Goal: Information Seeking & Learning: Check status

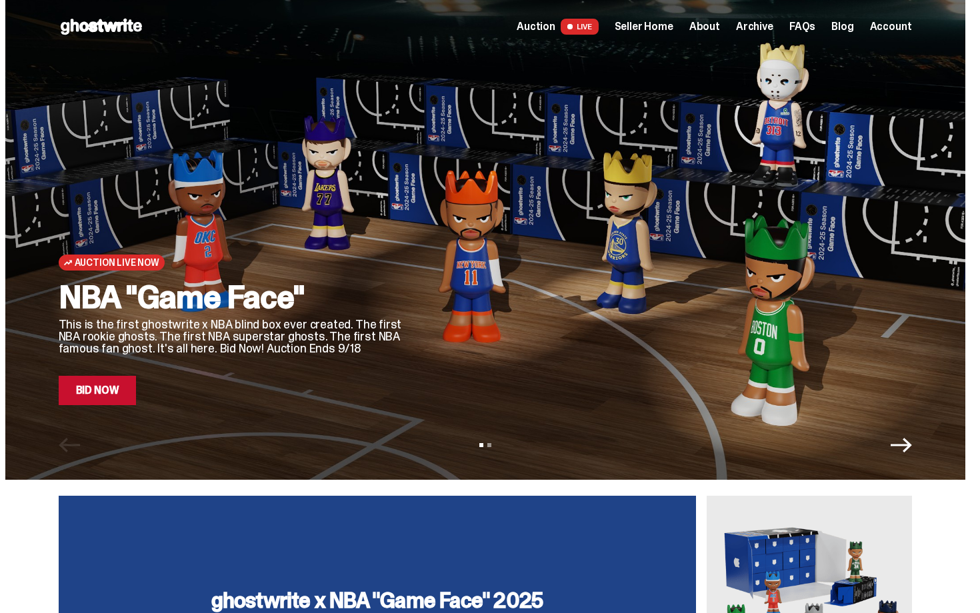
click at [661, 27] on span "Seller Home" at bounding box center [644, 26] width 59 height 11
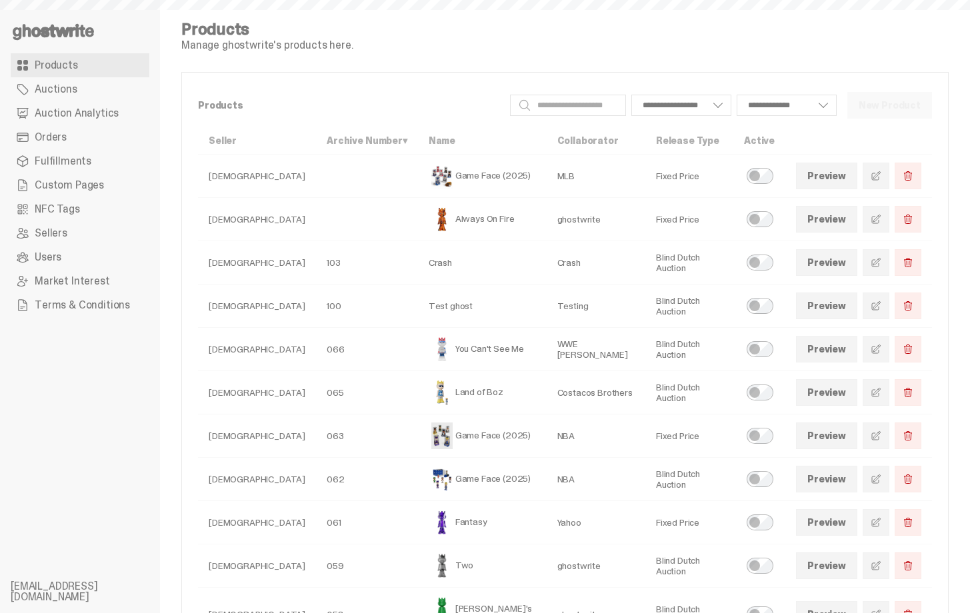
select select
click at [109, 111] on span "Auction Analytics" at bounding box center [77, 113] width 84 height 11
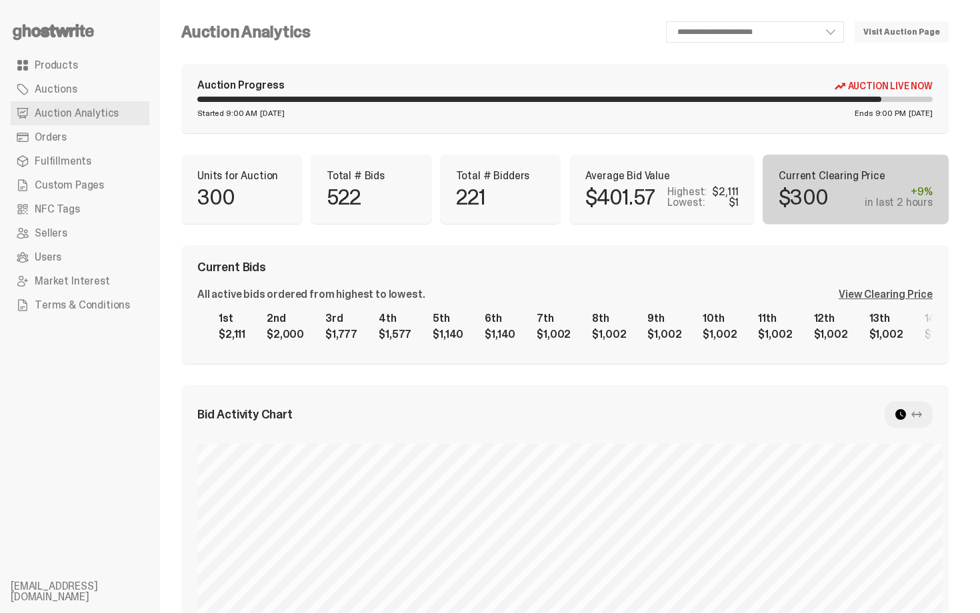
click at [770, 286] on div "Current Bids All active bids ordered from highest to lowest. View Clearing Pric…" at bounding box center [565, 304] width 768 height 119
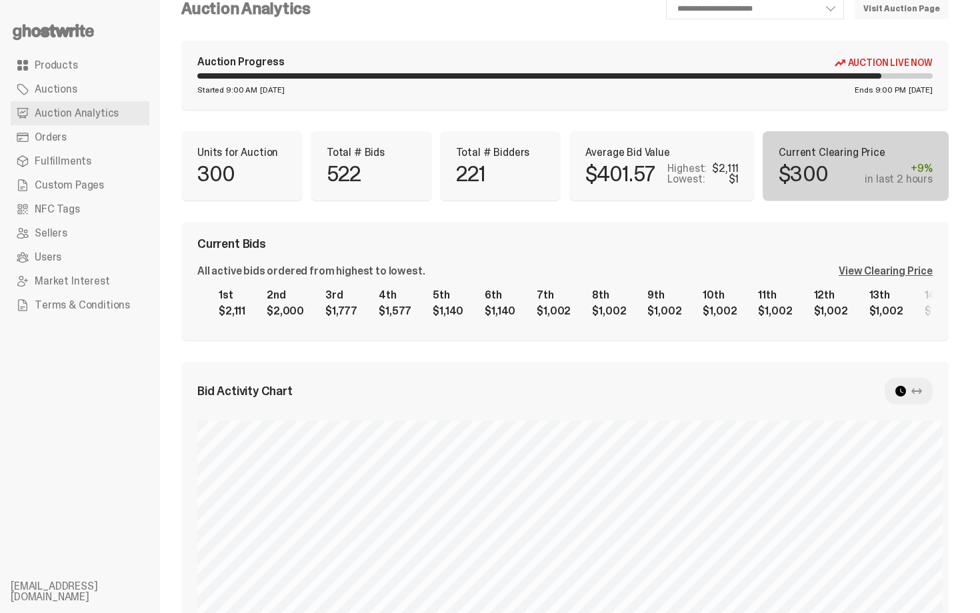
scroll to position [27, 0]
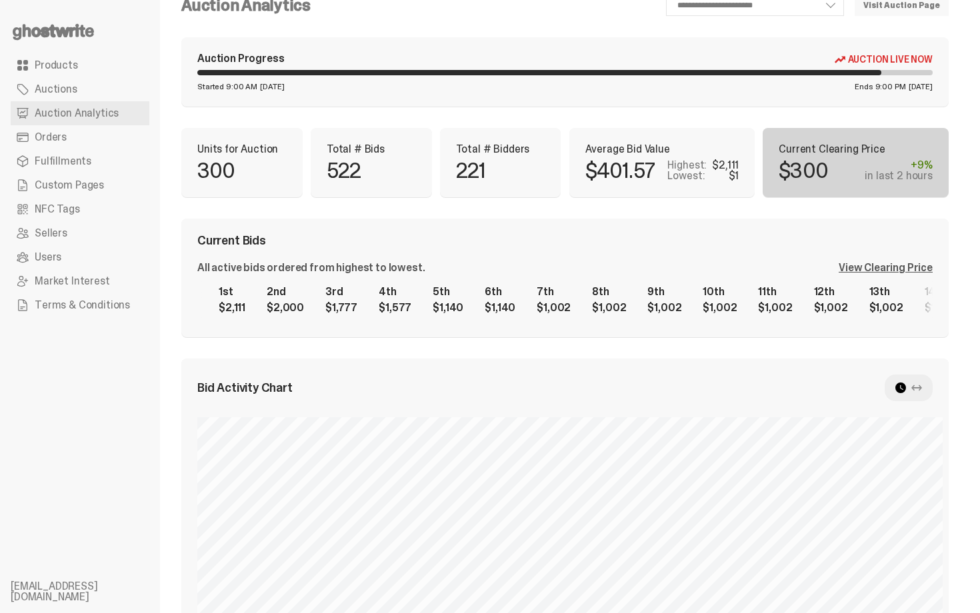
click at [876, 270] on div "View Clearing Price" at bounding box center [886, 268] width 94 height 11
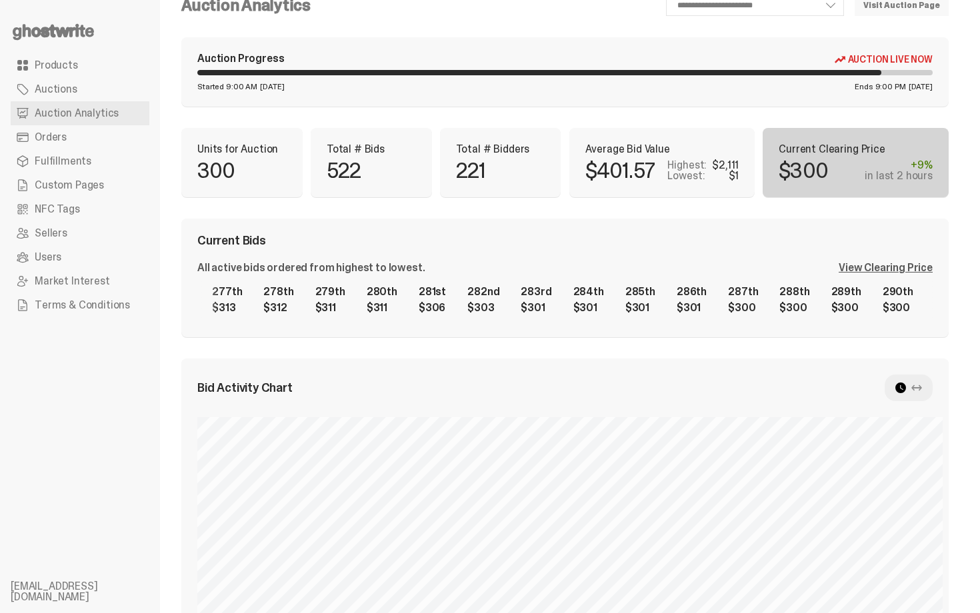
click at [744, 284] on div "1st $2,111 2nd $2,000 3rd $1,777 4th $1,577 5th $1,140 6th $1,140 7th $1,002 8t…" at bounding box center [565, 300] width 736 height 43
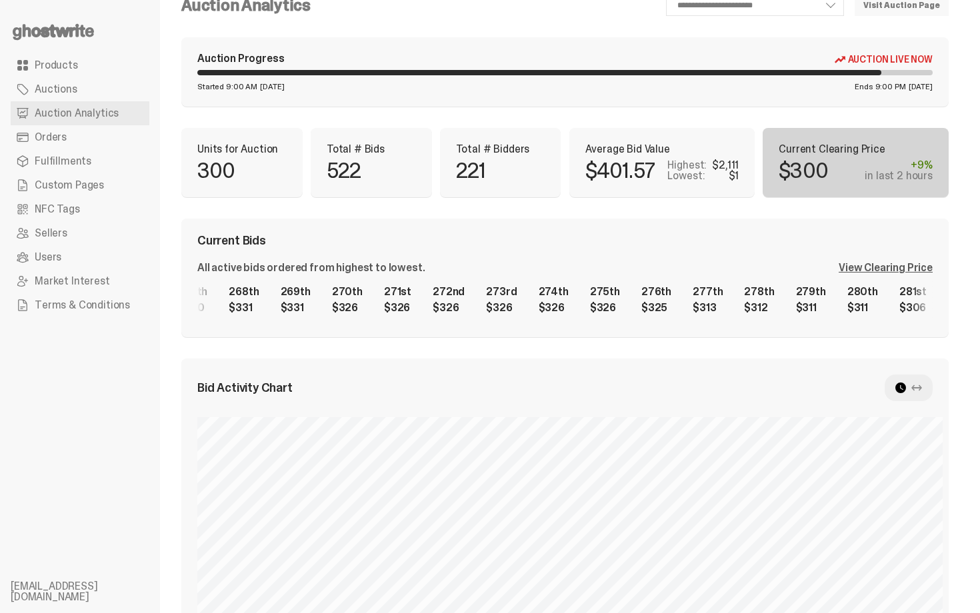
click at [819, 279] on div "1st $2,111 2nd $2,000 3rd $1,777 4th $1,577 5th $1,140 6th $1,140 7th $1,002 8t…" at bounding box center [565, 300] width 736 height 43
drag, startPoint x: 370, startPoint y: 273, endPoint x: 639, endPoint y: 262, distance: 269.6
click at [641, 264] on div "All active bids ordered from highest to lowest. View Clearing Price" at bounding box center [565, 268] width 736 height 11
click at [827, 297] on div "1st $2,111 2nd $2,000 3rd $1,777 4th $1,577 5th $1,140 6th $1,140 7th $1,002 8t…" at bounding box center [565, 300] width 736 height 43
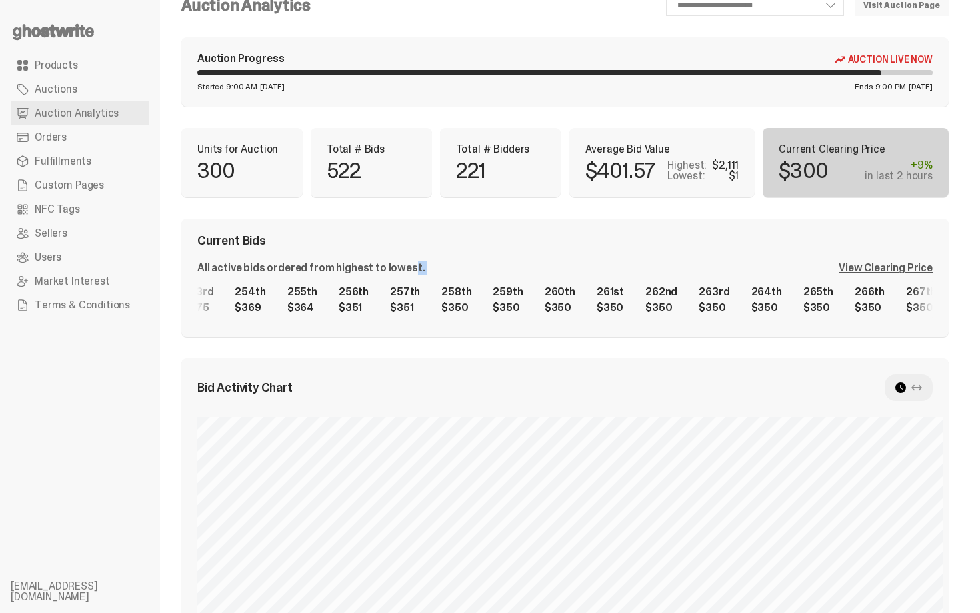
click at [769, 286] on div "1st $2,111 2nd $2,000 3rd $1,777 4th $1,577 5th $1,140 6th $1,140 7th $1,002 8t…" at bounding box center [565, 300] width 736 height 43
click at [811, 290] on div "1st $2,111 2nd $2,000 3rd $1,777 4th $1,577 5th $1,140 6th $1,140 7th $1,002 8t…" at bounding box center [565, 300] width 736 height 43
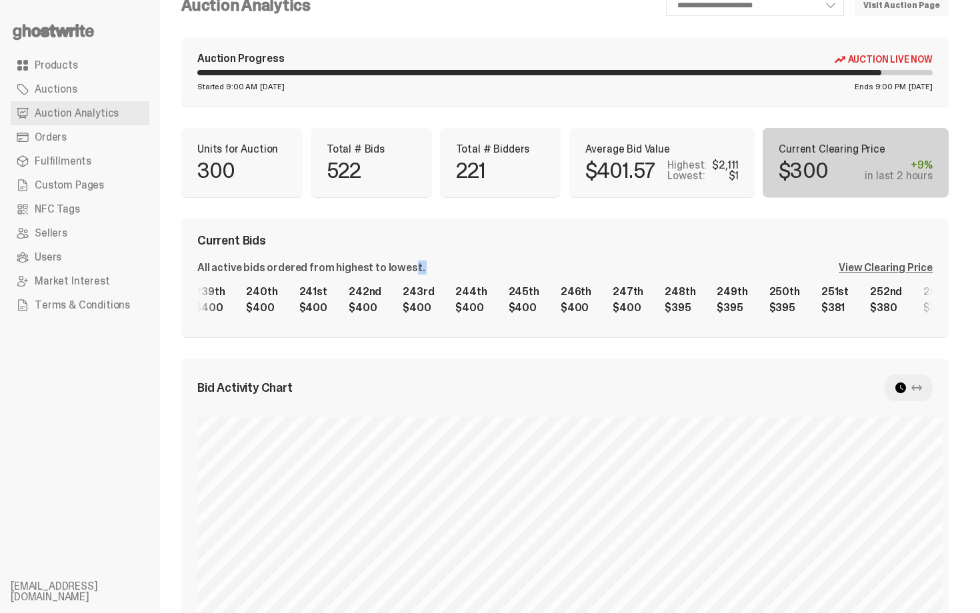
click at [798, 305] on div "1st $2,111 2nd $2,000 3rd $1,777 4th $1,577 5th $1,140 6th $1,140 7th $1,002 8t…" at bounding box center [565, 300] width 736 height 43
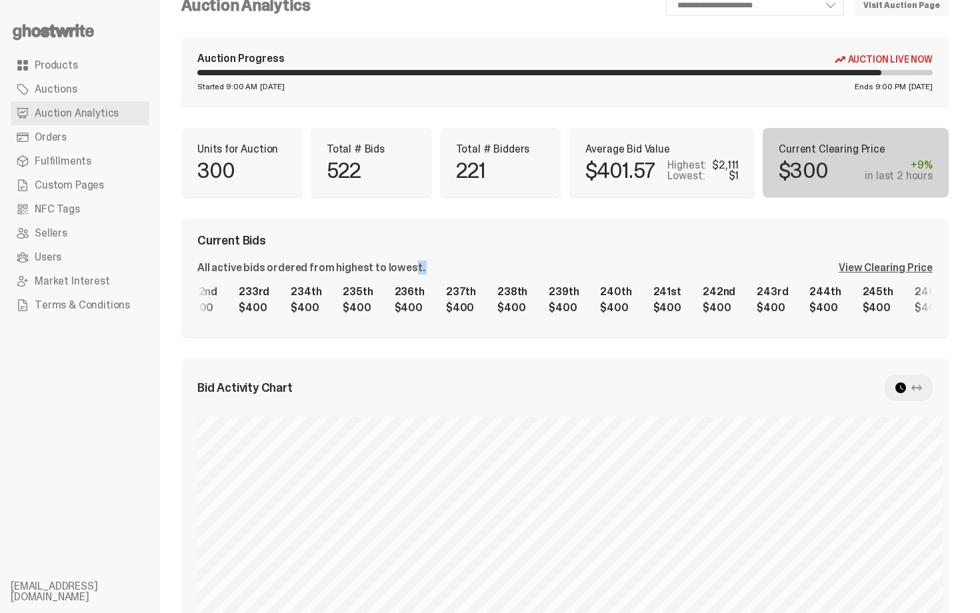
click at [824, 303] on div "1st $2,111 2nd $2,000 3rd $1,777 4th $1,577 5th $1,140 6th $1,140 7th $1,002 8t…" at bounding box center [565, 300] width 736 height 43
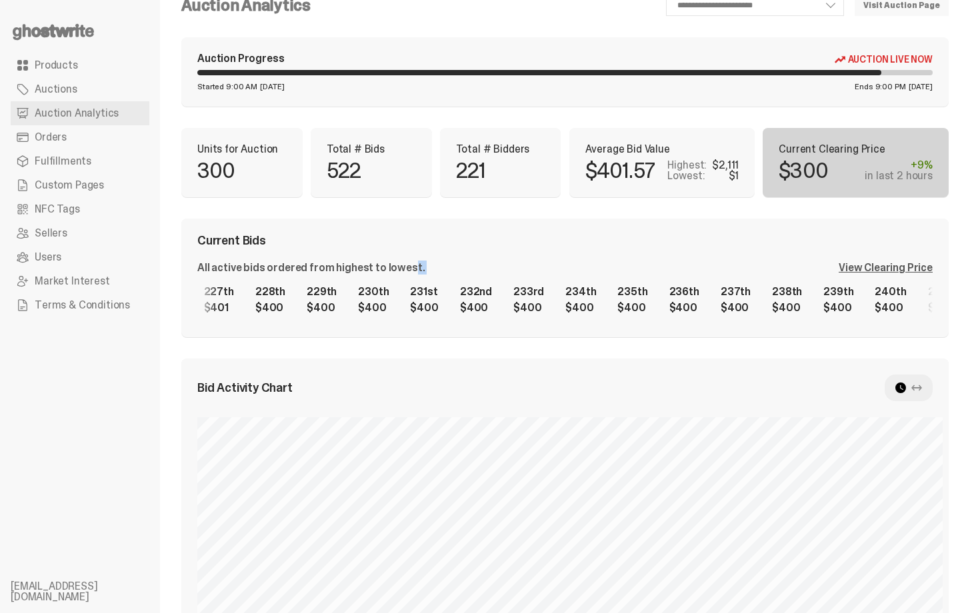
click at [718, 317] on div "1st $2,111 2nd $2,000 3rd $1,777 4th $1,577 5th $1,140 6th $1,140 7th $1,002 8t…" at bounding box center [565, 300] width 736 height 43
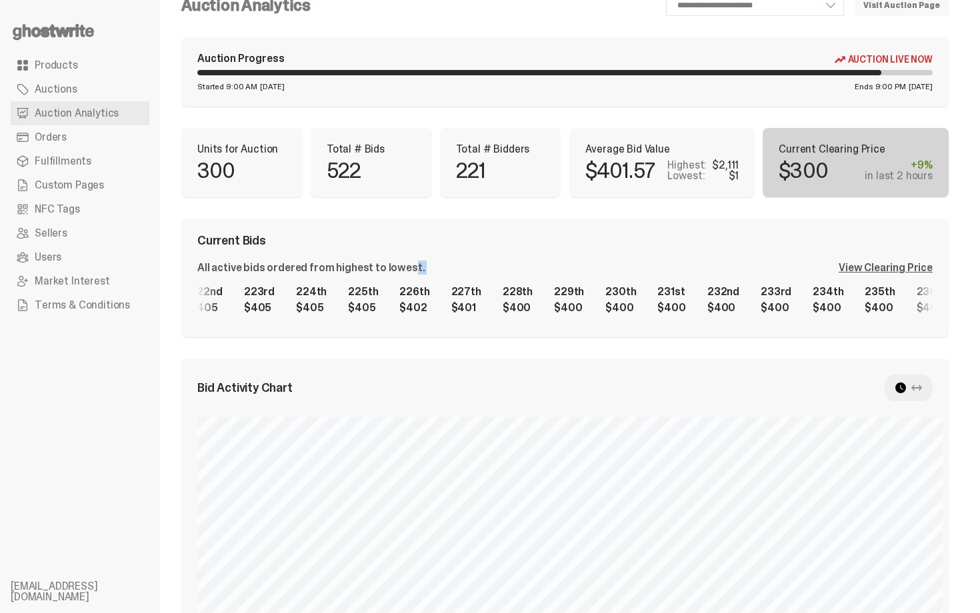
click at [823, 305] on div "1st $2,111 2nd $2,000 3rd $1,777 4th $1,577 5th $1,140 6th $1,140 7th $1,002 8t…" at bounding box center [565, 300] width 736 height 43
drag, startPoint x: 587, startPoint y: 327, endPoint x: 957, endPoint y: 295, distance: 371.5
click at [949, 299] on div "Current Bids All active bids ordered from highest to lowest. View Clearing Pric…" at bounding box center [565, 278] width 768 height 119
click at [584, 314] on div "1st $2,111 2nd $2,000 3rd $1,777 4th $1,577 5th $1,140 6th $1,140 7th $1,002 8t…" at bounding box center [565, 300] width 736 height 43
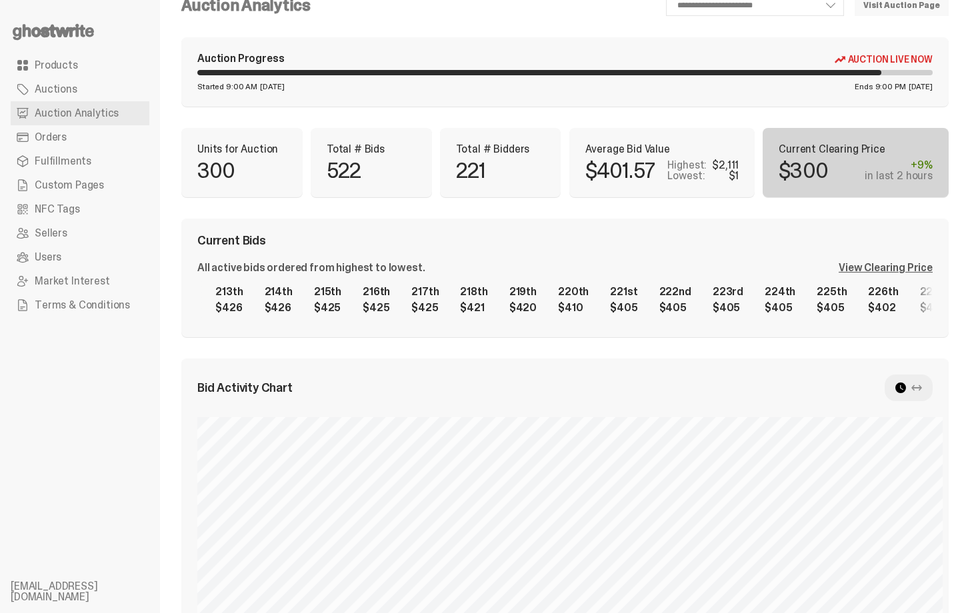
click at [870, 302] on div "1st $2,111 2nd $2,000 3rd $1,777 4th $1,577 5th $1,140 6th $1,140 7th $1,002 8t…" at bounding box center [565, 300] width 736 height 43
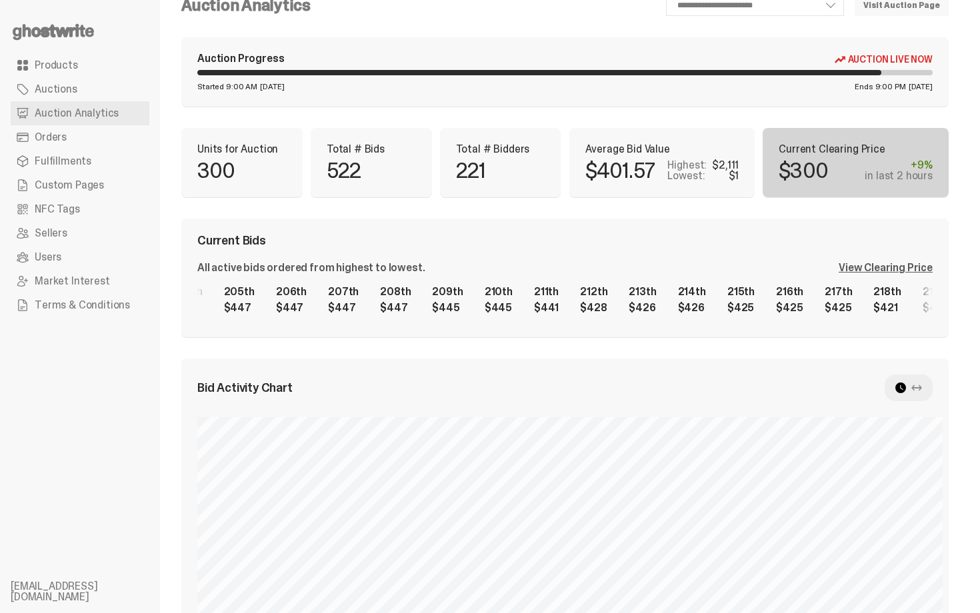
click at [908, 303] on div "1st $2,111 2nd $2,000 3rd $1,777 4th $1,577 5th $1,140 6th $1,140 7th $1,002 8t…" at bounding box center [565, 300] width 736 height 43
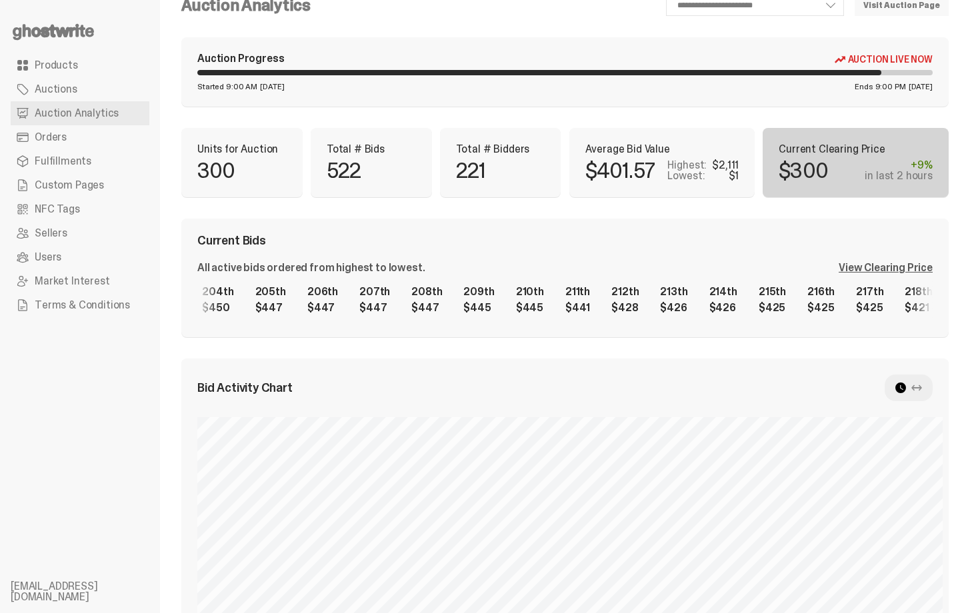
click at [639, 257] on div "Current Bids All active bids ordered from highest to lowest. View Clearing Pric…" at bounding box center [565, 278] width 768 height 119
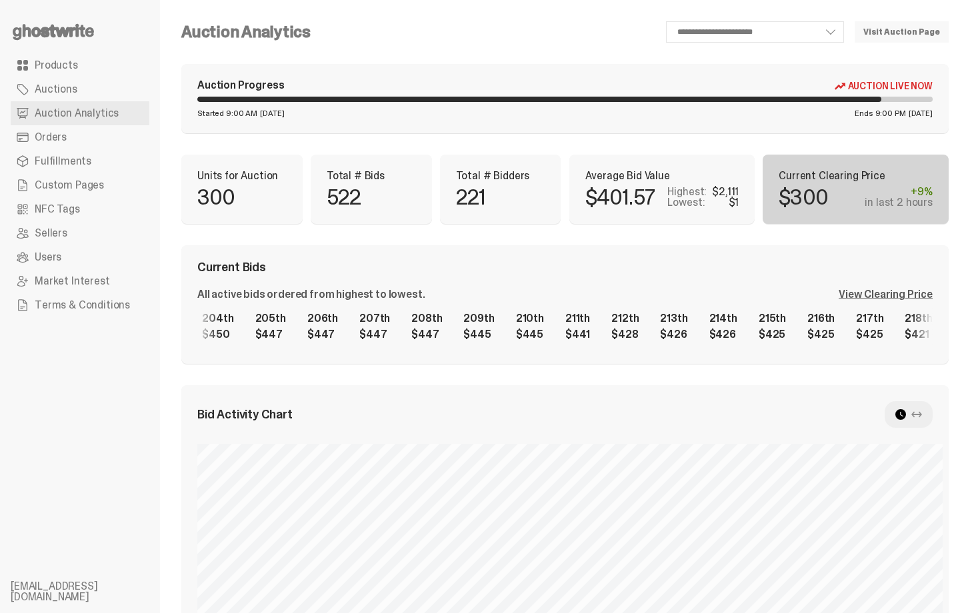
scroll to position [0, 0]
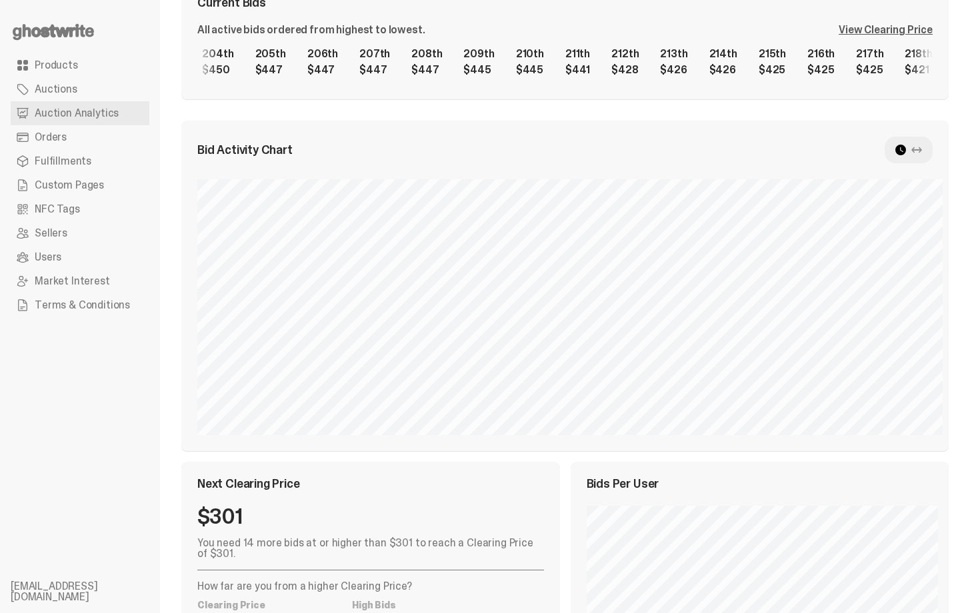
drag, startPoint x: 980, startPoint y: 311, endPoint x: 980, endPoint y: 399, distance: 88.0
click at [970, 349] on html "**********" at bounding box center [485, 41] width 970 height 613
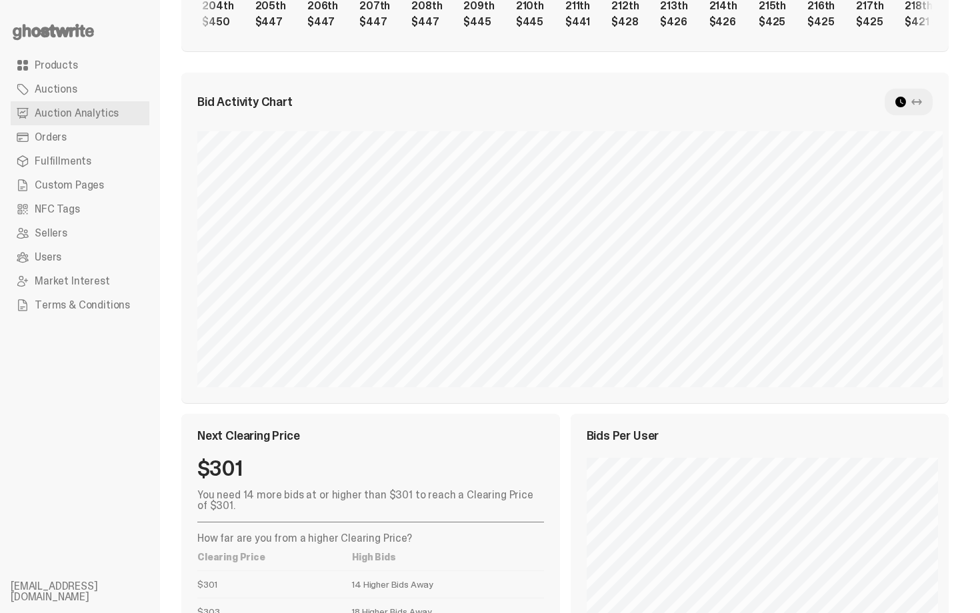
scroll to position [317, 0]
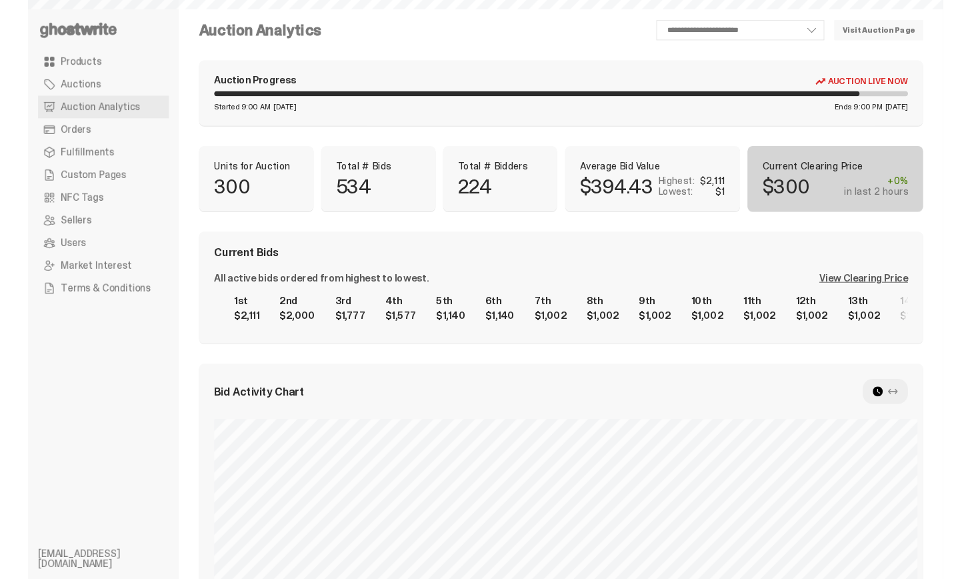
scroll to position [317, 0]
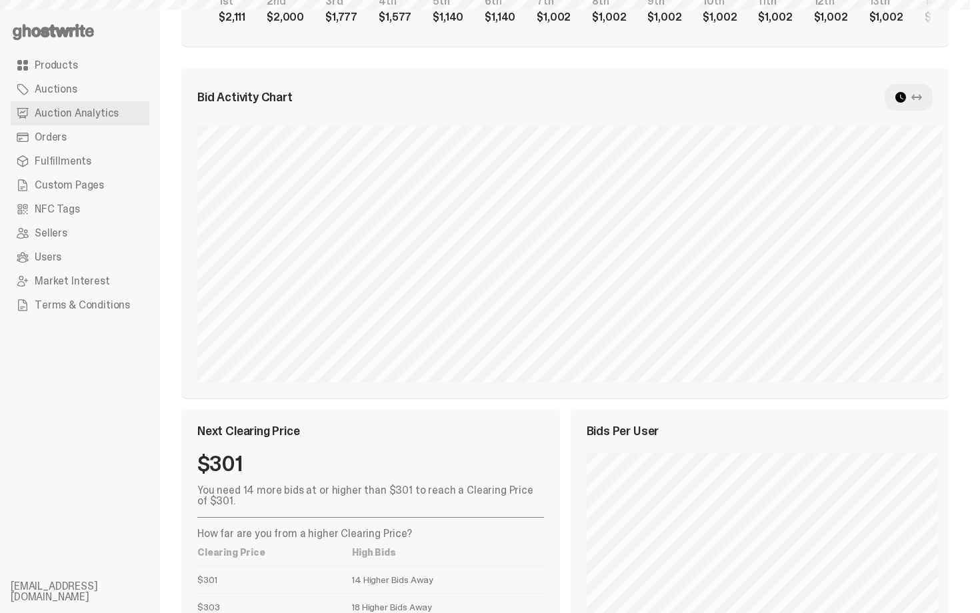
select select "**"
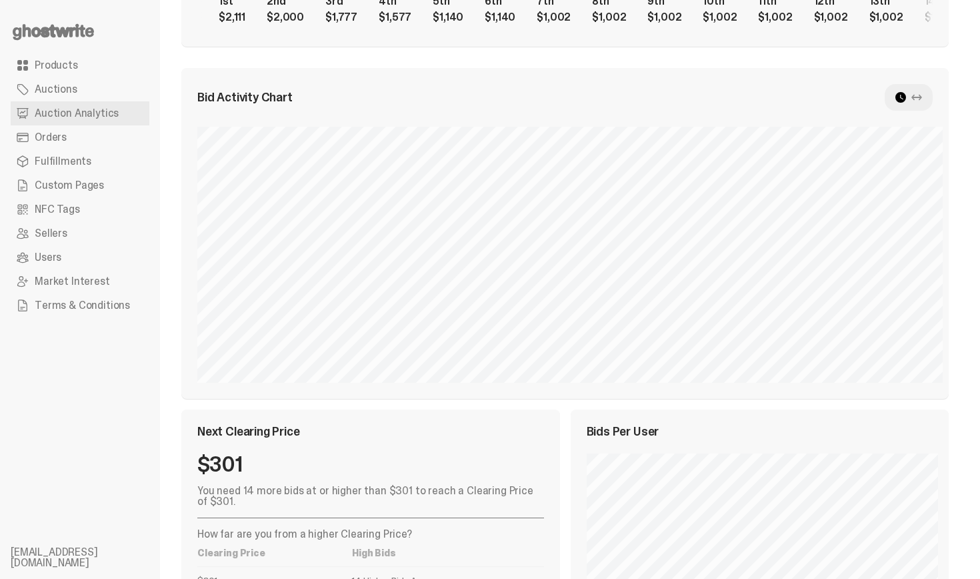
click at [667, 96] on div "Bid Activity Chart" at bounding box center [565, 97] width 736 height 27
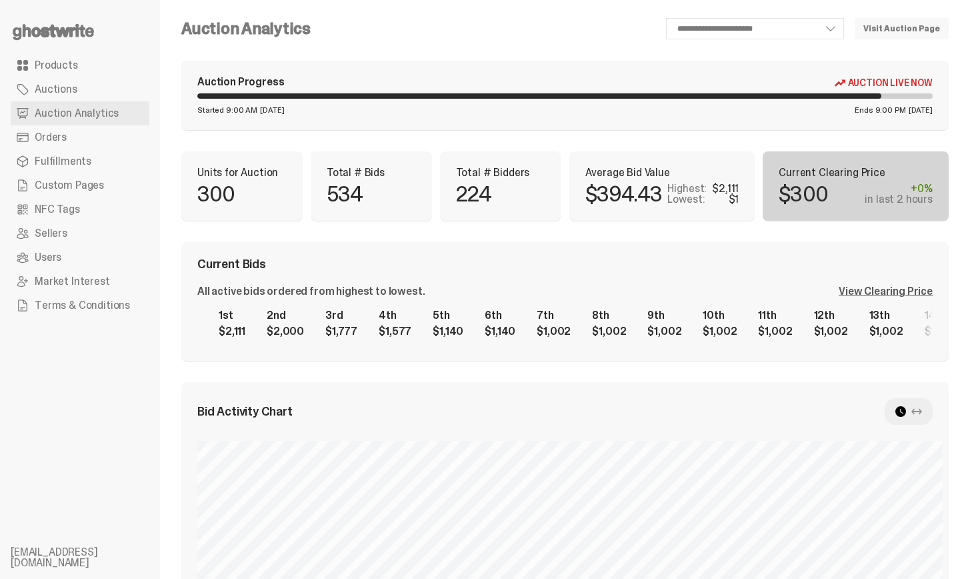
scroll to position [0, 0]
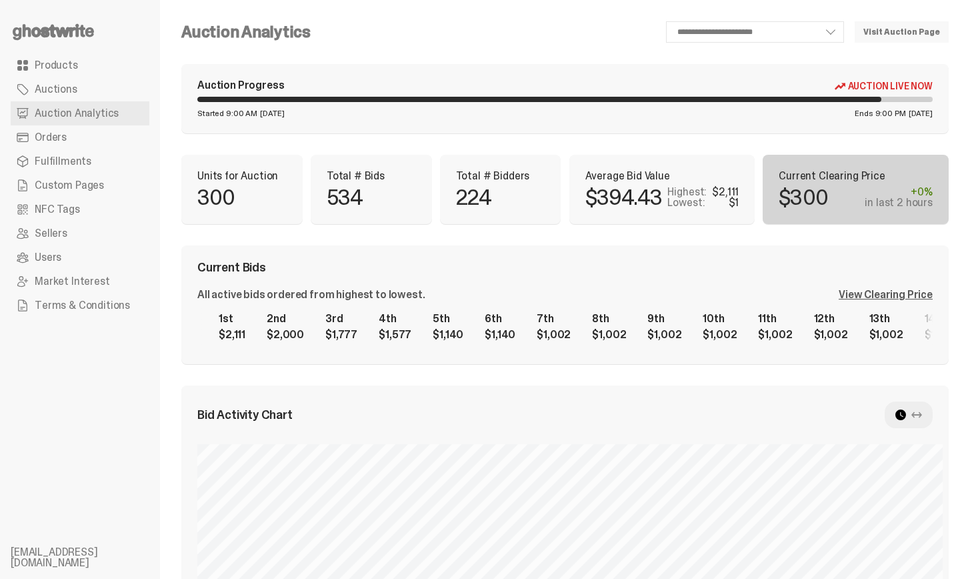
drag, startPoint x: 980, startPoint y: 141, endPoint x: 980, endPoint y: 33, distance: 108.0
click at [970, 33] on html "**********" at bounding box center [485, 289] width 970 height 579
drag, startPoint x: 980, startPoint y: 41, endPoint x: 980, endPoint y: 54, distance: 12.7
click at [970, 54] on div "**********" at bounding box center [565, 532] width 810 height 1064
click at [932, 56] on div "**********" at bounding box center [565, 532] width 768 height 1022
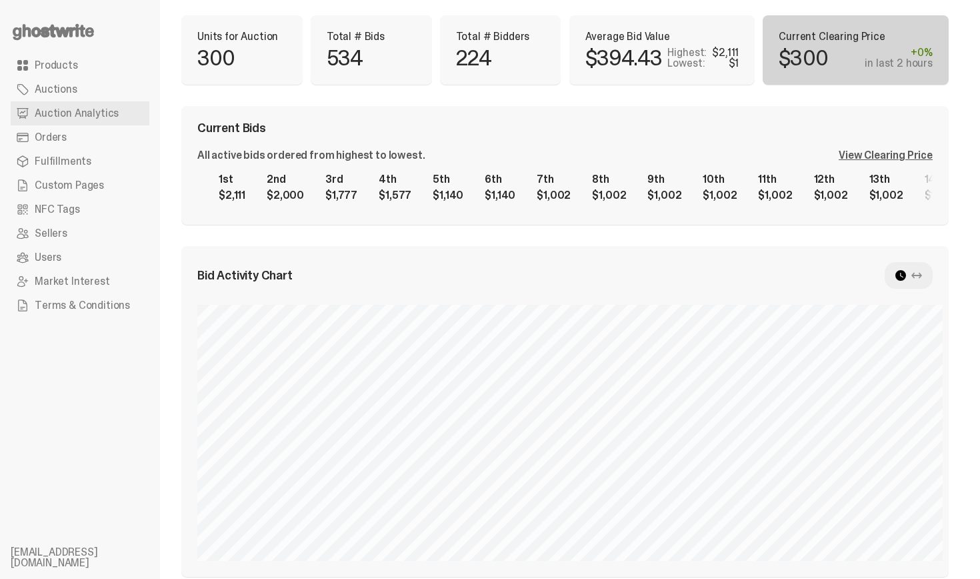
scroll to position [140, 0]
click at [886, 159] on div "View Clearing Price" at bounding box center [886, 154] width 94 height 11
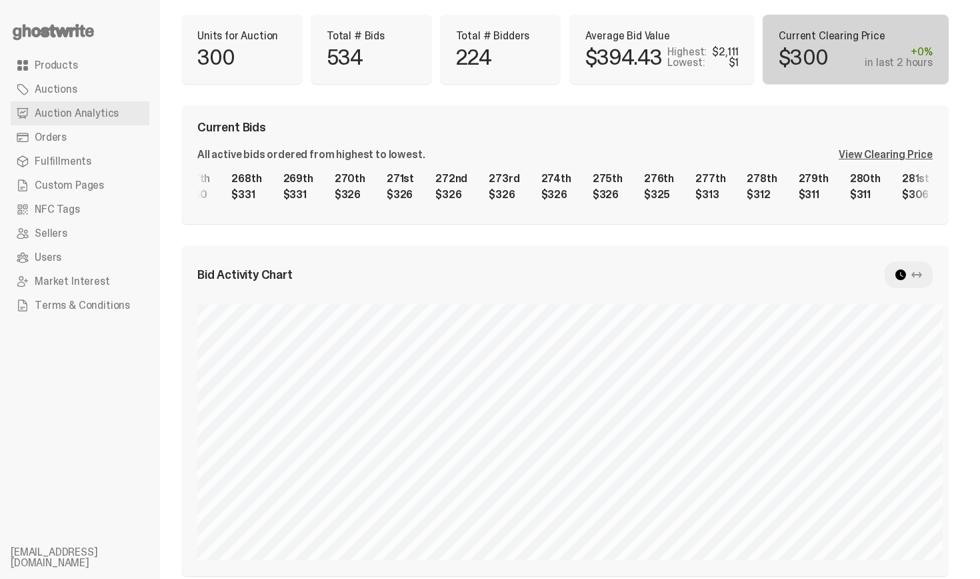
scroll to position [0, 14250]
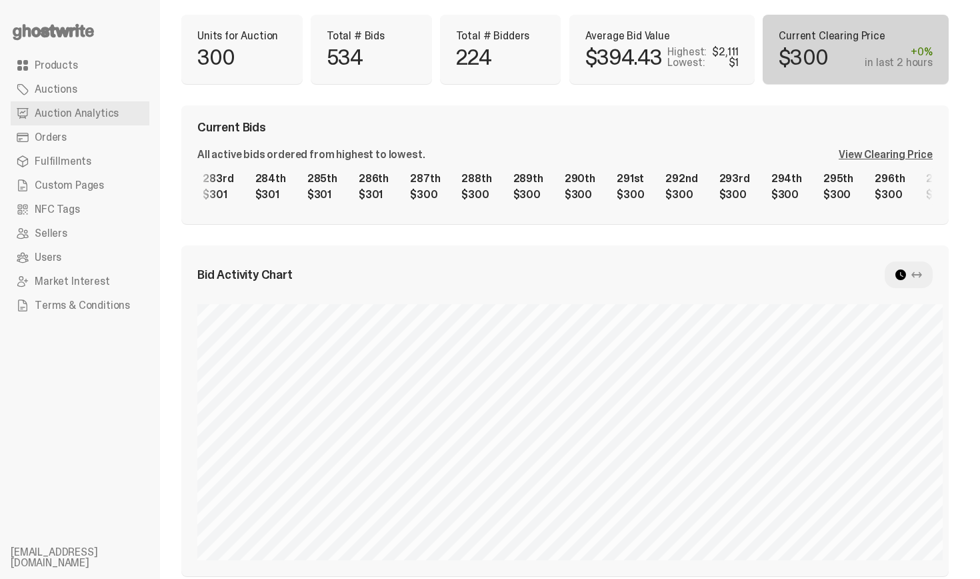
drag, startPoint x: 447, startPoint y: 159, endPoint x: 720, endPoint y: 173, distance: 273.1
click at [720, 178] on div "All active bids ordered from highest to lowest. View Clearing Price 1st $2,111 …" at bounding box center [565, 178] width 736 height 59
click at [543, 161] on div "All active bids ordered from highest to lowest. View Clearing Price 1st $2,111 …" at bounding box center [565, 178] width 736 height 59
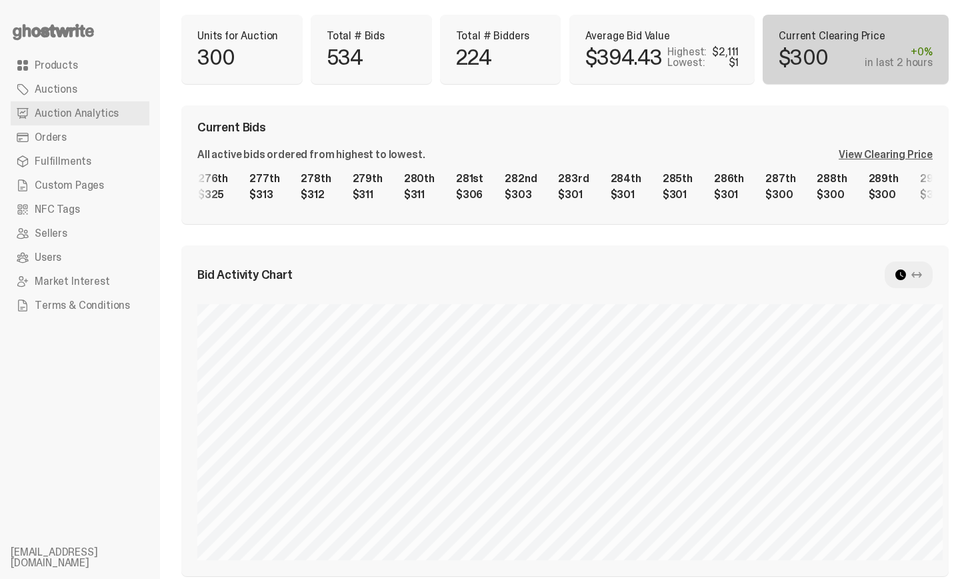
click at [839, 206] on div "1st $2,111 2nd $2,000 3rd $1,777 4th $1,577 5th $1,140 6th $1,140 7th $1,002 8t…" at bounding box center [565, 186] width 736 height 43
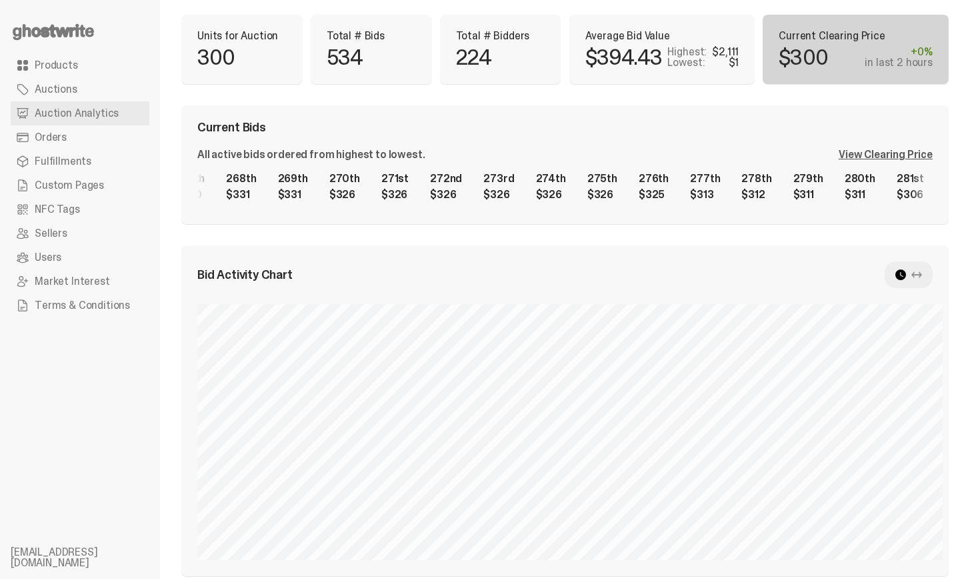
click at [923, 189] on div "1st $2,111 2nd $2,000 3rd $1,777 4th $1,577 5th $1,140 6th $1,140 7th $1,002 8t…" at bounding box center [565, 186] width 736 height 43
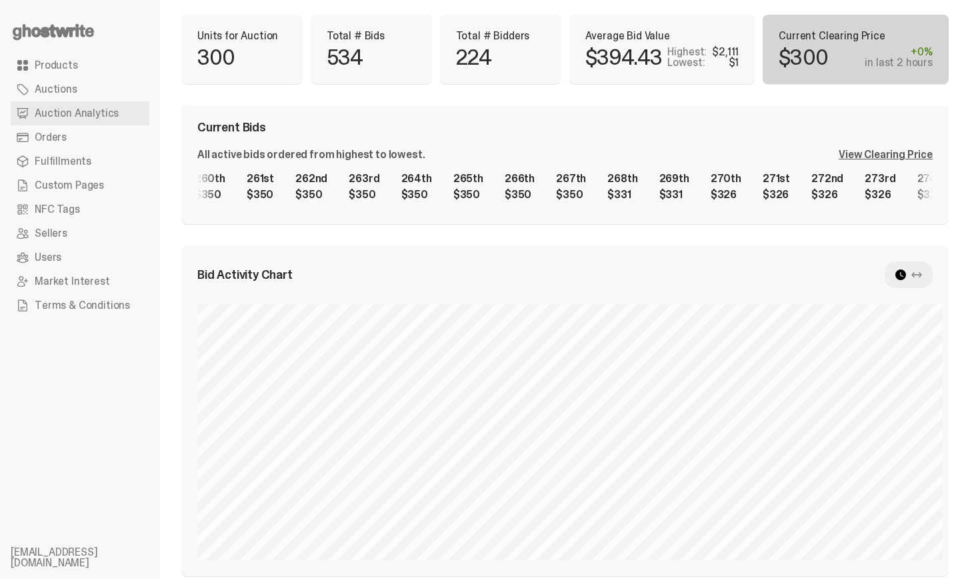
click at [876, 184] on div "1st $2,111 2nd $2,000 3rd $1,777 4th $1,577 5th $1,140 6th $1,140 7th $1,002 8t…" at bounding box center [565, 186] width 736 height 43
click at [909, 189] on div "1st $2,111 2nd $2,000 3rd $1,777 4th $1,577 5th $1,140 6th $1,140 7th $1,002 8t…" at bounding box center [565, 186] width 736 height 43
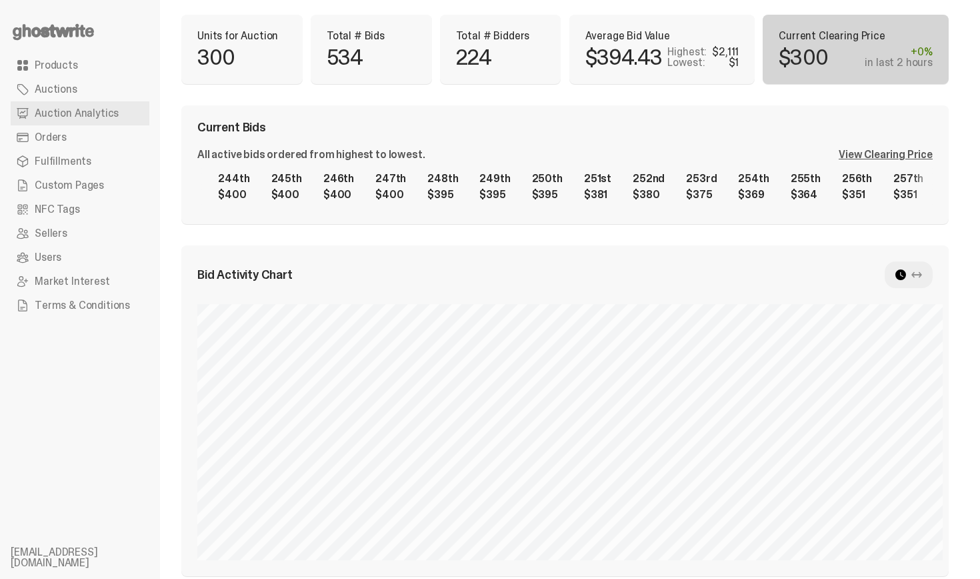
click at [920, 189] on div "1st $2,111 2nd $2,000 3rd $1,777 4th $1,577 5th $1,140 6th $1,140 7th $1,002 8t…" at bounding box center [565, 186] width 736 height 43
click at [908, 194] on div "1st $2,111 2nd $2,000 3rd $1,777 4th $1,577 5th $1,140 6th $1,140 7th $1,002 8t…" at bounding box center [565, 186] width 736 height 43
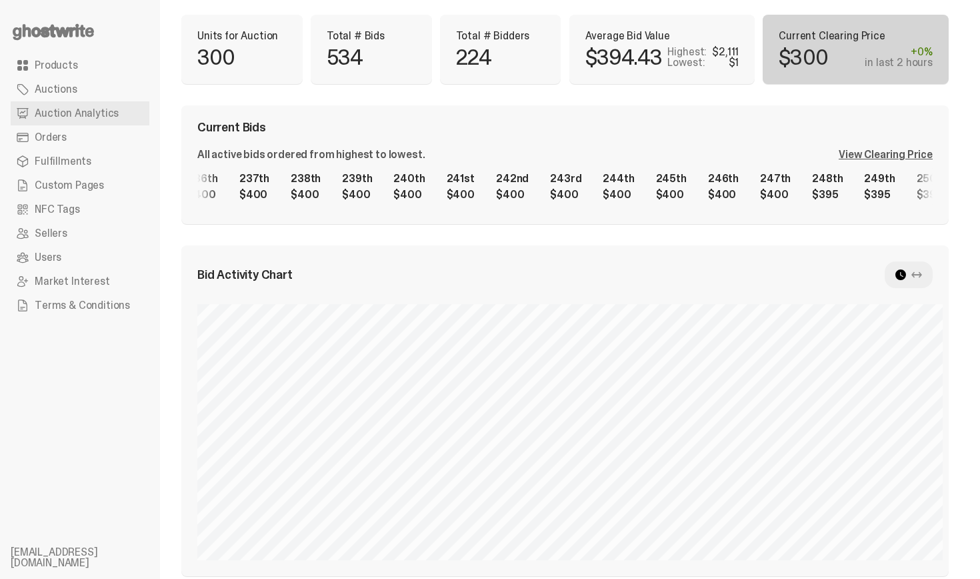
click at [581, 16] on div "Average Bid Value $394.43 Highest: $2,111 Lowest: $1" at bounding box center [662, 49] width 186 height 69
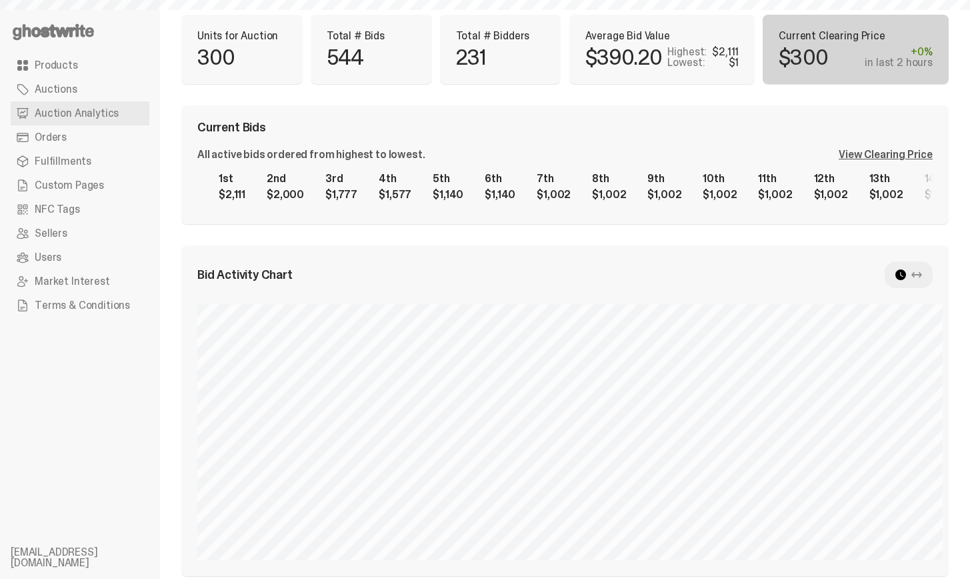
click at [622, 97] on div "**********" at bounding box center [565, 388] width 768 height 1015
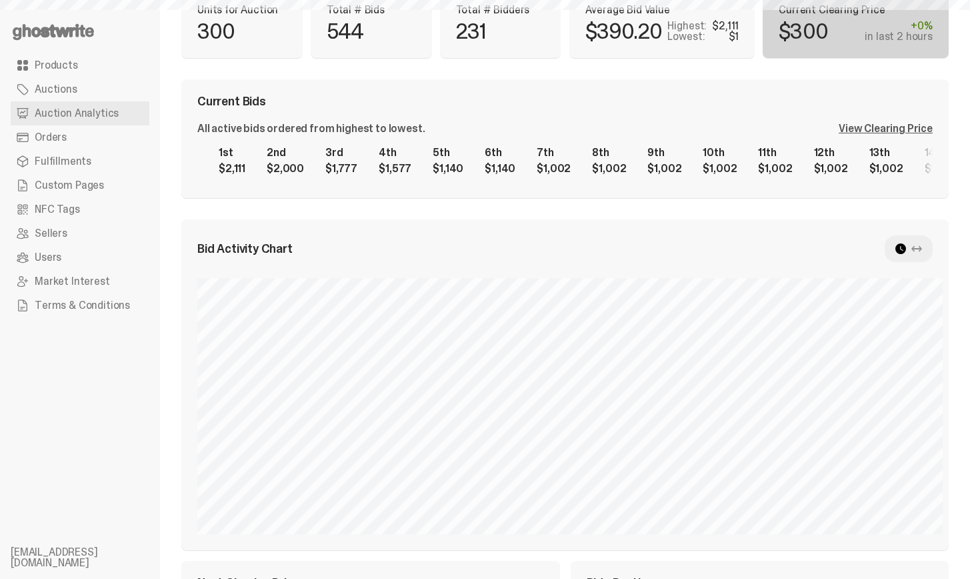
select select "**"
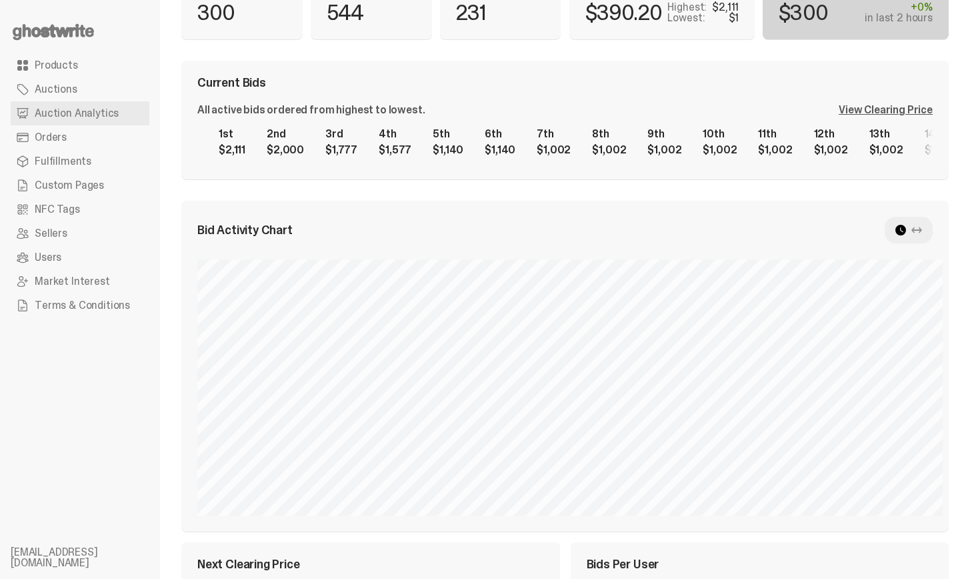
scroll to position [165, 0]
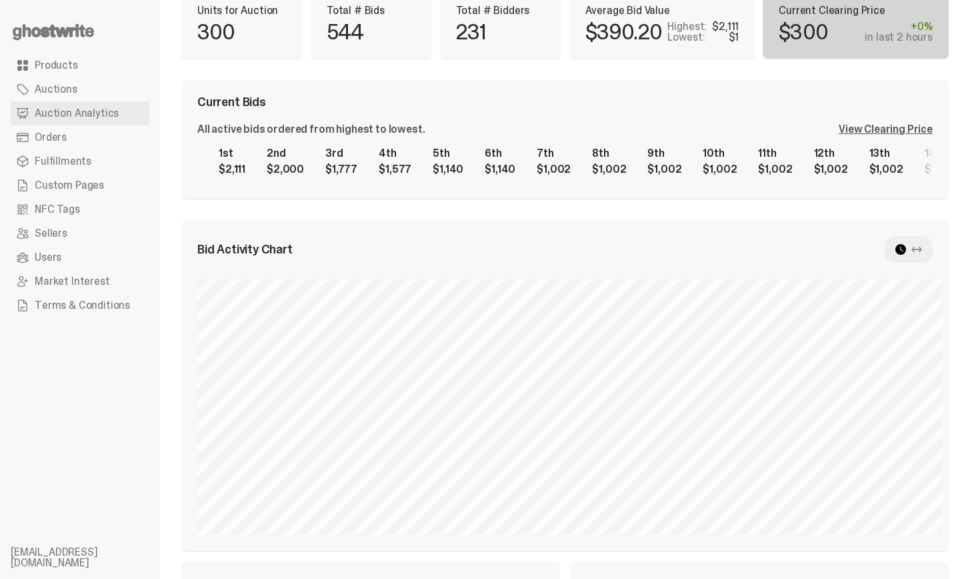
click at [794, 108] on div "Current Bids All active bids ordered from highest to lowest. View Clearing Pric…" at bounding box center [565, 139] width 768 height 119
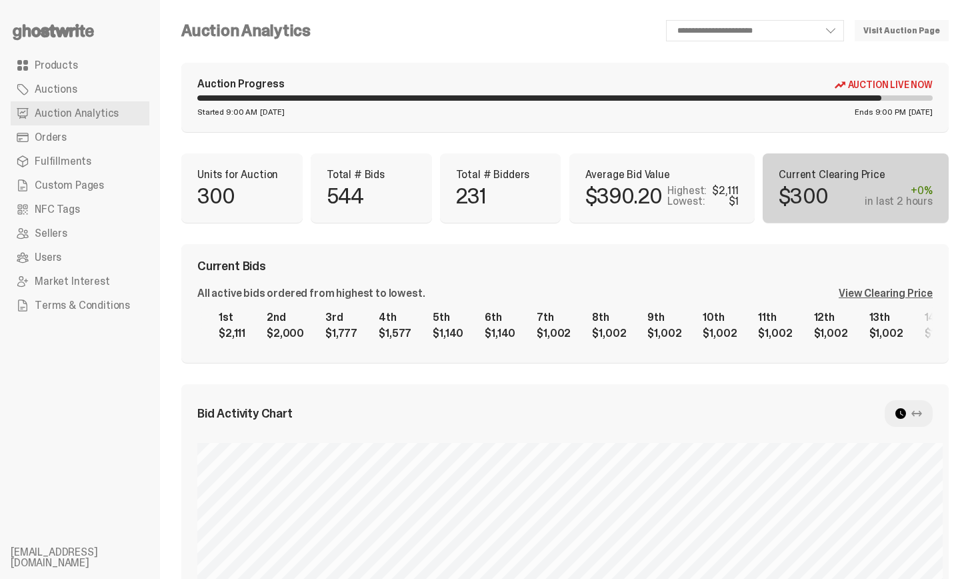
scroll to position [0, 0]
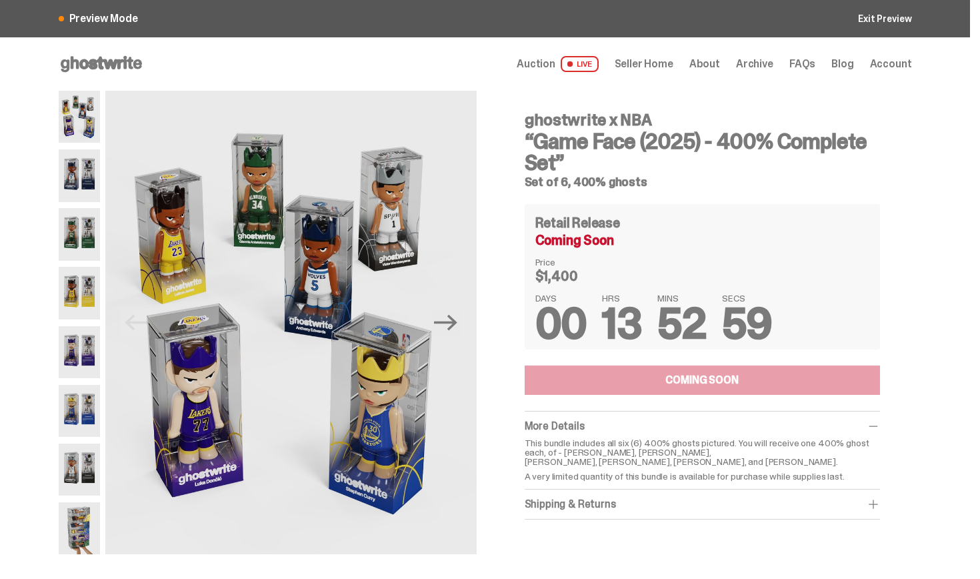
click at [850, 119] on h4 "ghostwrite x NBA" at bounding box center [702, 120] width 355 height 16
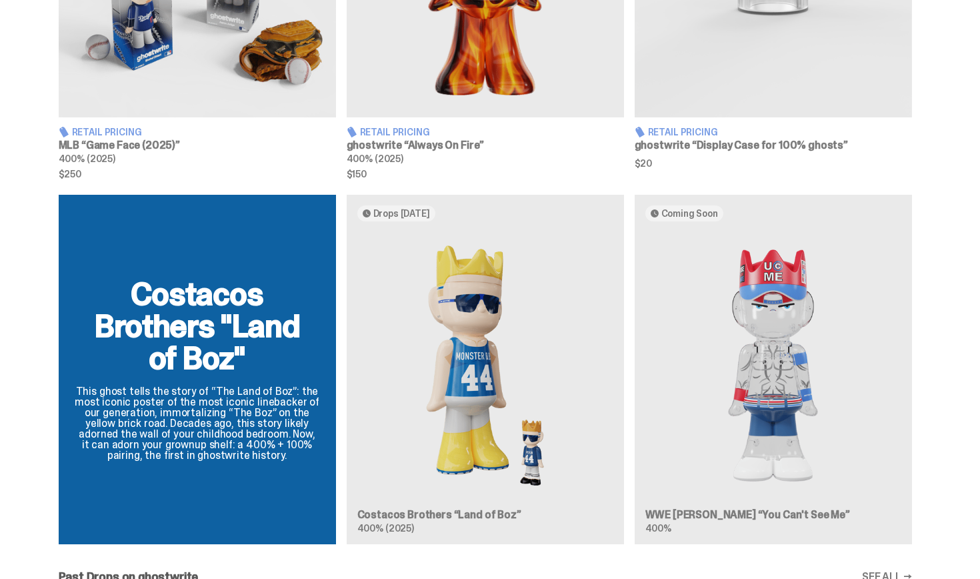
scroll to position [1104, 0]
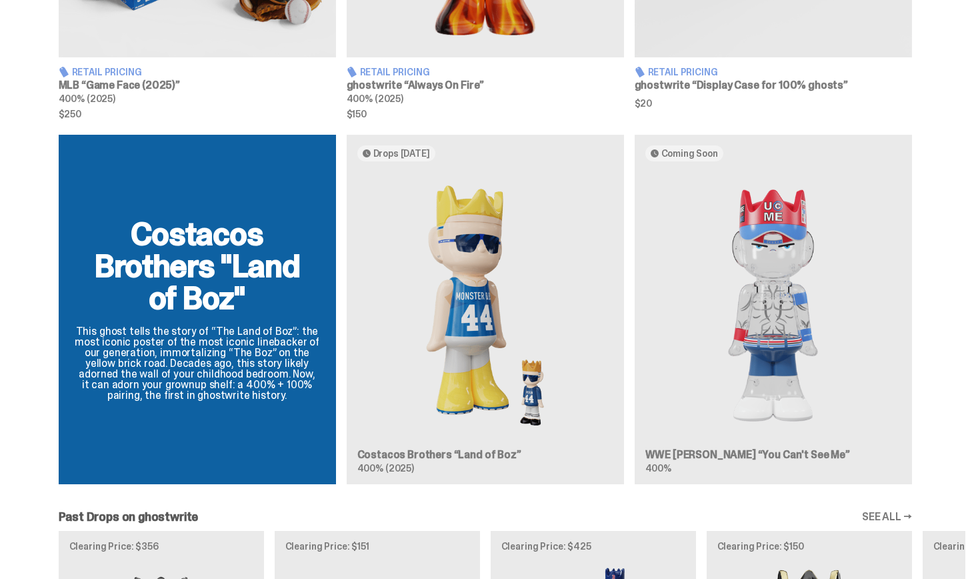
click at [547, 250] on div "Costacos Brothers "Land of Boz" This ghost tells the story of “The Land of Boz”…" at bounding box center [485, 315] width 960 height 360
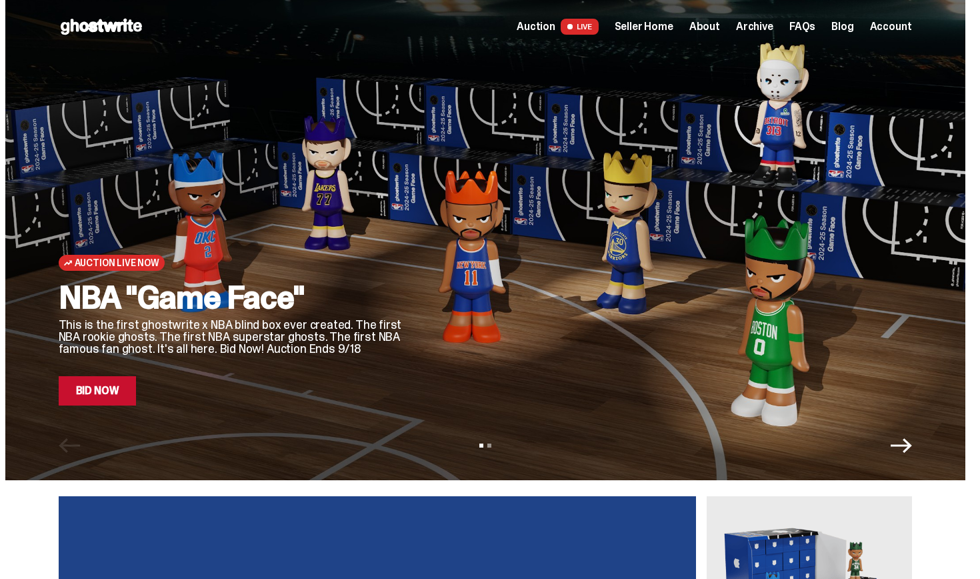
scroll to position [0, 0]
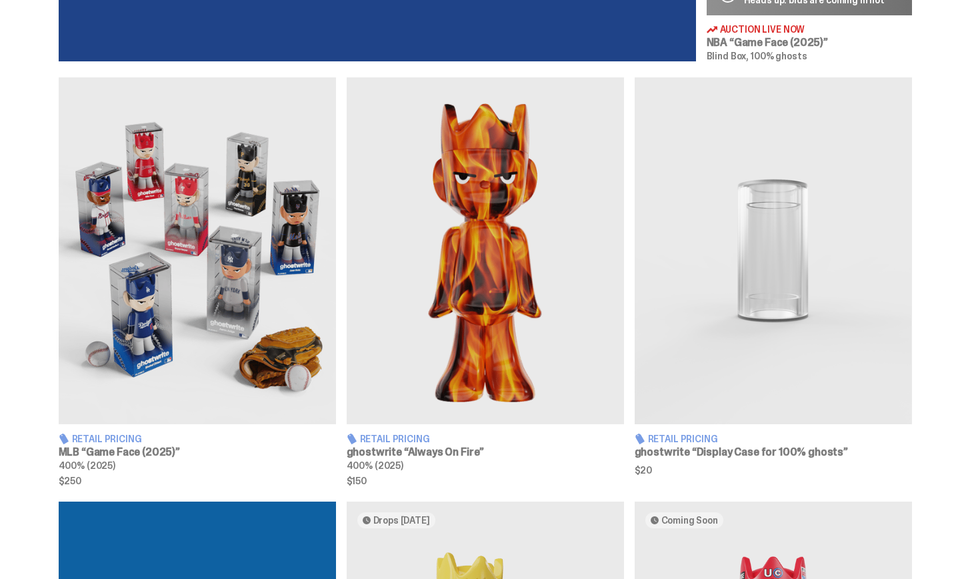
click at [933, 156] on div "Retail Pricing MLB “Game Face (2025)” 400% (2025) $250 Retail Pricing ghostwrit…" at bounding box center [485, 280] width 970 height 407
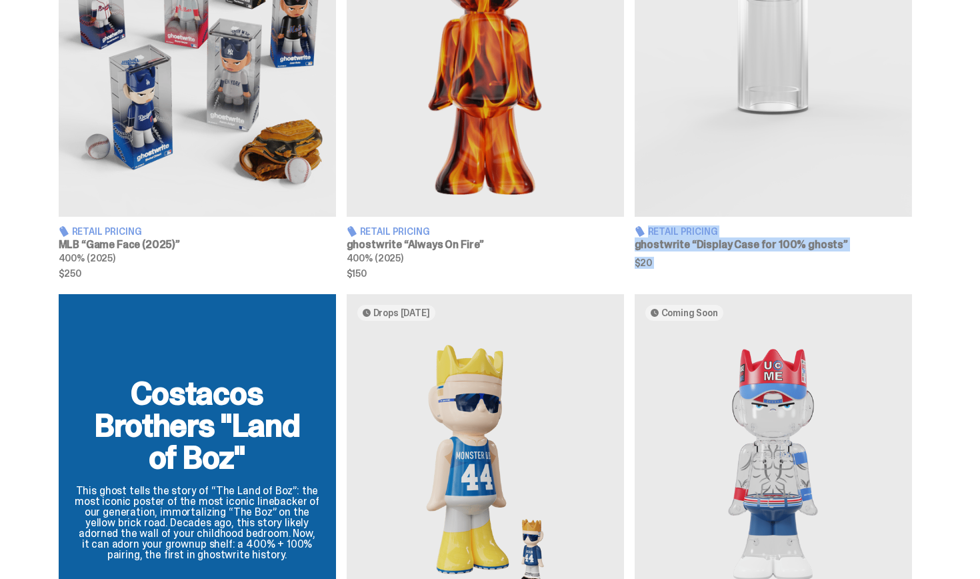
drag, startPoint x: 980, startPoint y: 223, endPoint x: 977, endPoint y: 276, distance: 52.7
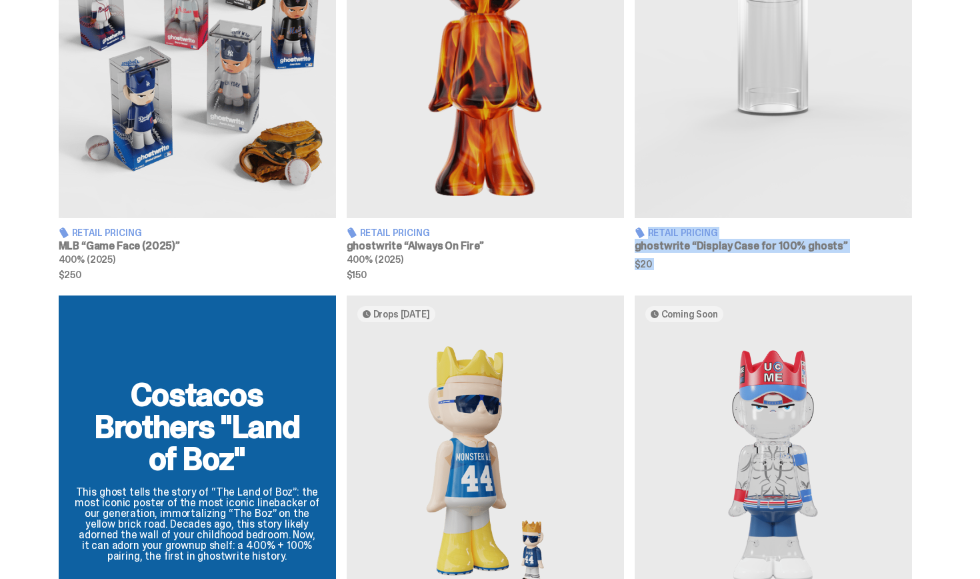
click at [958, 275] on div "Retail Pricing MLB “Game Face (2025)” 400% (2025) $250 Retail Pricing ghostwrit…" at bounding box center [485, 74] width 970 height 407
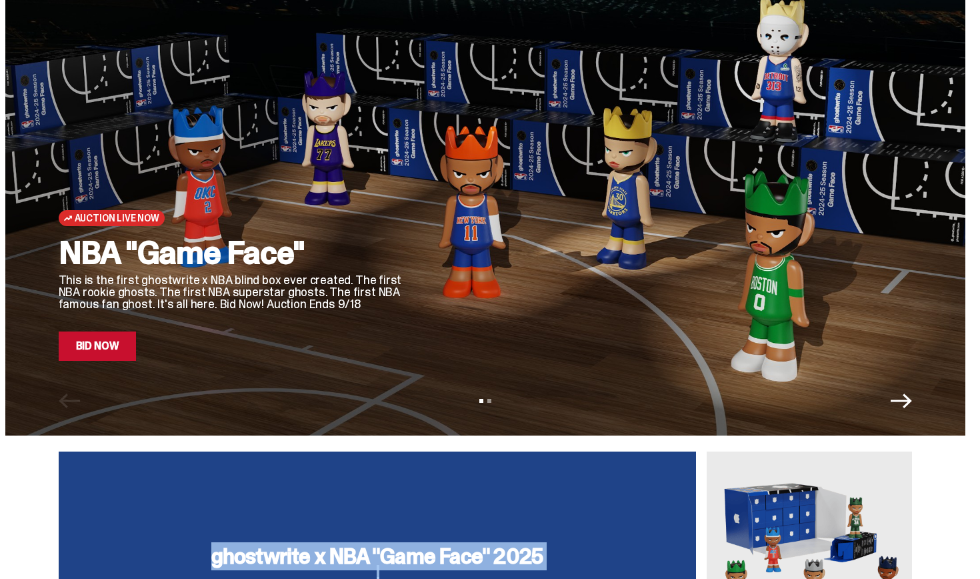
drag, startPoint x: 980, startPoint y: 301, endPoint x: 980, endPoint y: 62, distance: 239.4
click at [970, 62] on html "Open main menu Home Auction LIVE Seller Home About Archive FAQs Blog" at bounding box center [485, 244] width 970 height 579
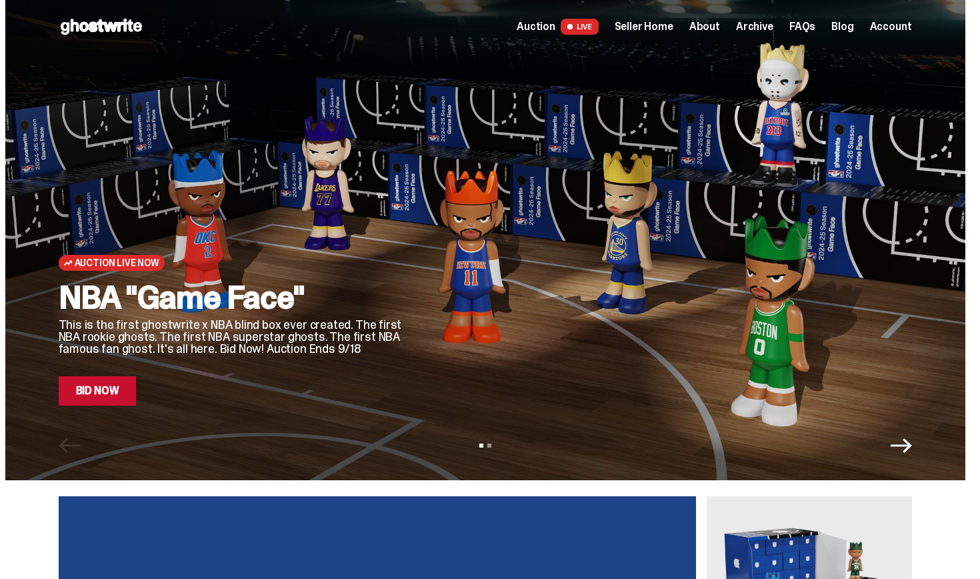
click at [912, 210] on div at bounding box center [669, 223] width 485 height 364
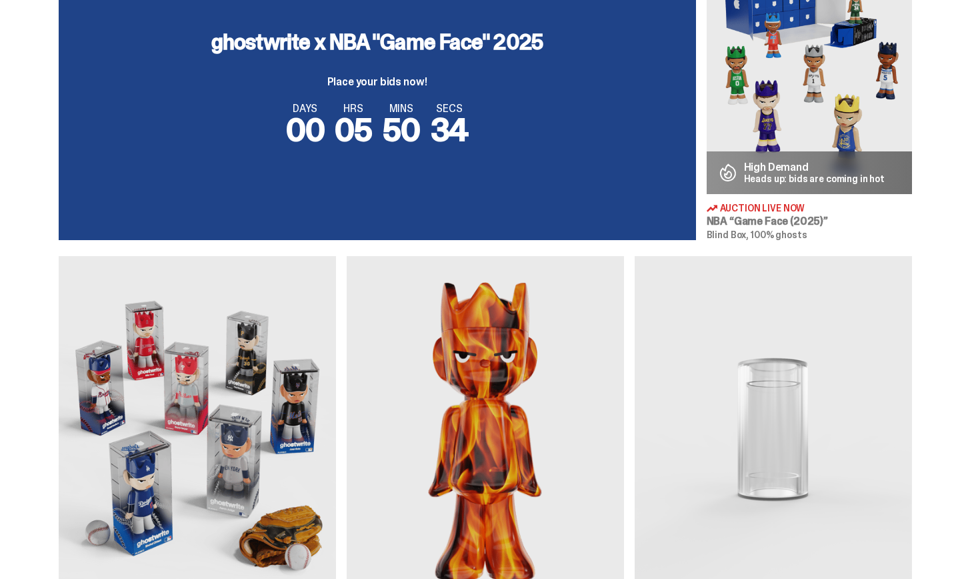
click at [953, 204] on div "ghostwrite x NBA "Game Face" 2025 Place your bids now! DAYS 00 HRS 05 MINS 50 S…" at bounding box center [485, 88] width 970 height 303
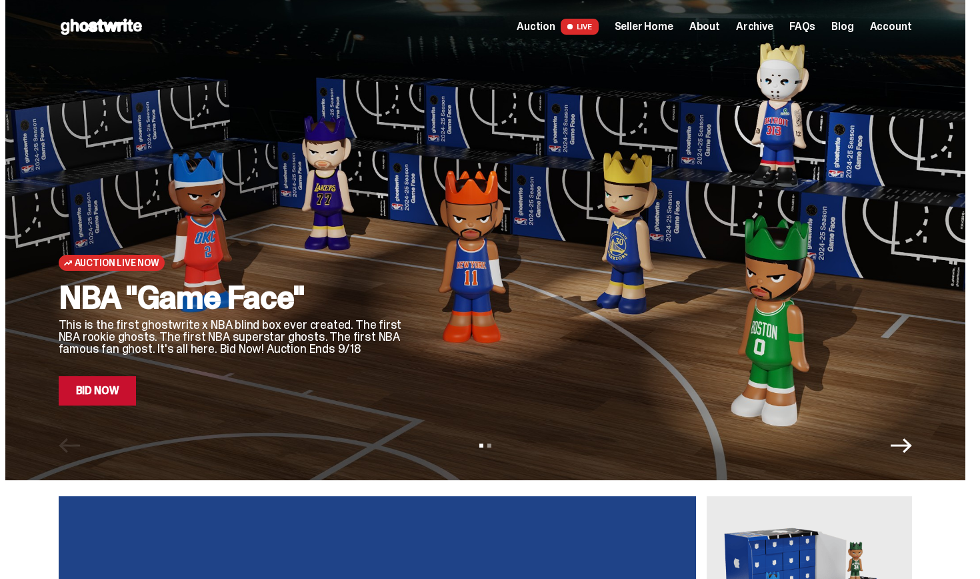
drag, startPoint x: 980, startPoint y: 89, endPoint x: 980, endPoint y: 69, distance: 20.0
click at [970, 69] on html "Open main menu Home Auction LIVE Seller Home About Archive FAQs Blog" at bounding box center [485, 289] width 970 height 579
click at [826, 375] on div "Auction Live Now NBA "Game Face" This is the first ghostwrite x NBA blind box e…" at bounding box center [485, 240] width 960 height 480
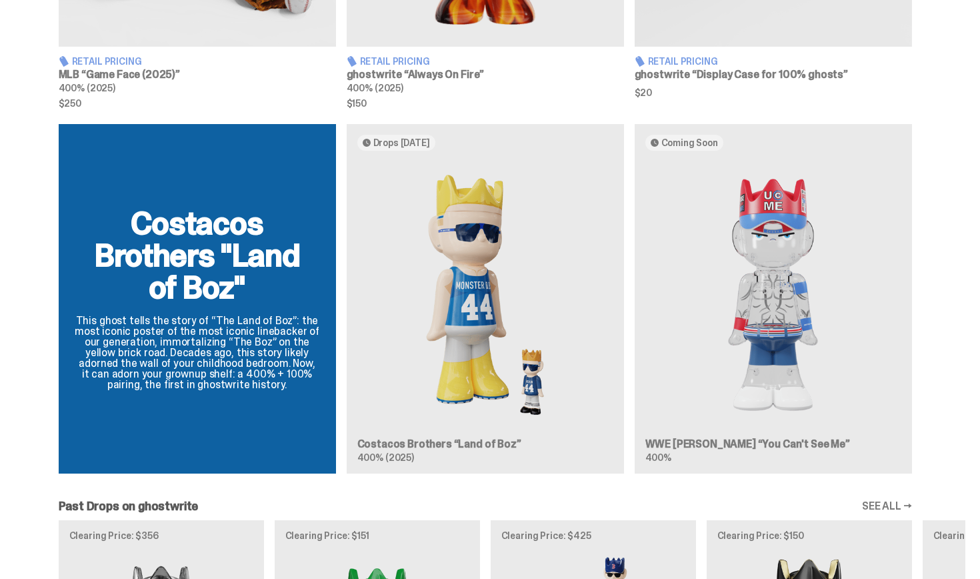
scroll to position [1131, 0]
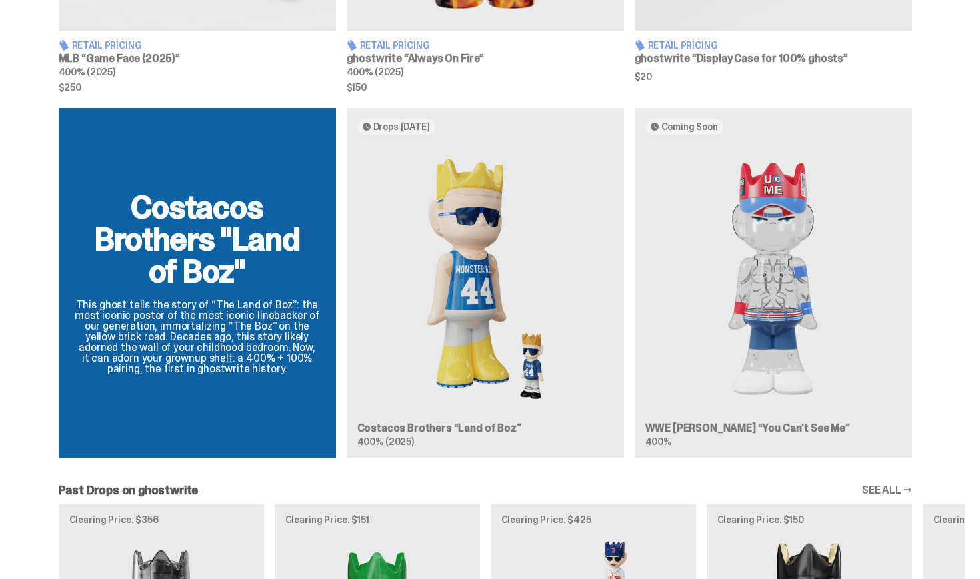
click at [866, 333] on div "Costacos Brothers "Land of Boz" This ghost tells the story of “The Land of Boz”…" at bounding box center [485, 288] width 960 height 360
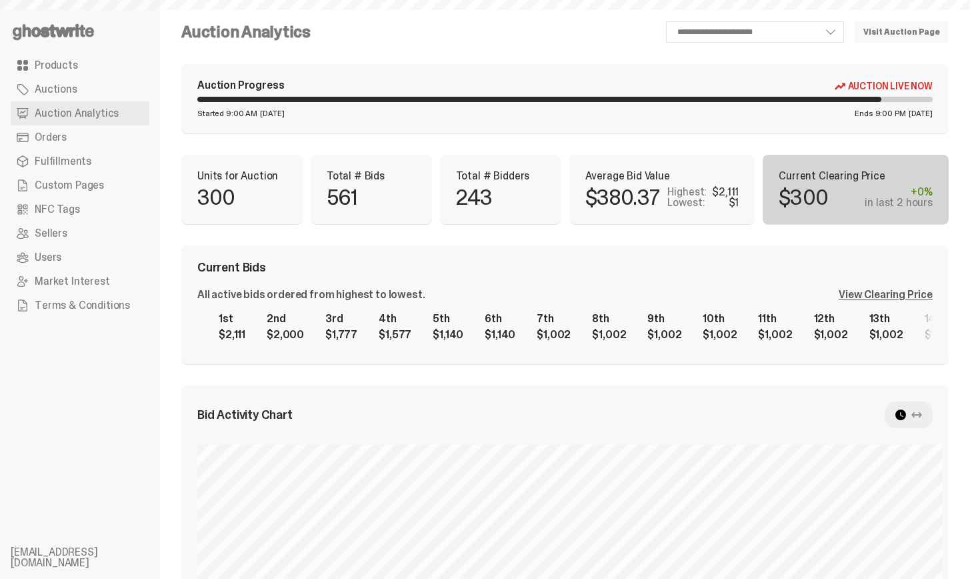
select select "**"
click at [734, 136] on div "**********" at bounding box center [565, 532] width 768 height 1022
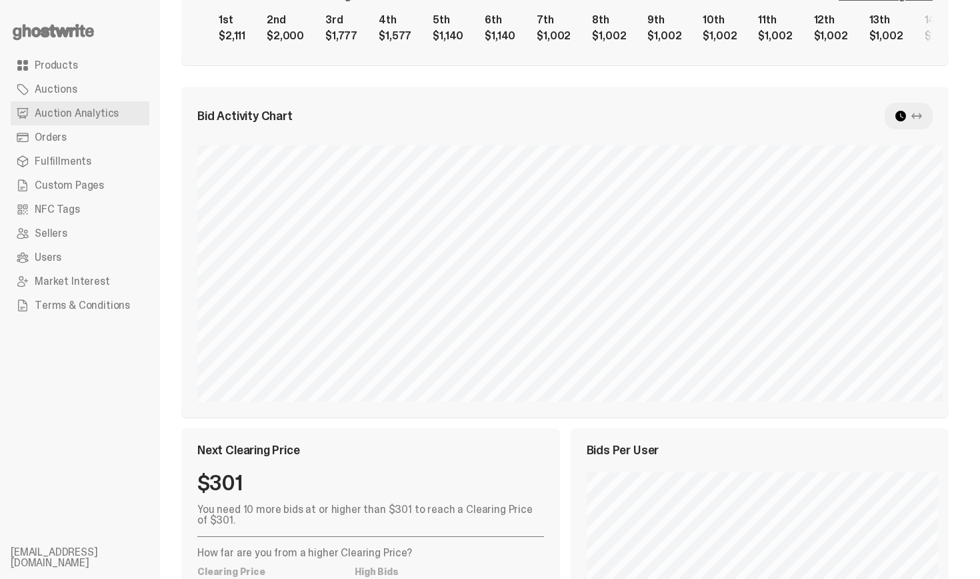
scroll to position [272, 0]
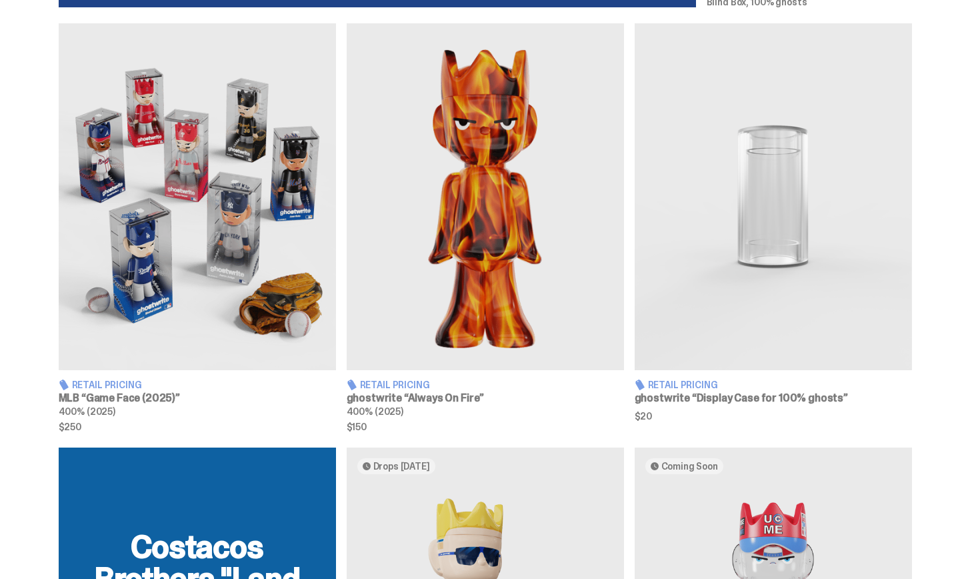
scroll to position [789, 0]
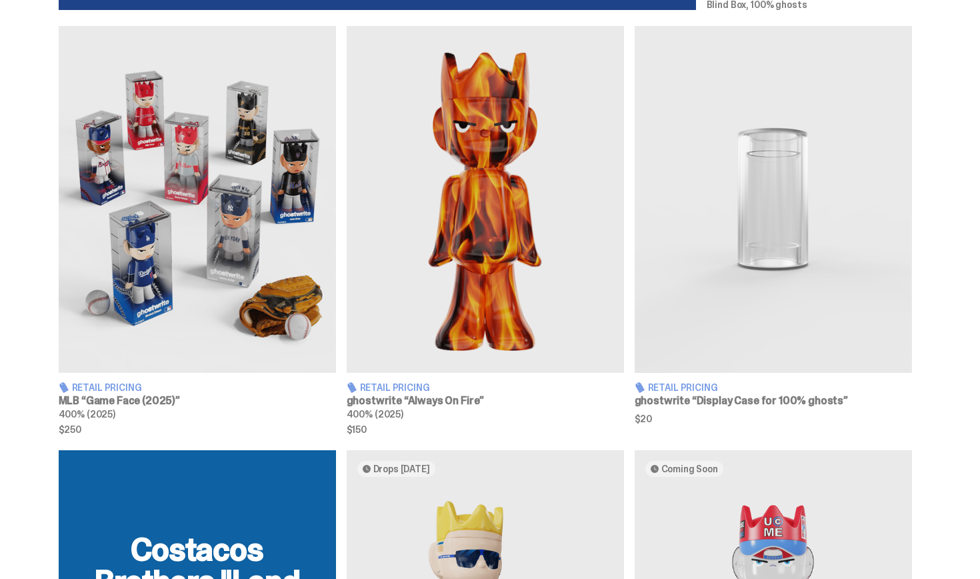
drag, startPoint x: 980, startPoint y: 324, endPoint x: 980, endPoint y: 251, distance: 72.7
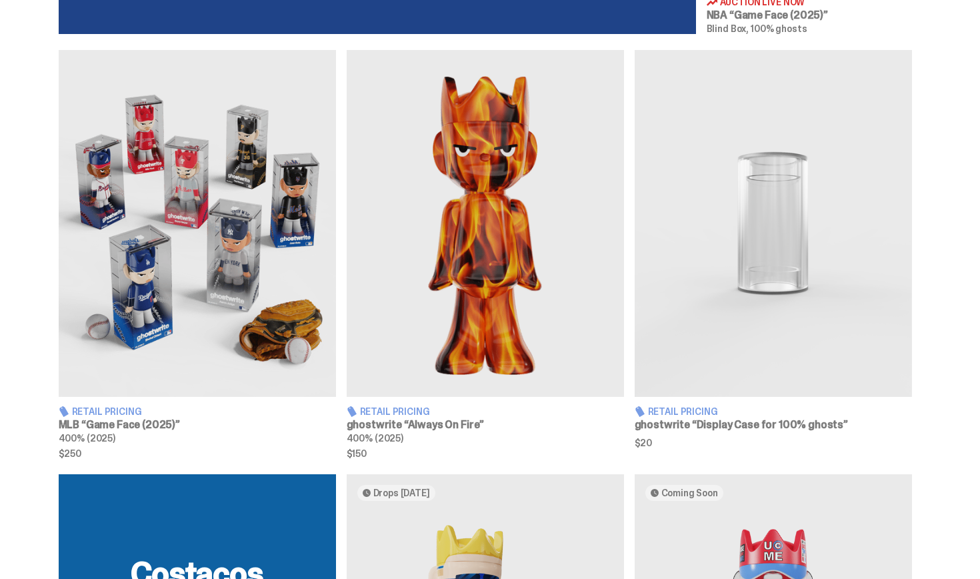
scroll to position [762, 0]
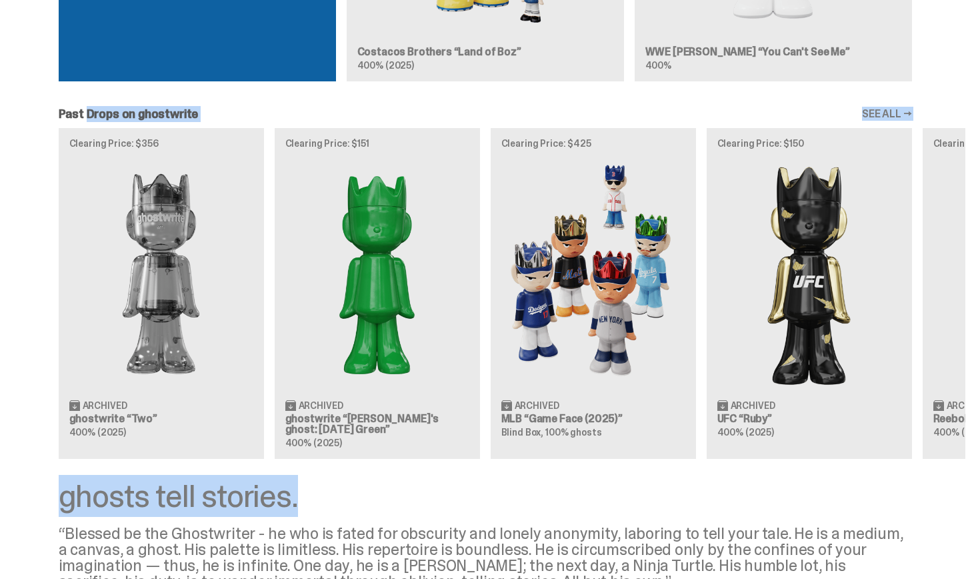
drag, startPoint x: 980, startPoint y: 304, endPoint x: 952, endPoint y: 491, distance: 189.5
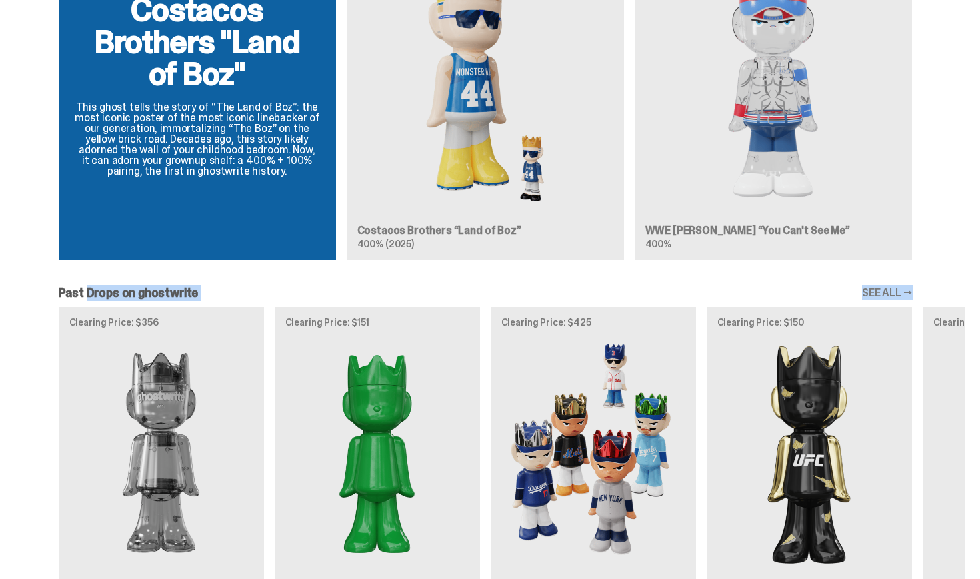
click at [963, 97] on div "Costacos Brothers "Land of Boz" This ghost tells the story of “The Land of Boz”…" at bounding box center [485, 91] width 960 height 360
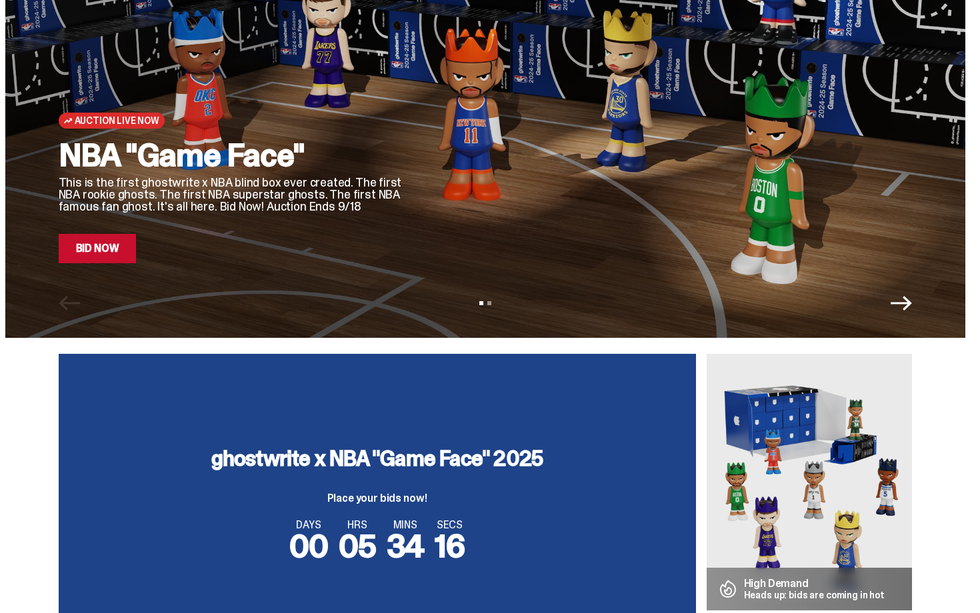
scroll to position [128, 0]
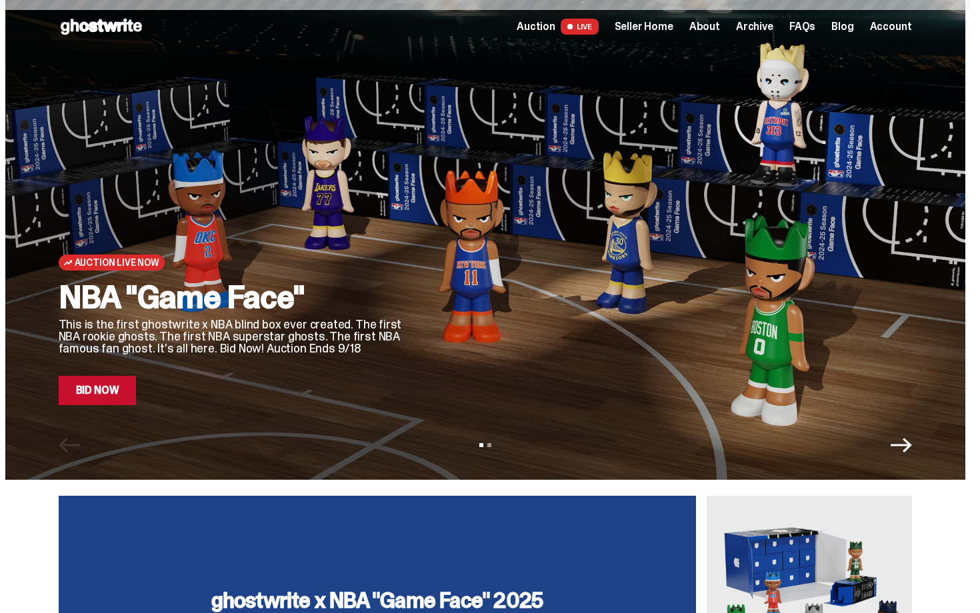
click at [674, 25] on span "Seller Home" at bounding box center [644, 26] width 59 height 11
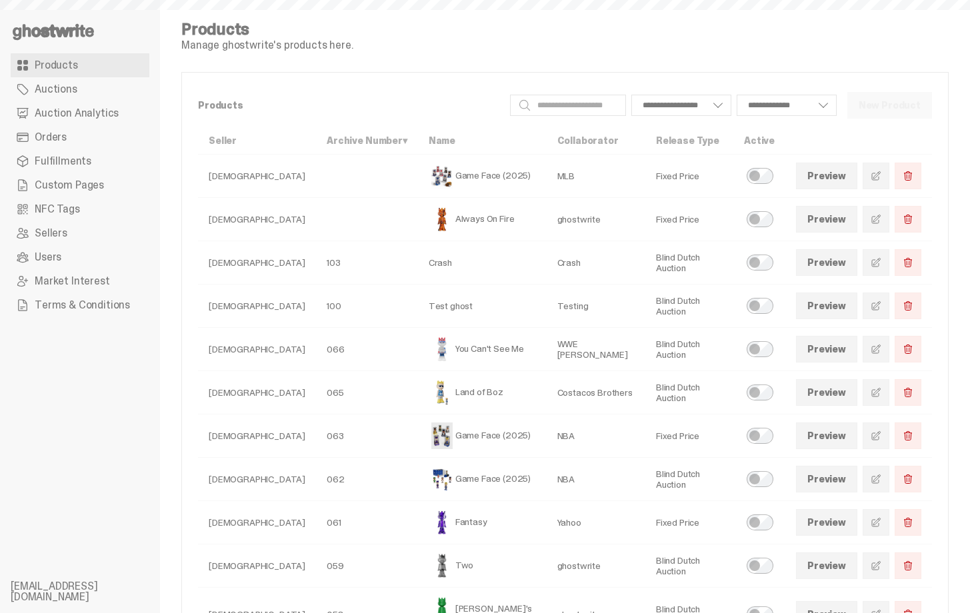
select select
click at [74, 135] on link "Orders" at bounding box center [80, 137] width 139 height 24
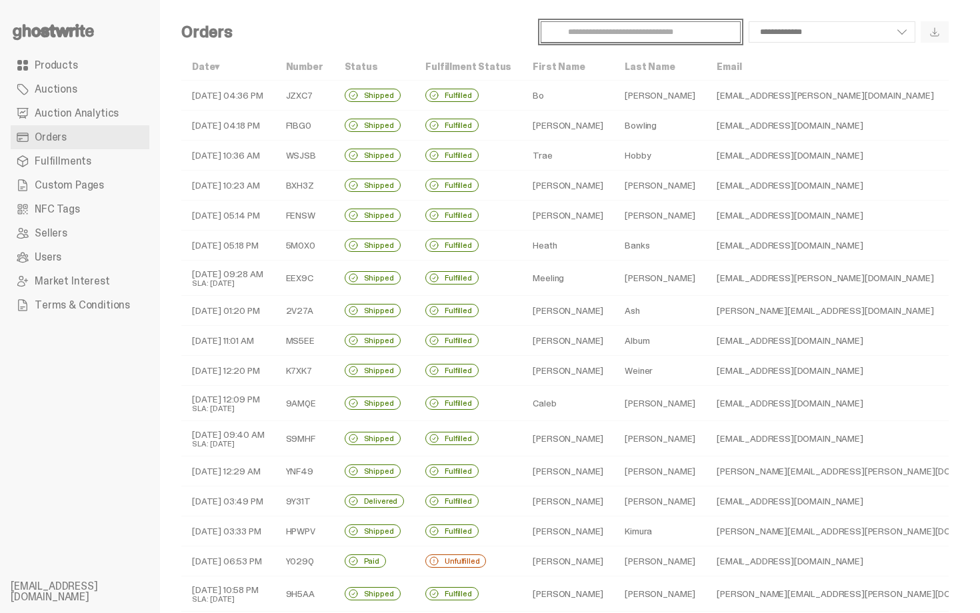
click at [626, 37] on input "Search" at bounding box center [641, 31] width 200 height 21
paste input "**********"
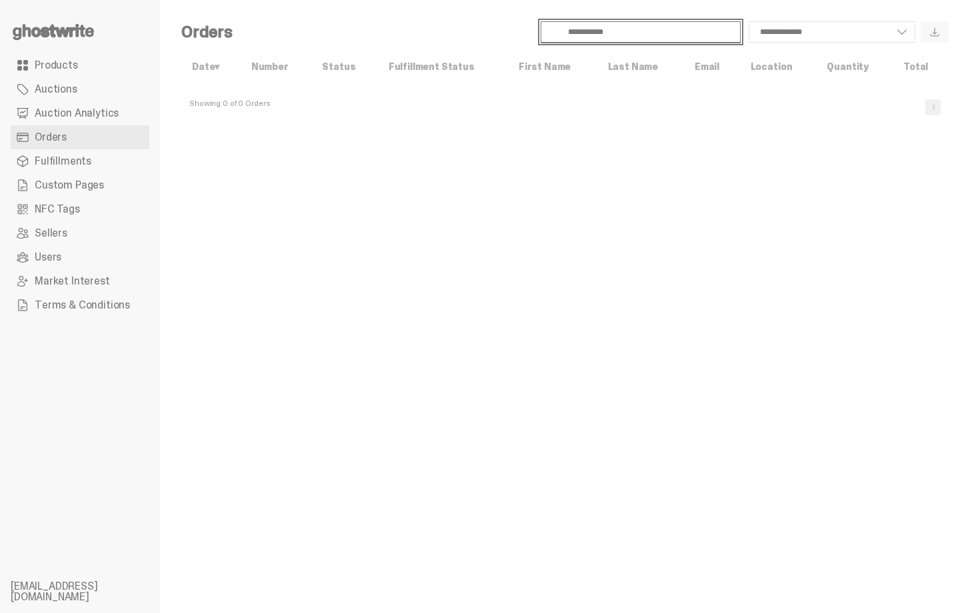
click at [607, 36] on input "**********" at bounding box center [641, 31] width 200 height 21
type input "****"
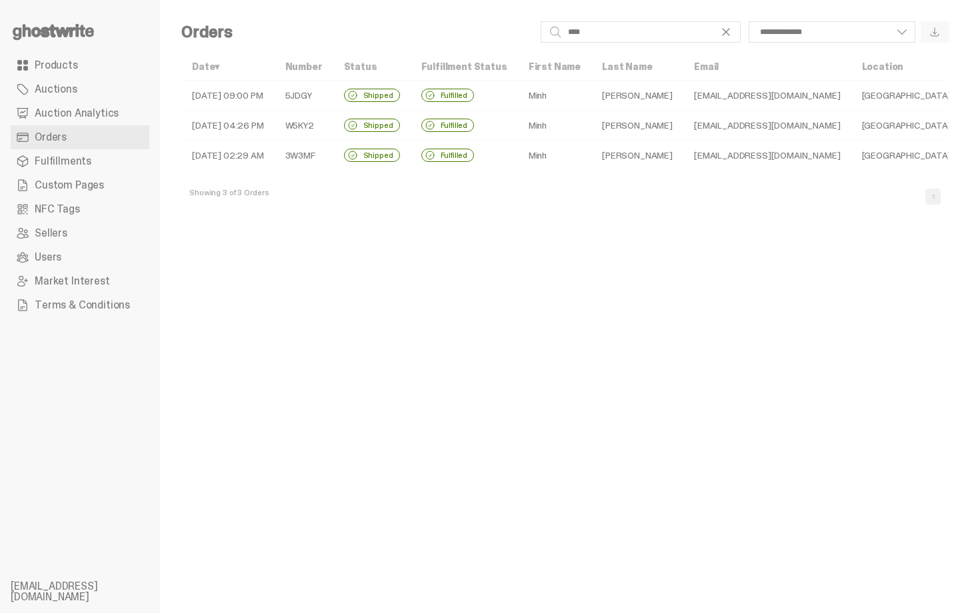
click at [533, 149] on td "Minh" at bounding box center [554, 156] width 73 height 30
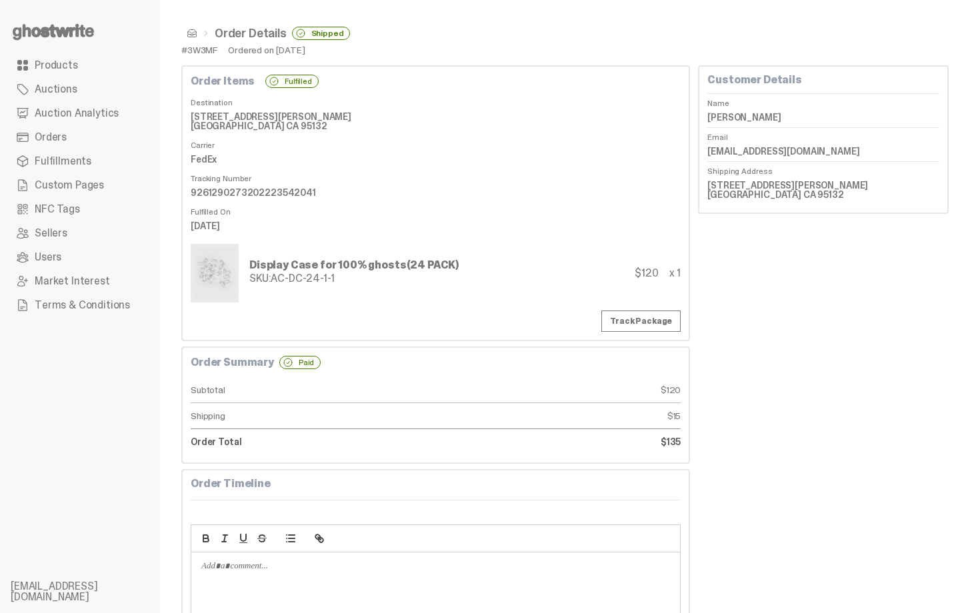
click at [194, 35] on span at bounding box center [192, 33] width 11 height 11
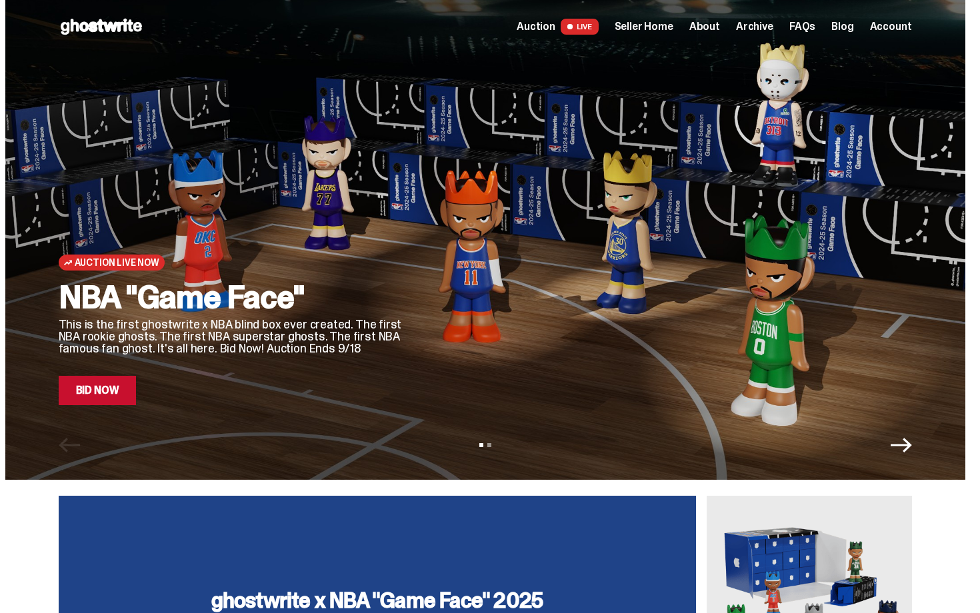
click at [669, 25] on span "Seller Home" at bounding box center [644, 26] width 59 height 11
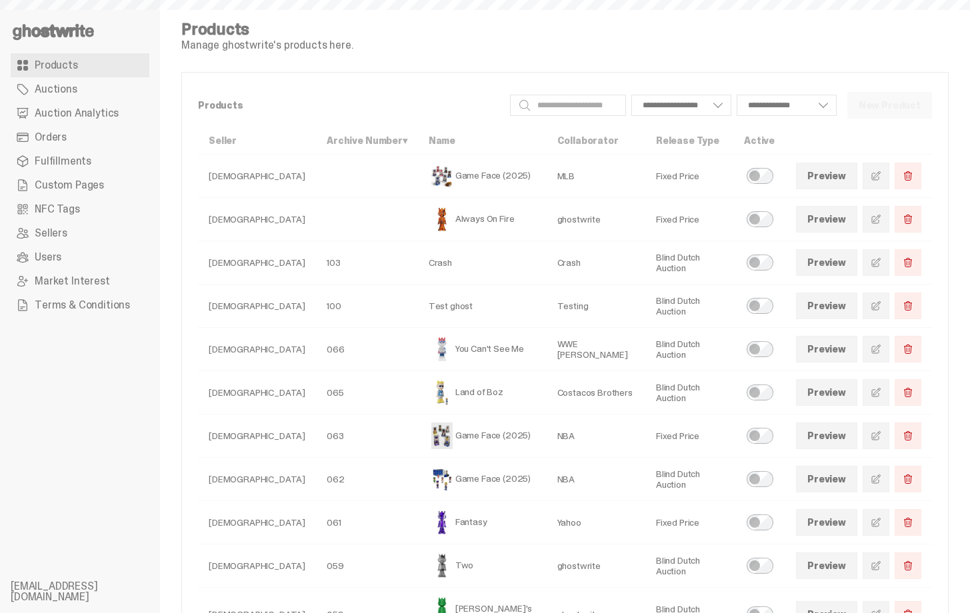
select select
click at [72, 137] on link "Orders" at bounding box center [80, 137] width 139 height 24
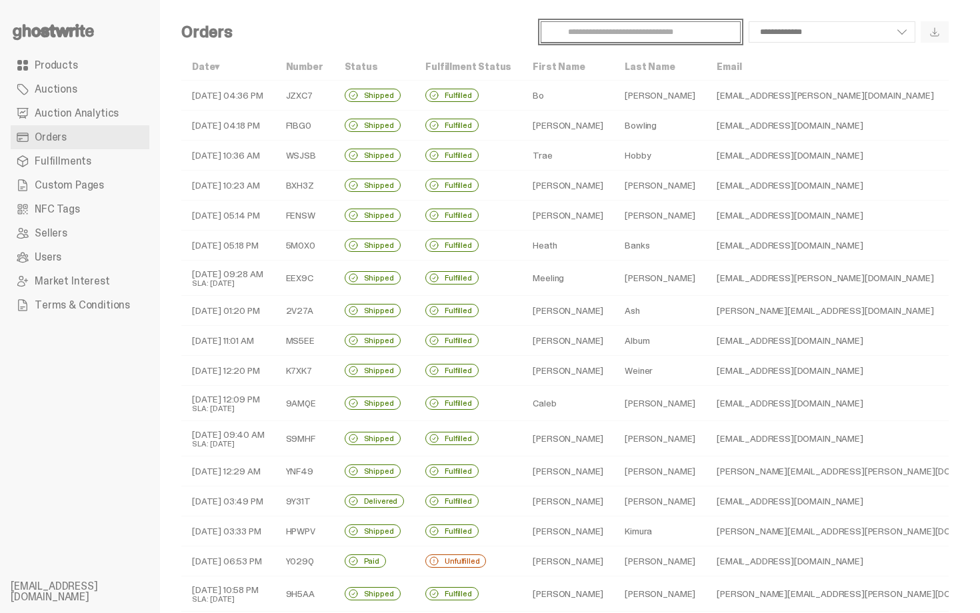
click at [613, 30] on input "Search" at bounding box center [641, 31] width 200 height 21
type input "****"
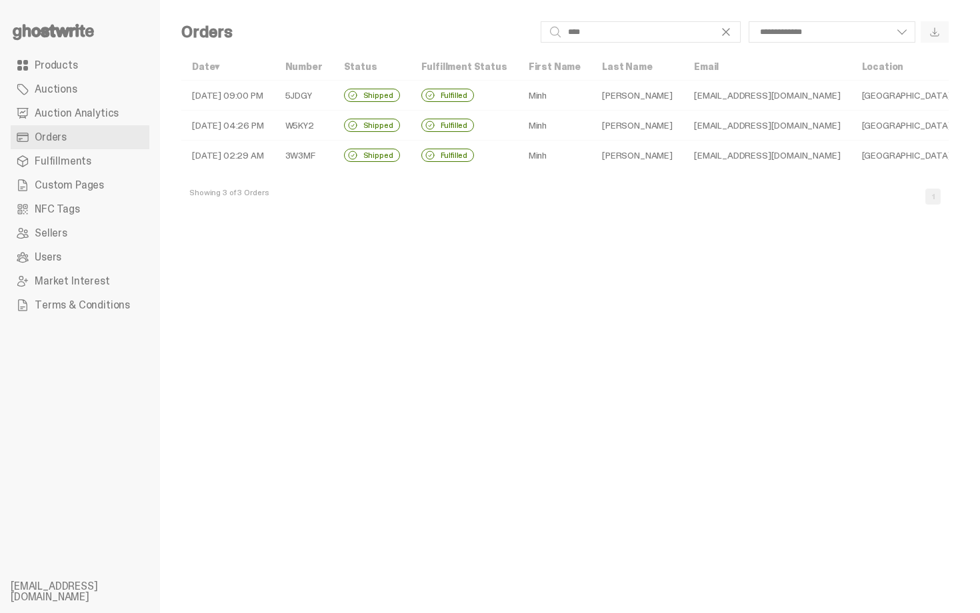
click at [507, 127] on td "Fulfilled" at bounding box center [464, 126] width 107 height 30
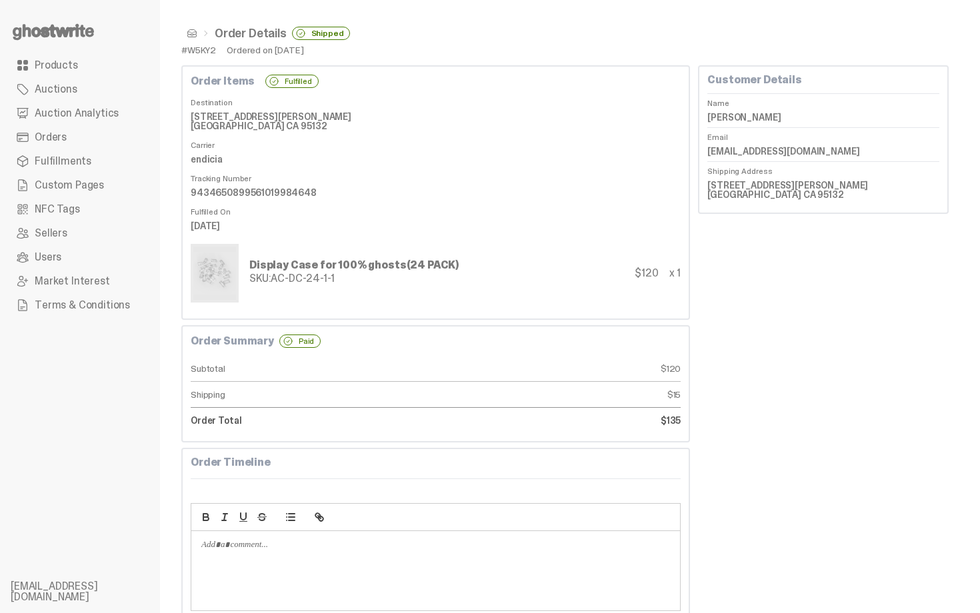
click at [195, 36] on span at bounding box center [192, 33] width 11 height 11
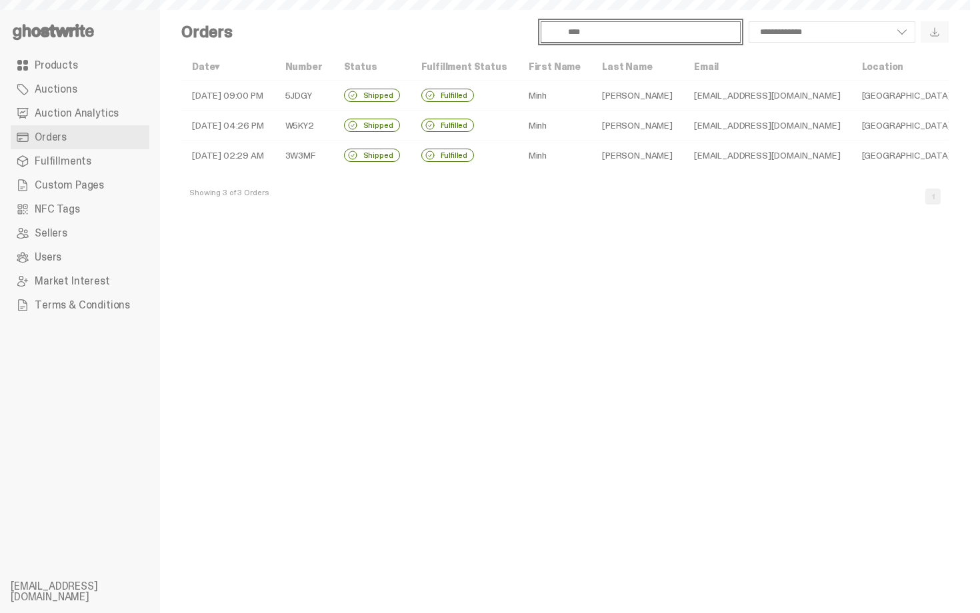
click at [652, 28] on input "****" at bounding box center [641, 31] width 200 height 21
click at [547, 95] on td "Minh" at bounding box center [554, 96] width 73 height 30
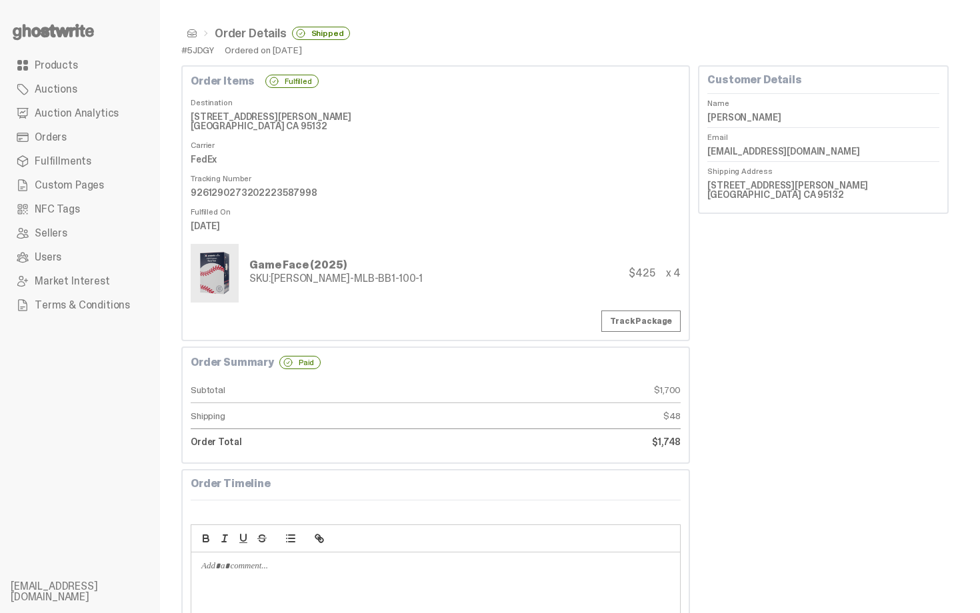
click at [381, 91] on div "Order Items Fulfilled Destination [STREET_ADDRESS][PERSON_NAME] [GEOGRAPHIC_DAT…" at bounding box center [435, 203] width 509 height 276
click at [192, 33] on span at bounding box center [192, 33] width 11 height 11
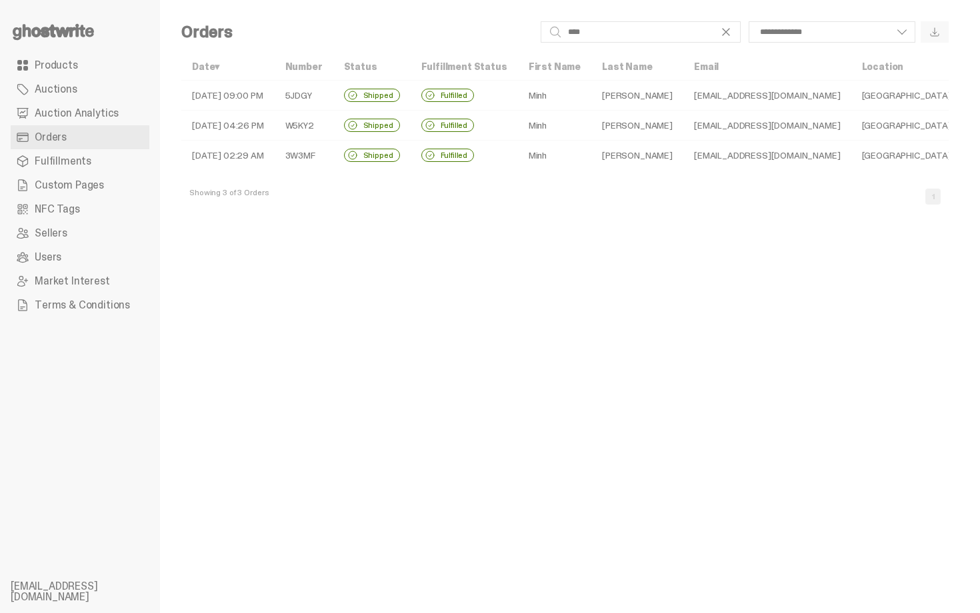
click at [582, 118] on td "Minh" at bounding box center [554, 126] width 73 height 30
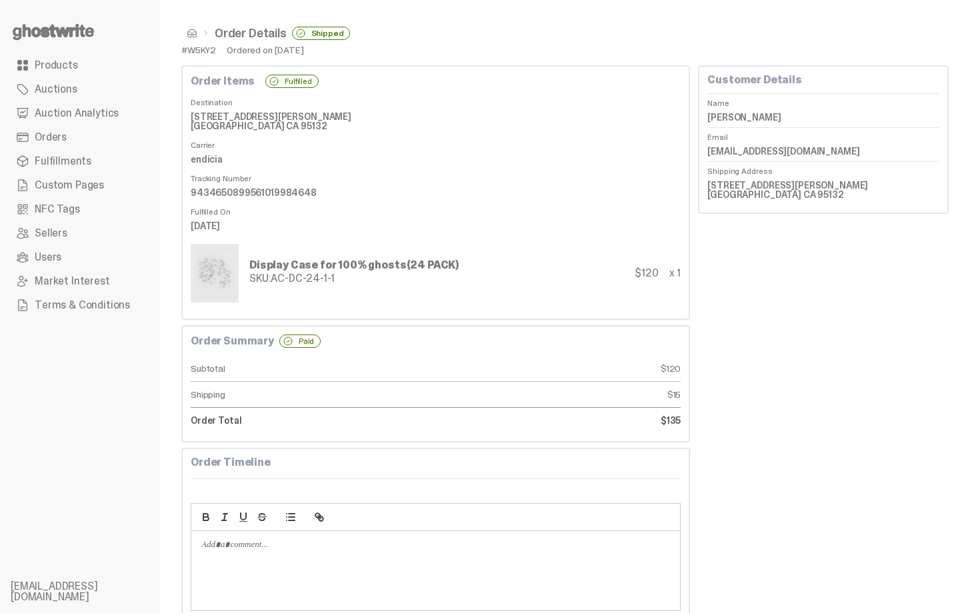
click at [192, 37] on span at bounding box center [192, 33] width 11 height 11
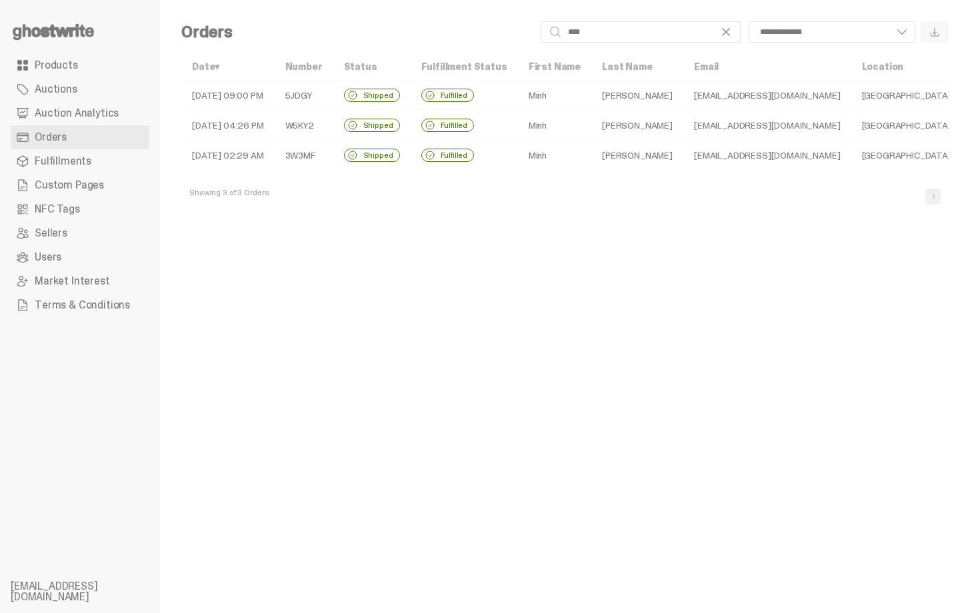
click at [621, 156] on td "[PERSON_NAME]" at bounding box center [637, 156] width 92 height 30
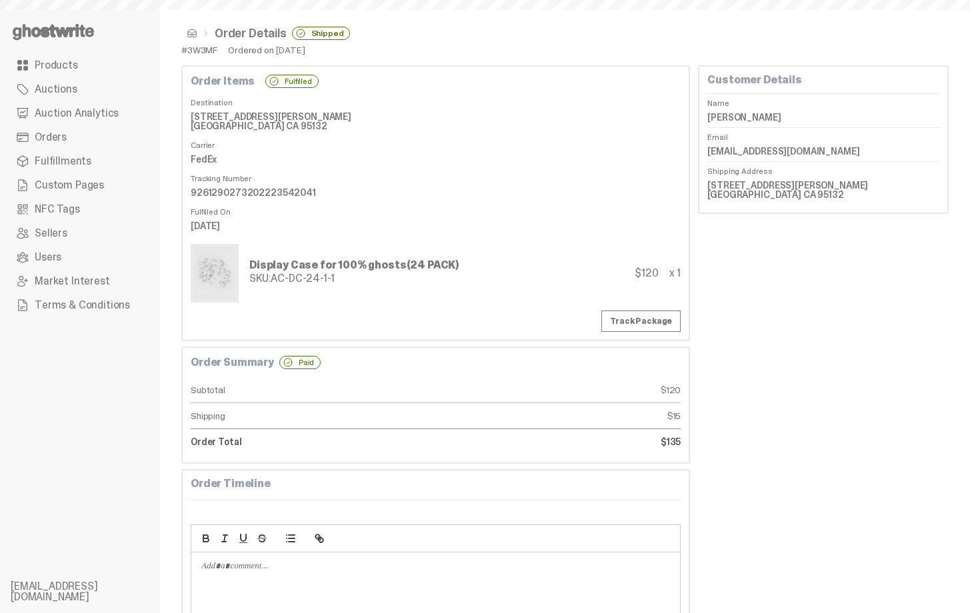
click at [535, 161] on dd "FedEx" at bounding box center [436, 159] width 490 height 20
click at [195, 36] on span at bounding box center [192, 33] width 11 height 11
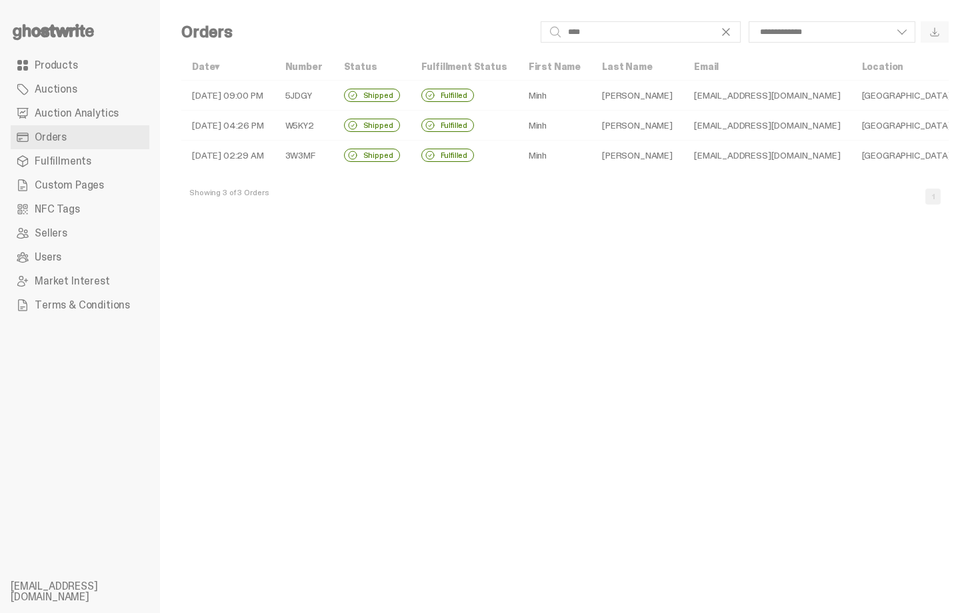
click at [531, 125] on td "Minh" at bounding box center [554, 126] width 73 height 30
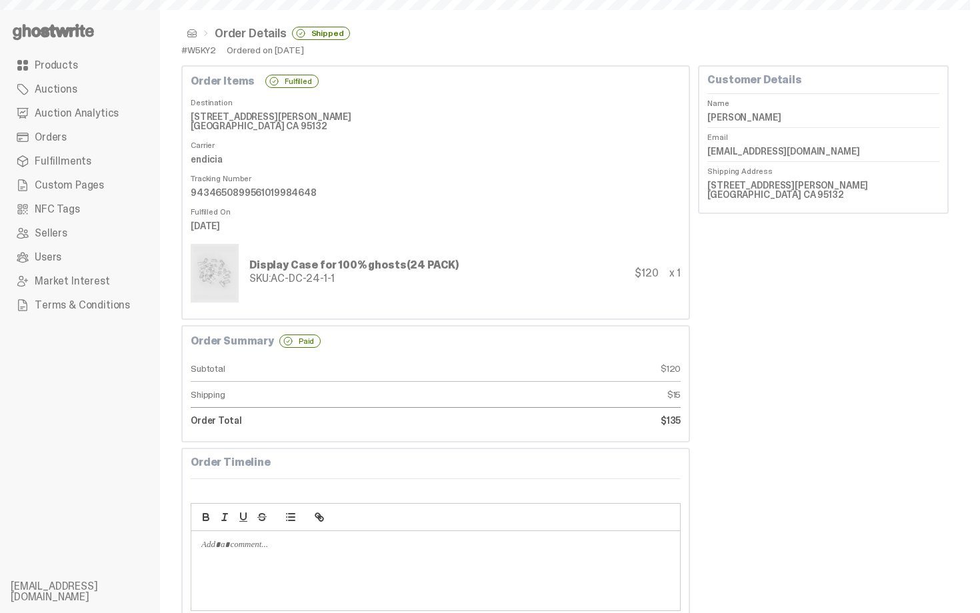
click at [531, 125] on dd "3430 Cropley Ave San Jose CA 95132" at bounding box center [436, 121] width 490 height 29
click at [67, 55] on link "Products" at bounding box center [80, 65] width 139 height 24
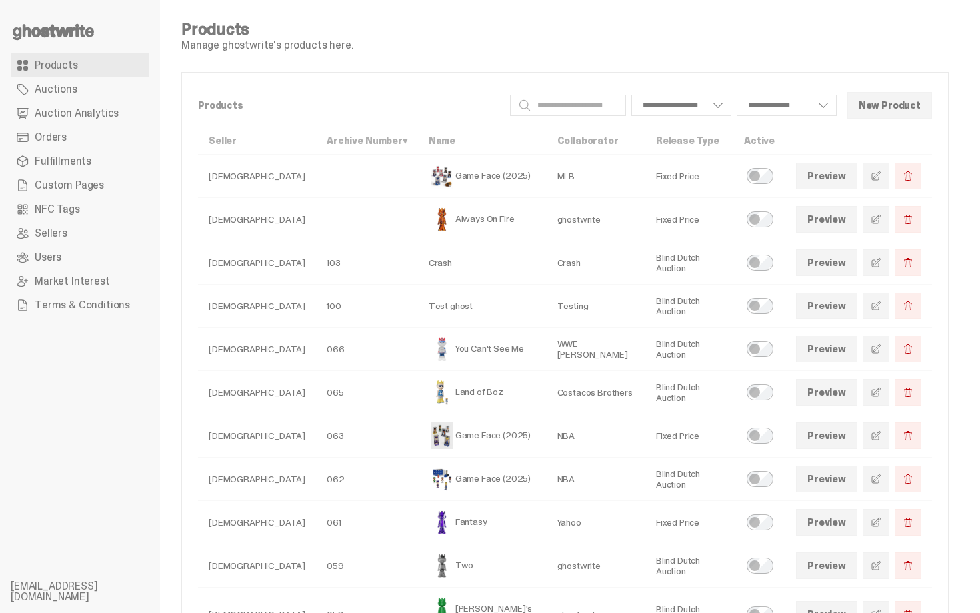
click at [32, 84] on link "Auctions" at bounding box center [80, 89] width 139 height 24
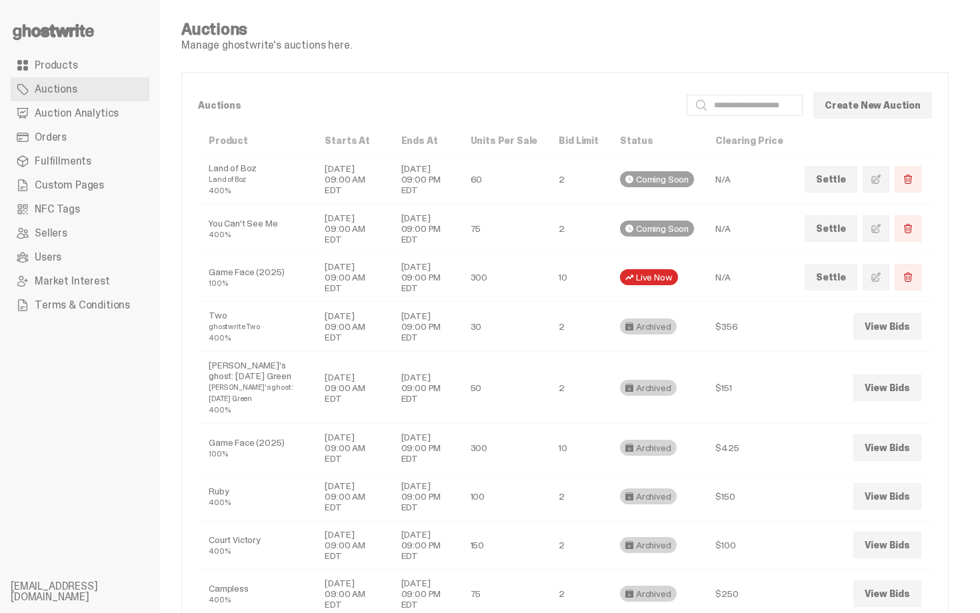
click at [77, 150] on link "Fulfillments" at bounding box center [80, 161] width 139 height 24
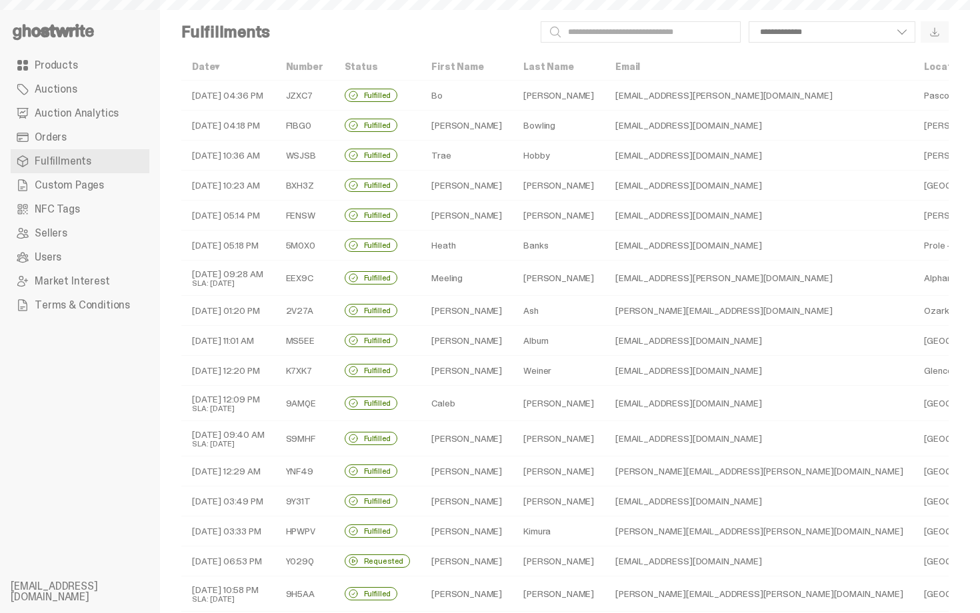
click at [77, 139] on link "Orders" at bounding box center [80, 137] width 139 height 24
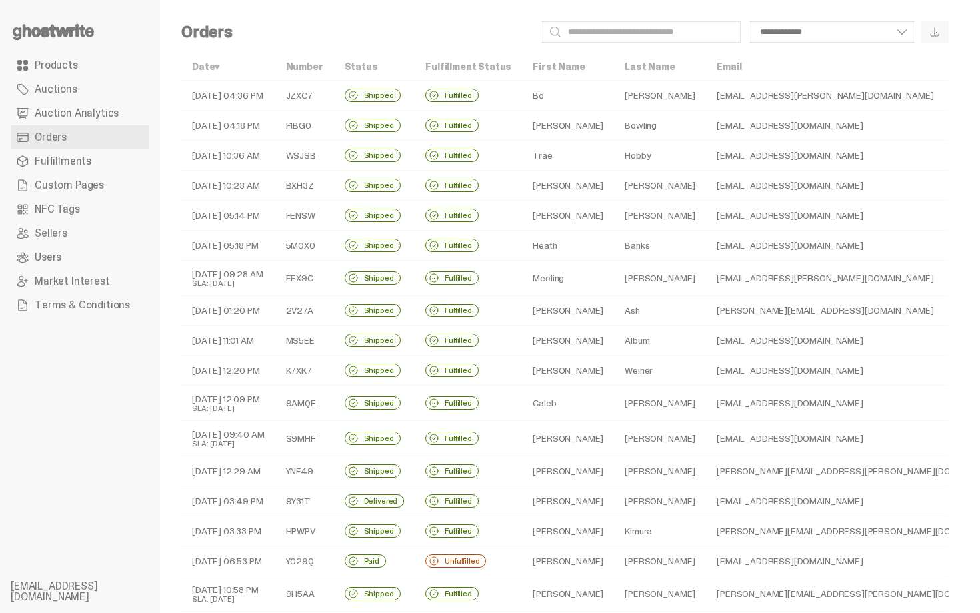
click at [530, 93] on td "Bo" at bounding box center [568, 96] width 92 height 30
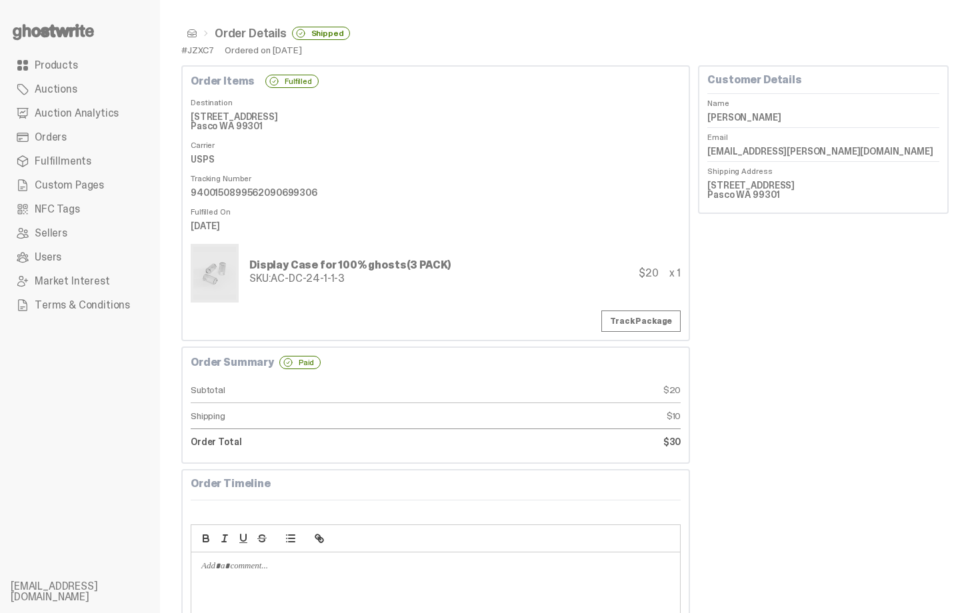
click at [101, 138] on link "Orders" at bounding box center [80, 137] width 139 height 24
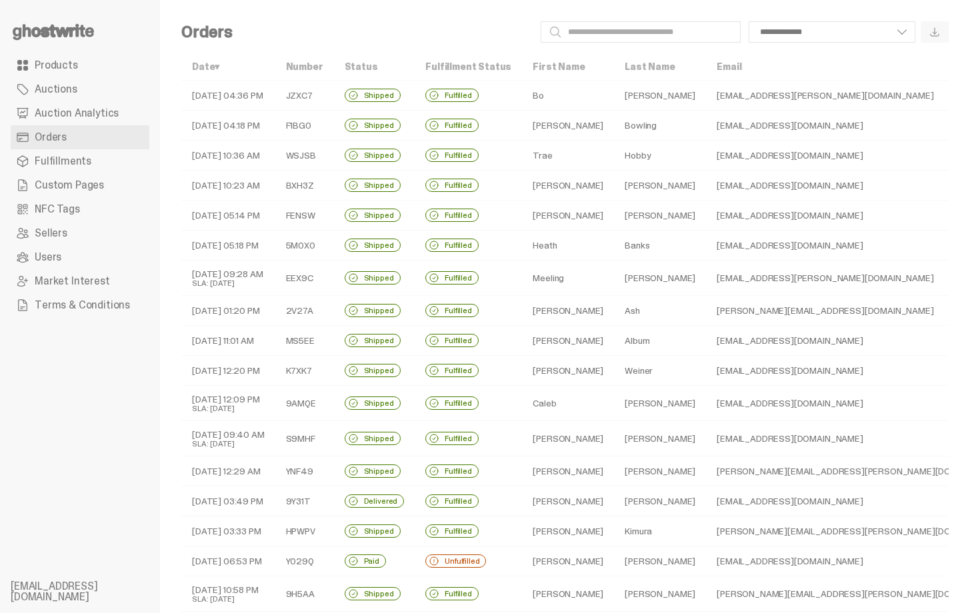
click at [527, 348] on td "Kelly" at bounding box center [568, 341] width 92 height 30
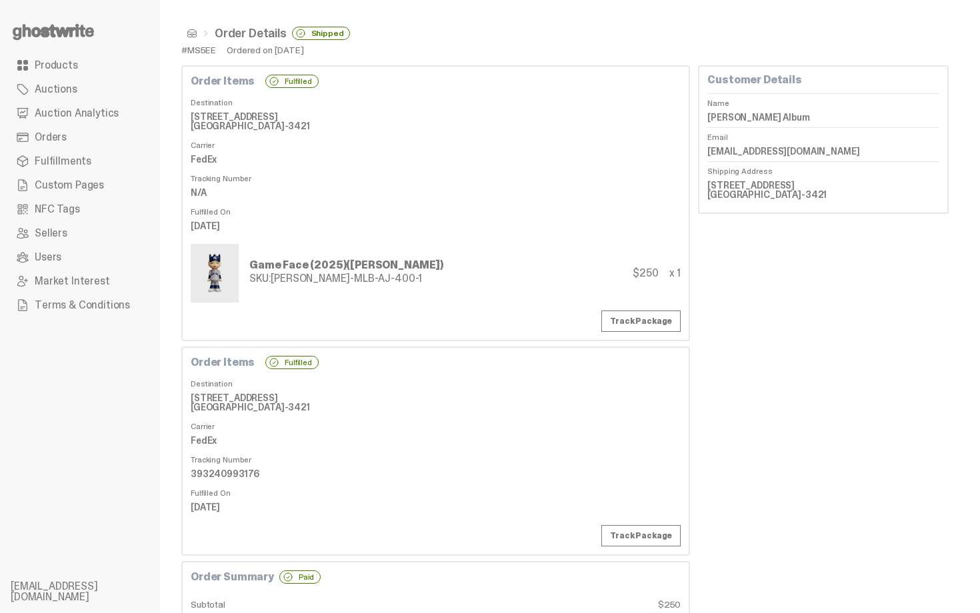
click at [651, 311] on link "Track Package" at bounding box center [640, 321] width 79 height 21
click at [233, 475] on dd "393240993176" at bounding box center [436, 474] width 490 height 20
copy dd "393240993176"
click at [105, 123] on link "Auction Analytics" at bounding box center [80, 113] width 139 height 24
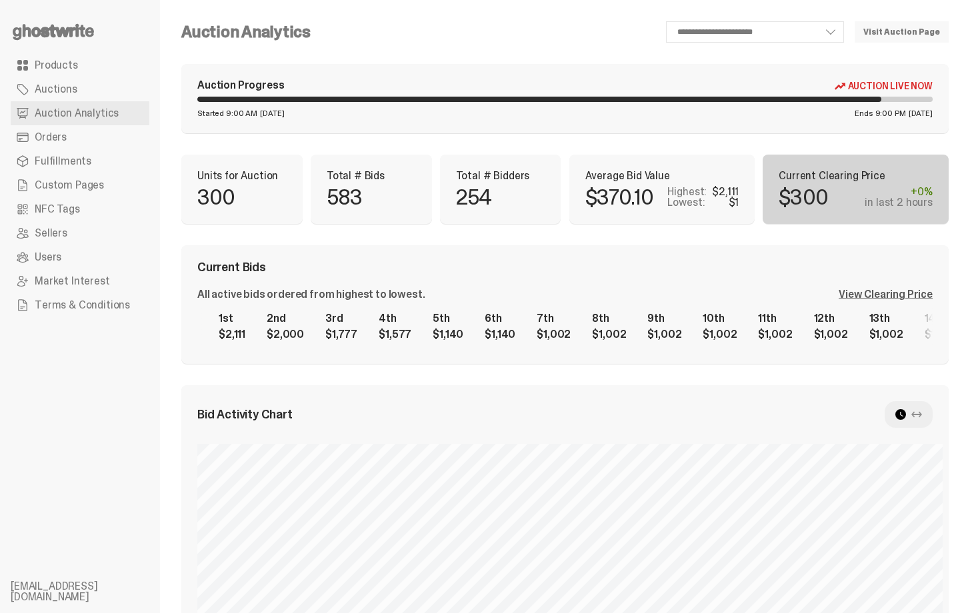
click at [545, 171] on p "Total # Bidders" at bounding box center [500, 176] width 89 height 11
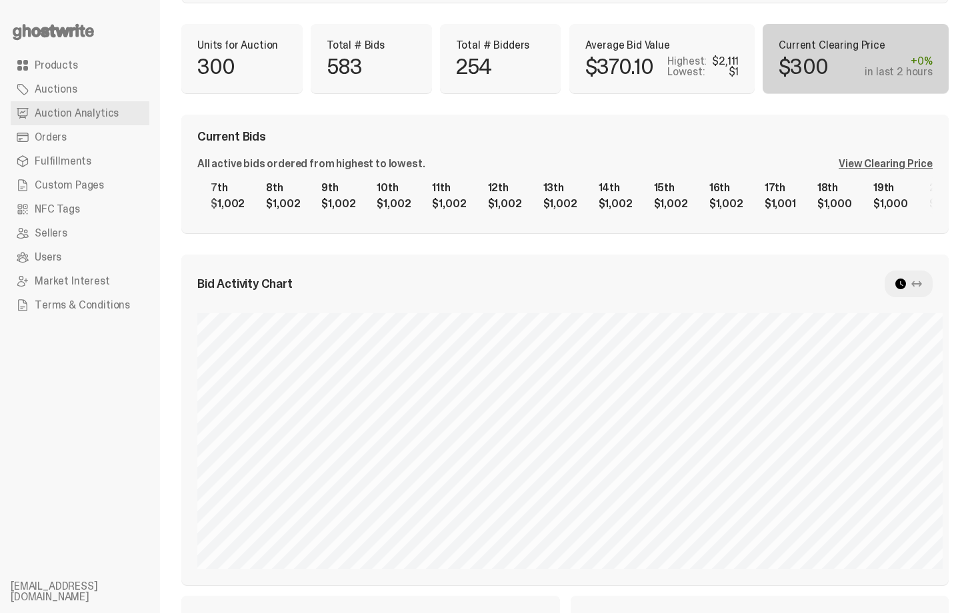
click at [529, 217] on div "1st $2,111 2nd $2,000 3rd $1,777 4th $1,577 5th $1,140 6th $1,140 7th $1,002 8t…" at bounding box center [565, 196] width 736 height 43
click at [197, 217] on div "1st $2,111 2nd $2,000 3rd $1,777 4th $1,577 5th $1,140 6th $1,140 7th $1,002 8t…" at bounding box center [565, 196] width 736 height 43
drag, startPoint x: 682, startPoint y: 239, endPoint x: 325, endPoint y: 238, distance: 356.8
click at [325, 238] on div "**********" at bounding box center [565, 402] width 768 height 1022
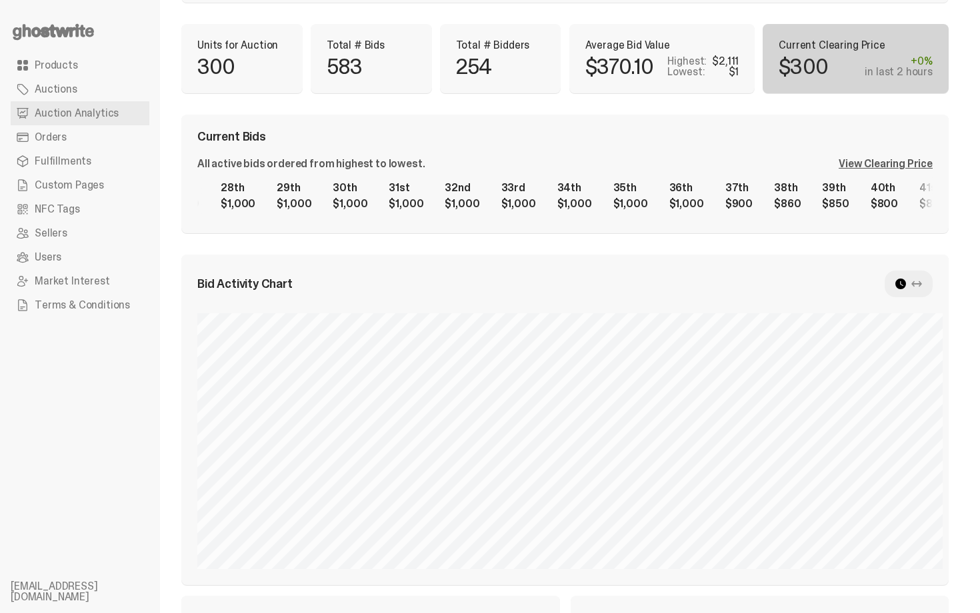
click at [197, 210] on div "1st $2,111 2nd $2,000 3rd $1,777 4th $1,577 5th $1,140 6th $1,140 7th $1,002 8t…" at bounding box center [565, 196] width 736 height 43
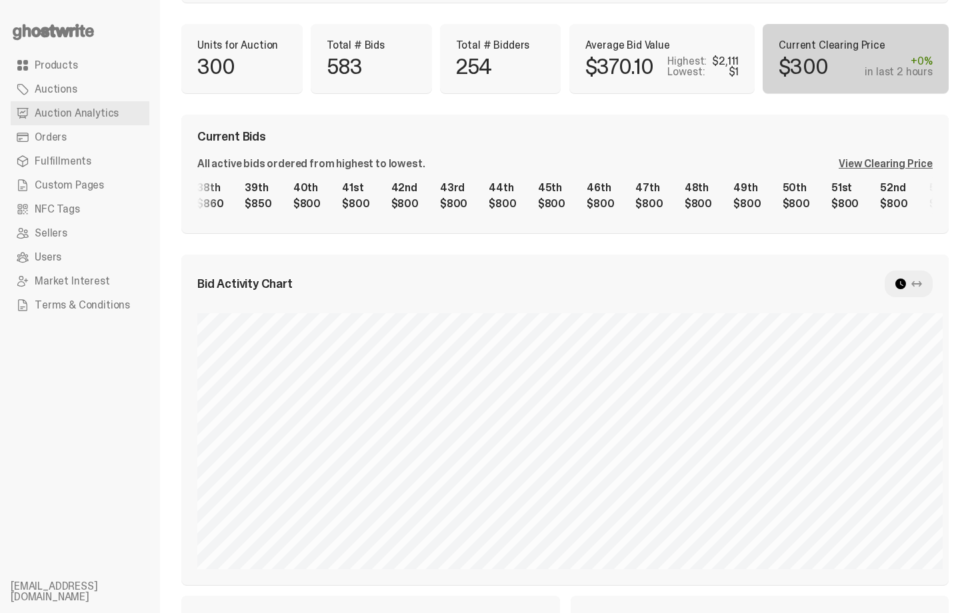
click at [197, 217] on div "1st $2,111 2nd $2,000 3rd $1,777 4th $1,577 5th $1,140 6th $1,140 7th $1,002 8t…" at bounding box center [565, 196] width 736 height 43
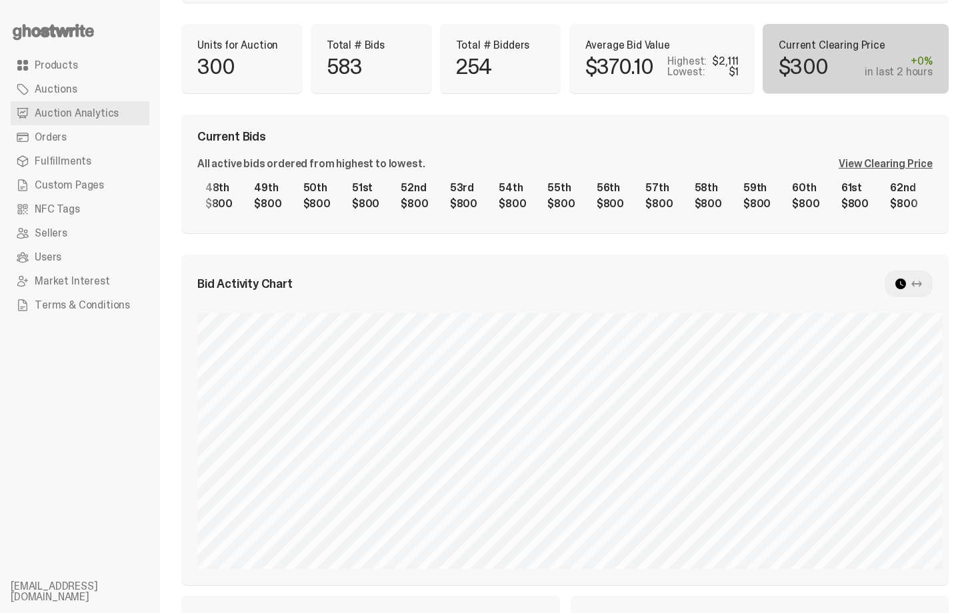
click at [245, 187] on div "1st $2,111 2nd $2,000 3rd $1,777 4th $1,577 5th $1,140 6th $1,140 7th $1,002 8t…" at bounding box center [565, 196] width 736 height 43
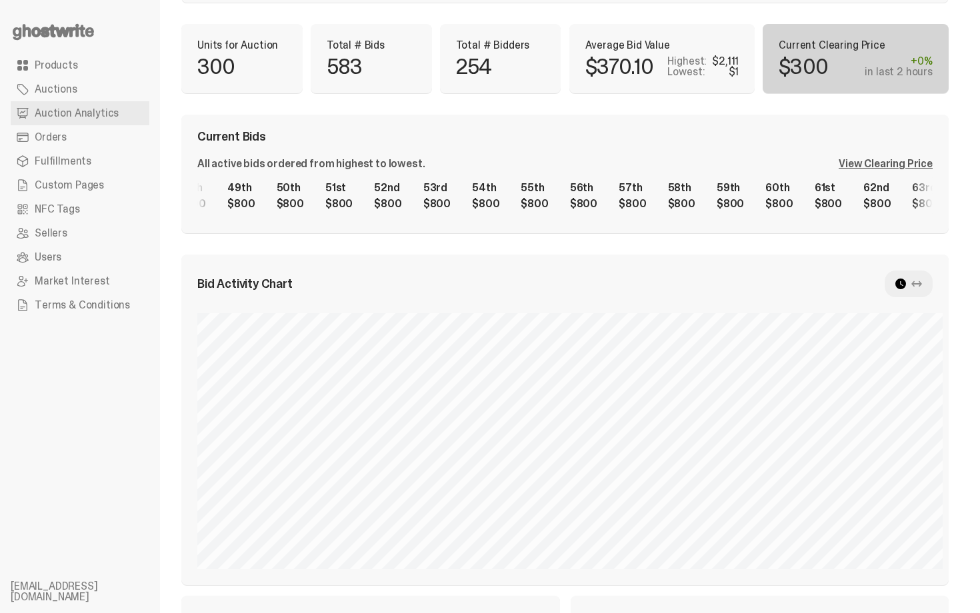
click at [920, 163] on div "View Clearing Price" at bounding box center [886, 164] width 94 height 11
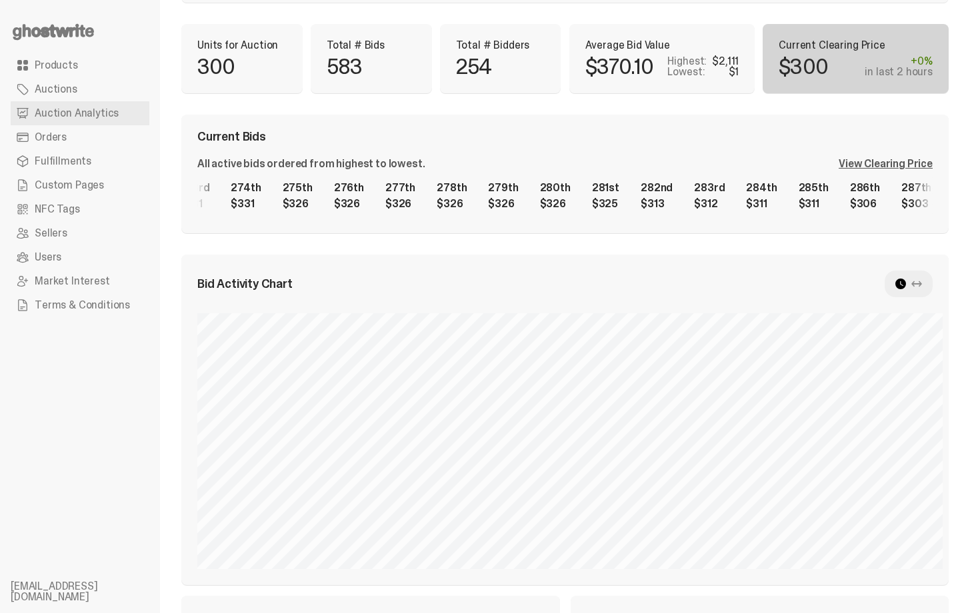
click at [844, 202] on div "1st $2,111 2nd $2,000 3rd $1,777 4th $1,577 5th $1,140 6th $1,140 7th $1,002 8t…" at bounding box center [565, 196] width 736 height 43
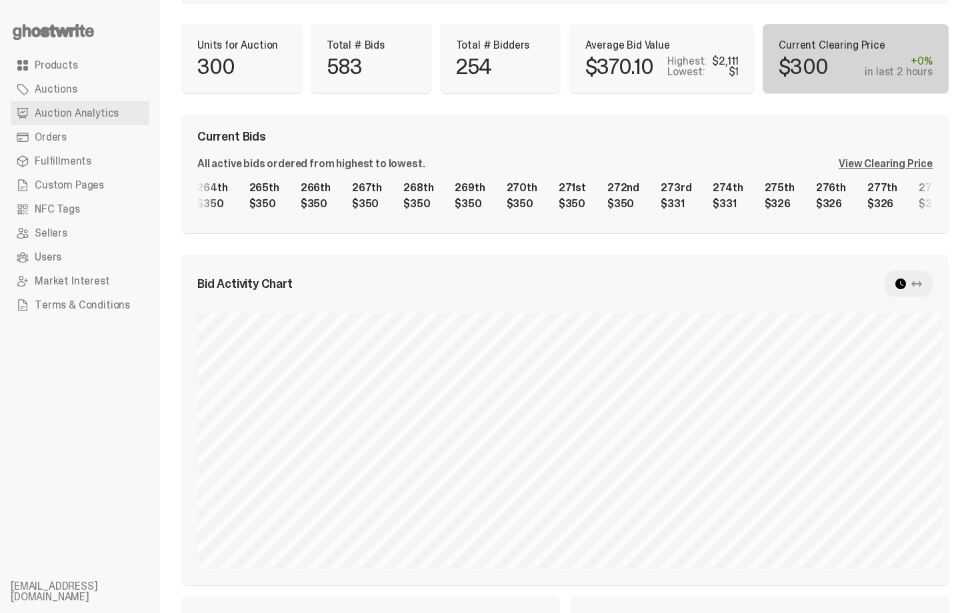
click at [862, 179] on div "1st $2,111 2nd $2,000 3rd $1,777 4th $1,577 5th $1,140 6th $1,140 7th $1,002 8t…" at bounding box center [565, 196] width 736 height 43
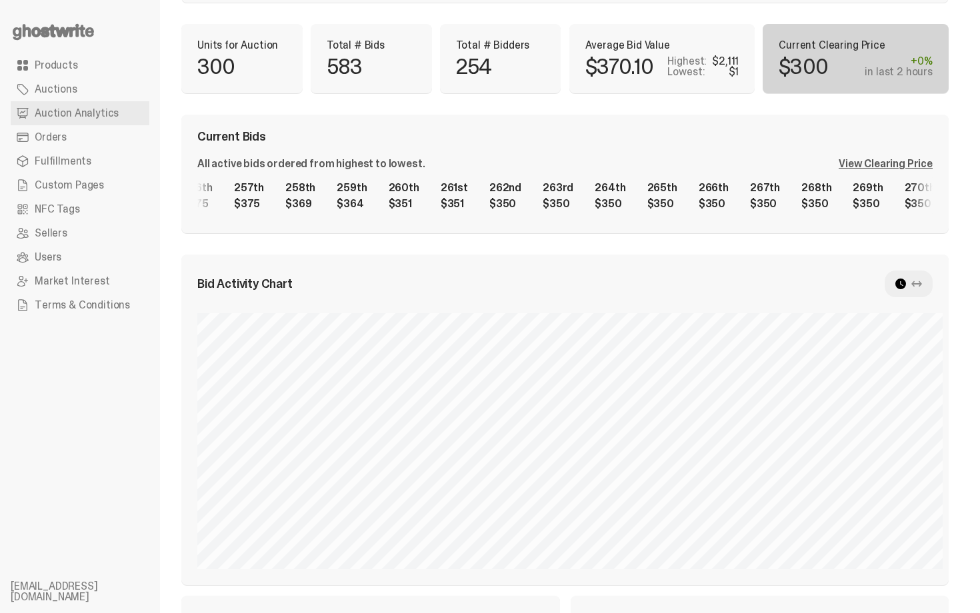
click at [697, 177] on div "1st $2,111 2nd $2,000 3rd $1,777 4th $1,577 5th $1,140 6th $1,140 7th $1,002 8t…" at bounding box center [565, 196] width 736 height 43
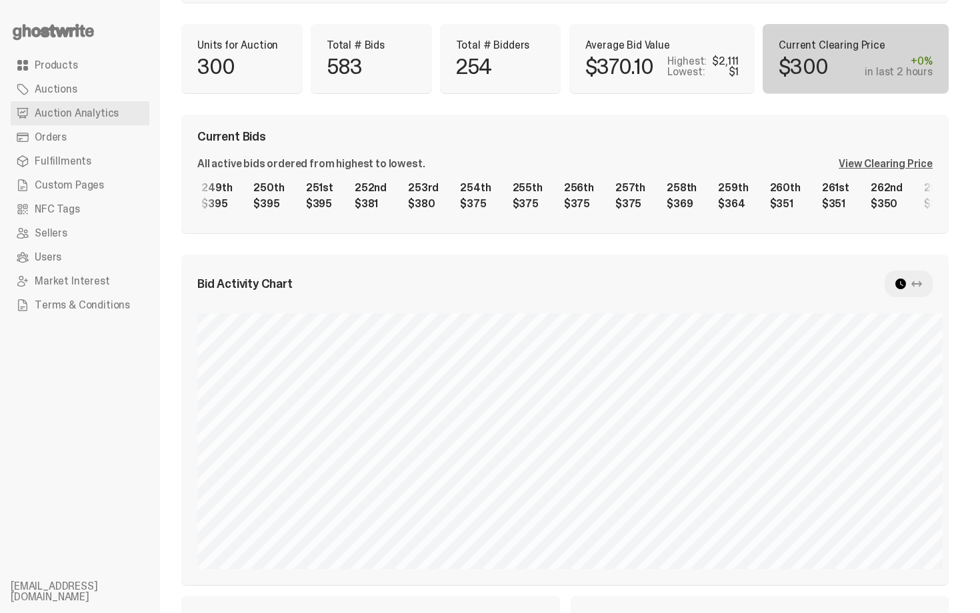
click at [699, 179] on div "1st $2,111 2nd $2,000 3rd $1,777 4th $1,577 5th $1,140 6th $1,140 7th $1,002 8t…" at bounding box center [565, 196] width 736 height 43
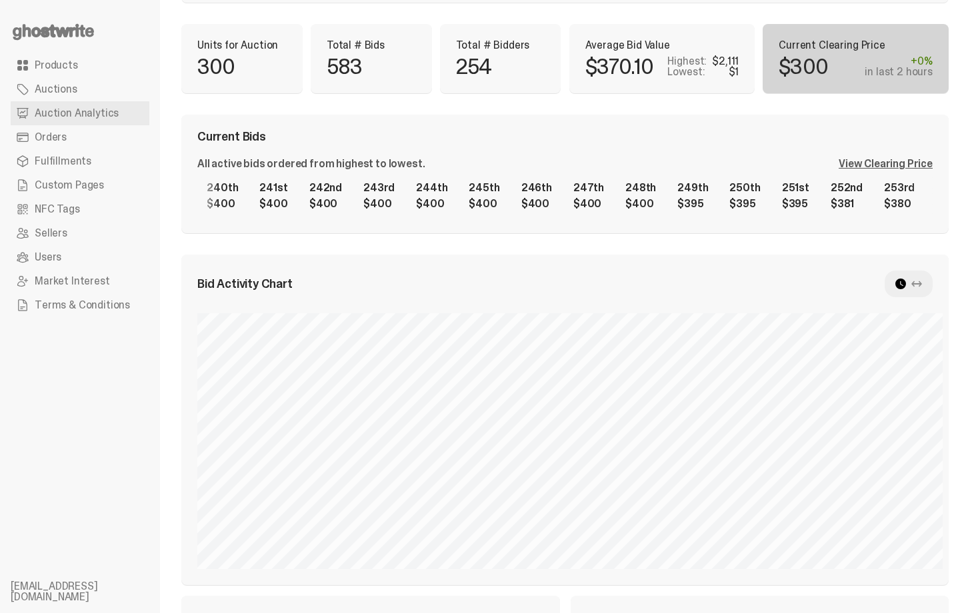
click at [752, 198] on div "1st $2,111 2nd $2,000 3rd $1,777 4th $1,577 5th $1,140 6th $1,140 7th $1,002 8t…" at bounding box center [565, 196] width 736 height 43
click at [914, 178] on div "1st $2,111 2nd $2,000 3rd $1,777 4th $1,577 5th $1,140 6th $1,140 7th $1,002 8t…" at bounding box center [565, 196] width 736 height 43
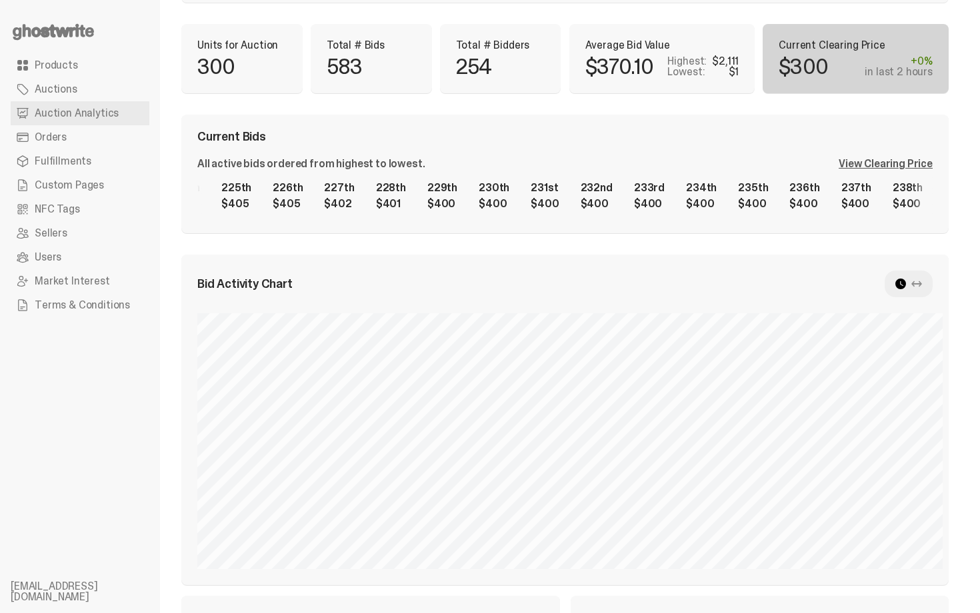
click at [724, 191] on div "1st $2,111 2nd $2,000 3rd $1,777 4th $1,577 5th $1,140 6th $1,140 7th $1,002 8t…" at bounding box center [565, 196] width 736 height 43
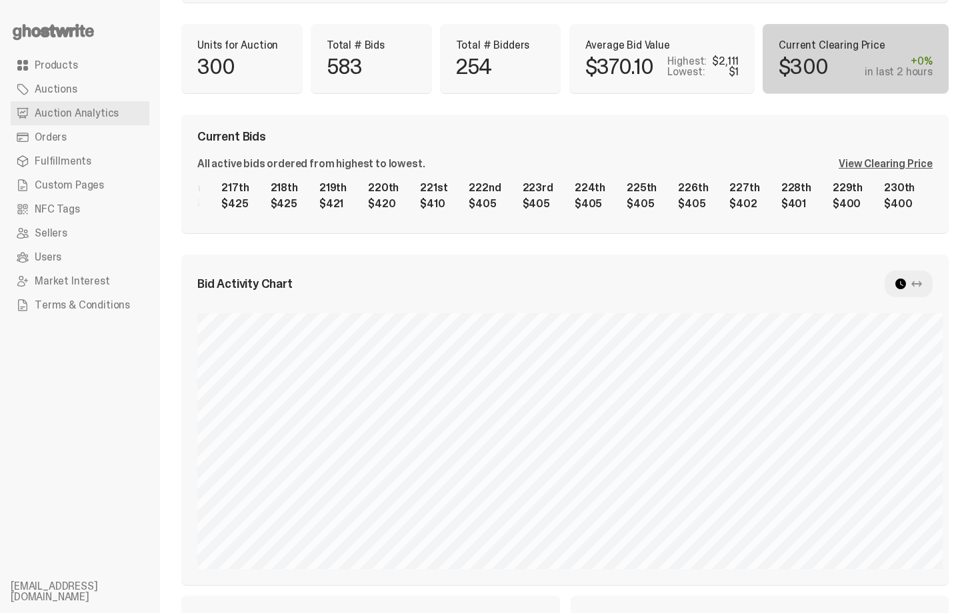
click at [875, 207] on div "1st $2,111 2nd $2,000 3rd $1,777 4th $1,577 5th $1,140 6th $1,140 7th $1,002 8t…" at bounding box center [565, 196] width 736 height 43
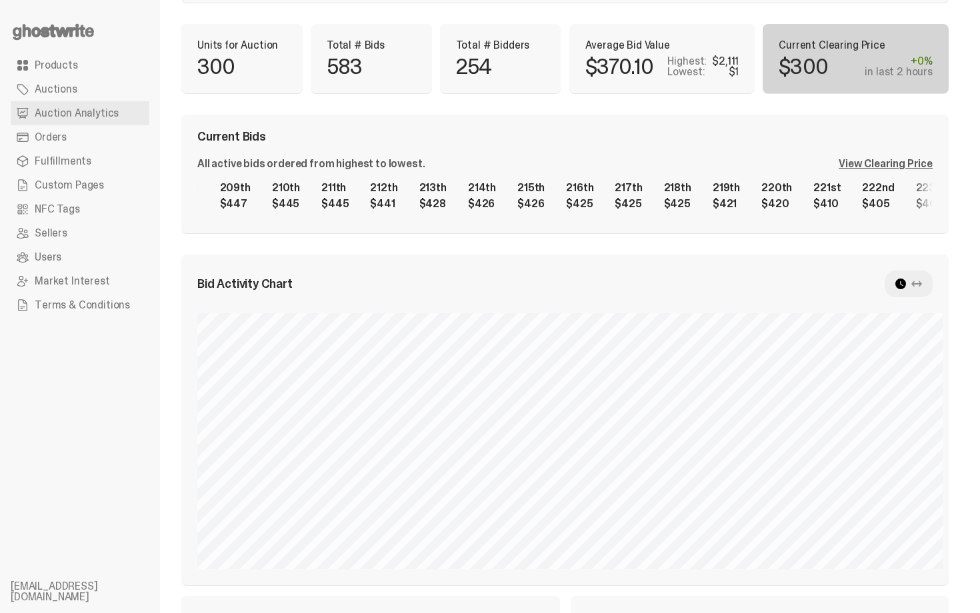
click at [876, 191] on div "1st $2,111 2nd $2,000 3rd $1,777 4th $1,577 5th $1,140 6th $1,140 7th $1,002 8t…" at bounding box center [565, 196] width 736 height 43
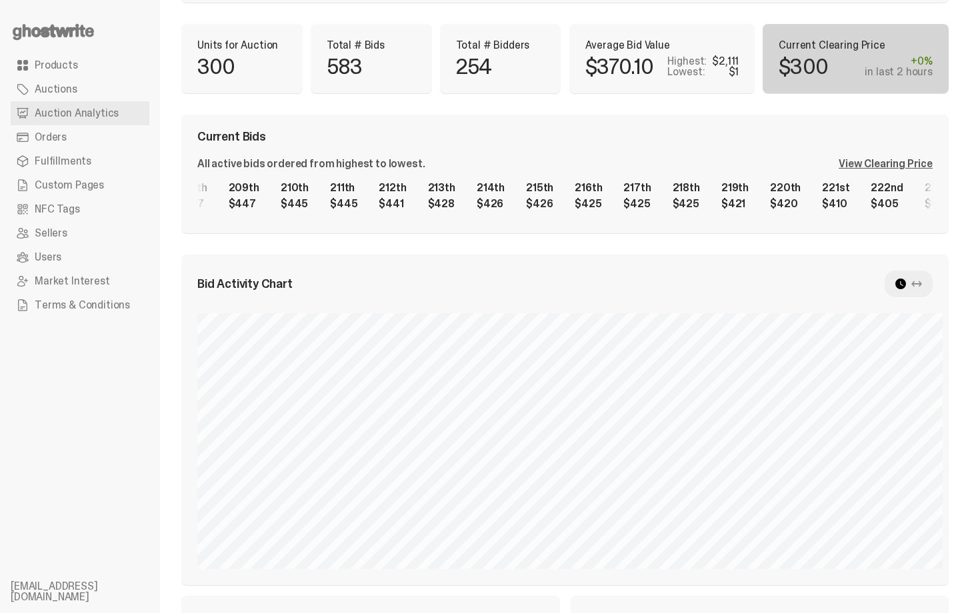
scroll to position [0, 10316]
click at [639, 195] on div "1st $2,111 2nd $2,000 3rd $1,777 4th $1,577 5th $1,140 6th $1,140 7th $1,002 8t…" at bounding box center [565, 196] width 736 height 43
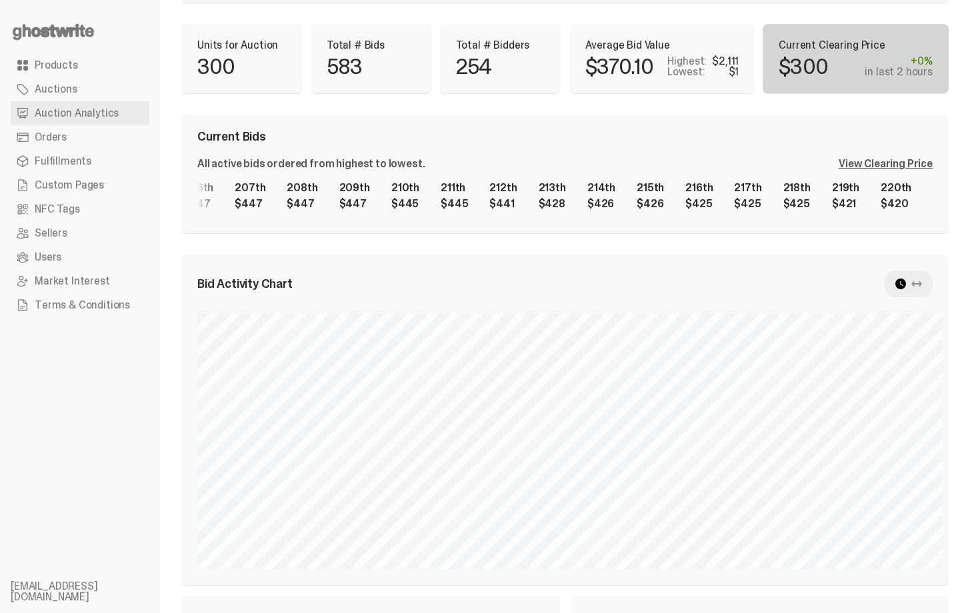
click at [624, 131] on div "Current Bids" at bounding box center [565, 137] width 736 height 12
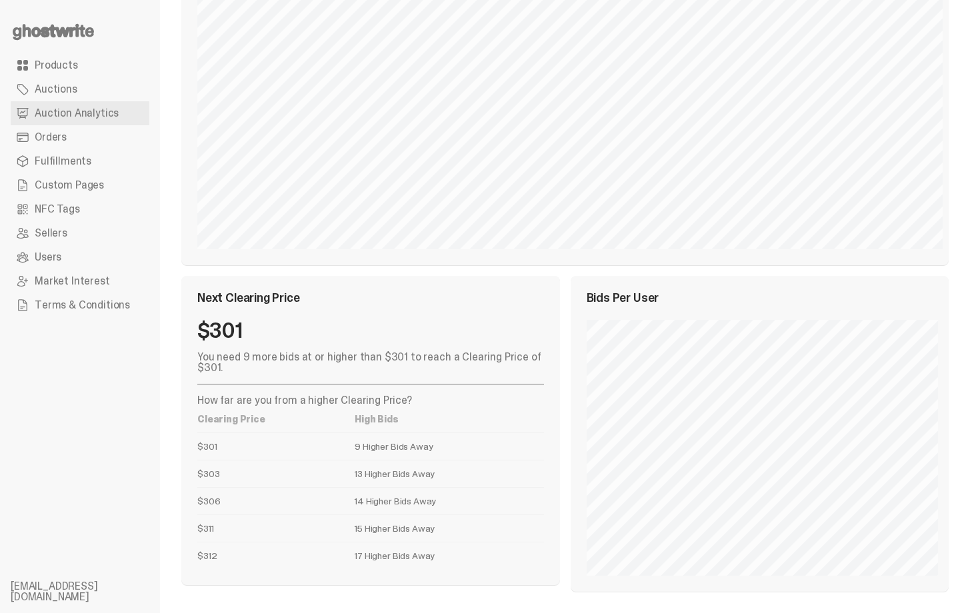
scroll to position [0, 0]
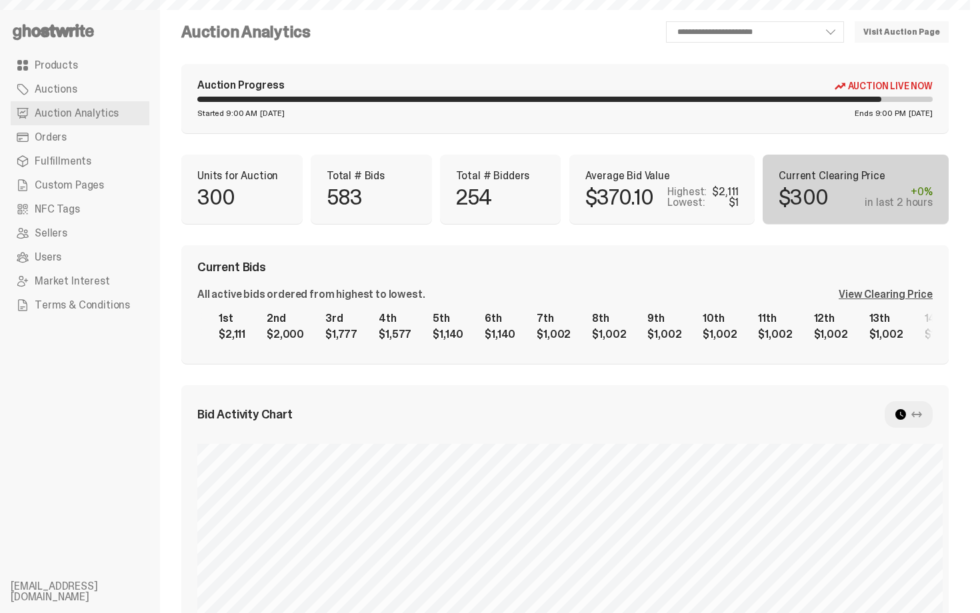
select select "**"
click at [701, 238] on div "**********" at bounding box center [565, 528] width 768 height 1015
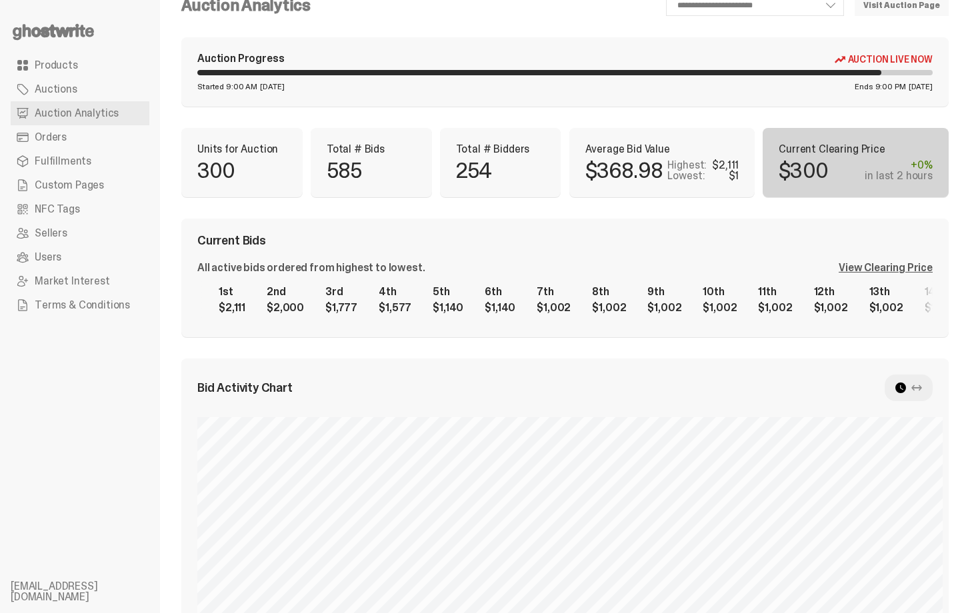
scroll to position [0, 291]
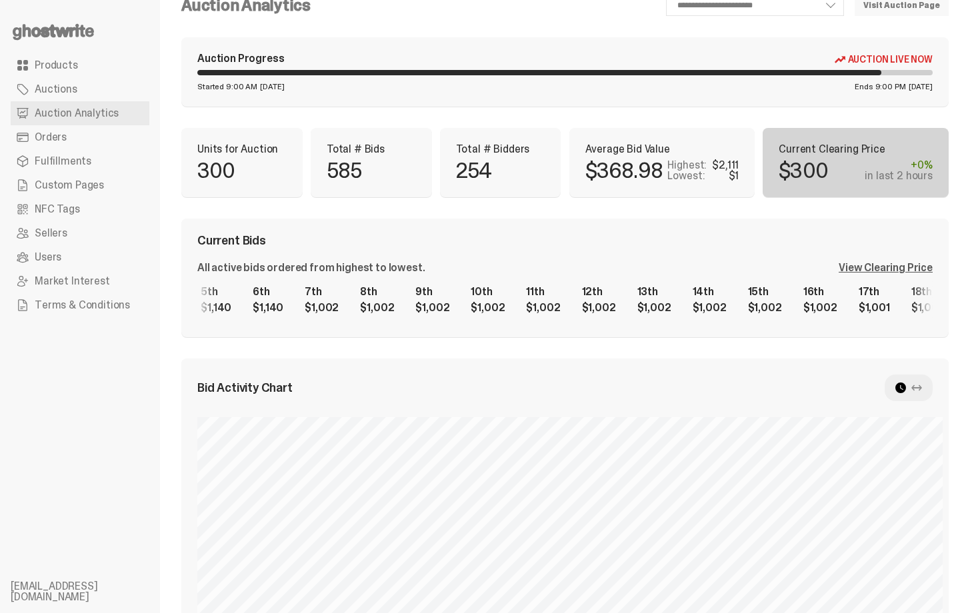
click at [490, 307] on div "1st $2,111 2nd $2,000 3rd $1,777 4th $1,577 5th $1,140 6th $1,140 7th $1,002 8t…" at bounding box center [565, 300] width 736 height 43
click at [567, 222] on div "Current Bids All active bids ordered from highest to lowest. View Clearing Pric…" at bounding box center [565, 278] width 768 height 119
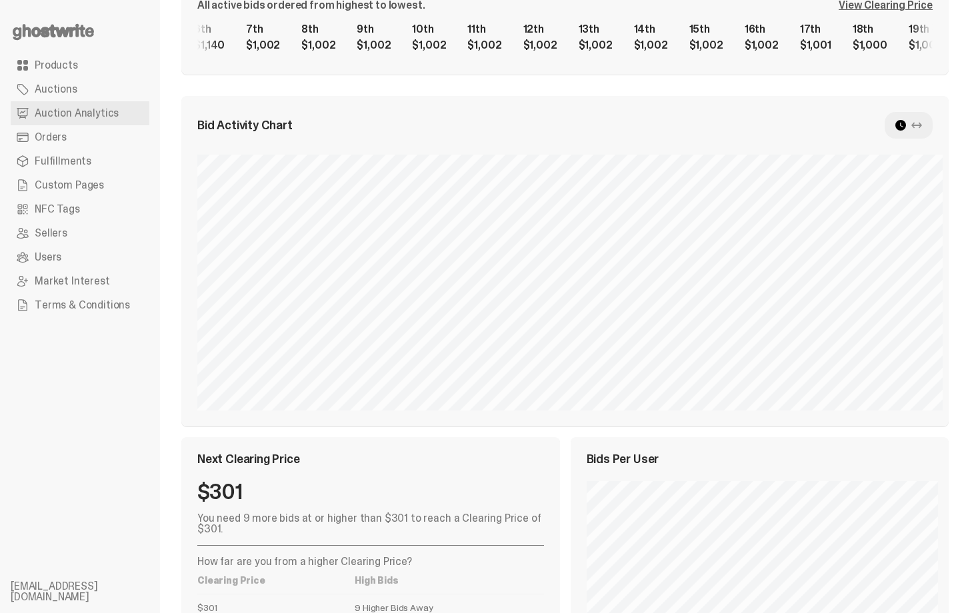
scroll to position [264, 0]
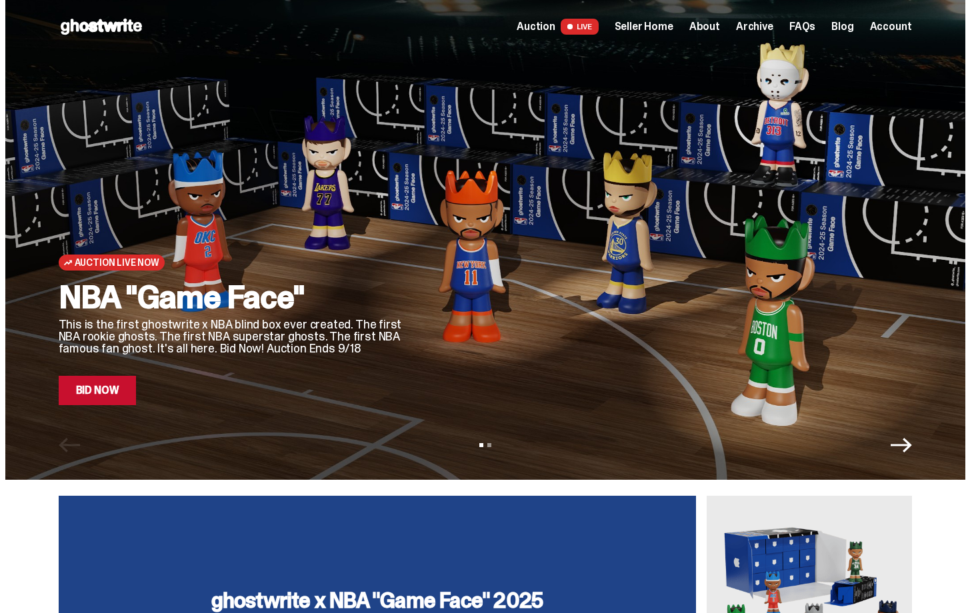
click at [672, 23] on span "Seller Home" at bounding box center [644, 26] width 59 height 11
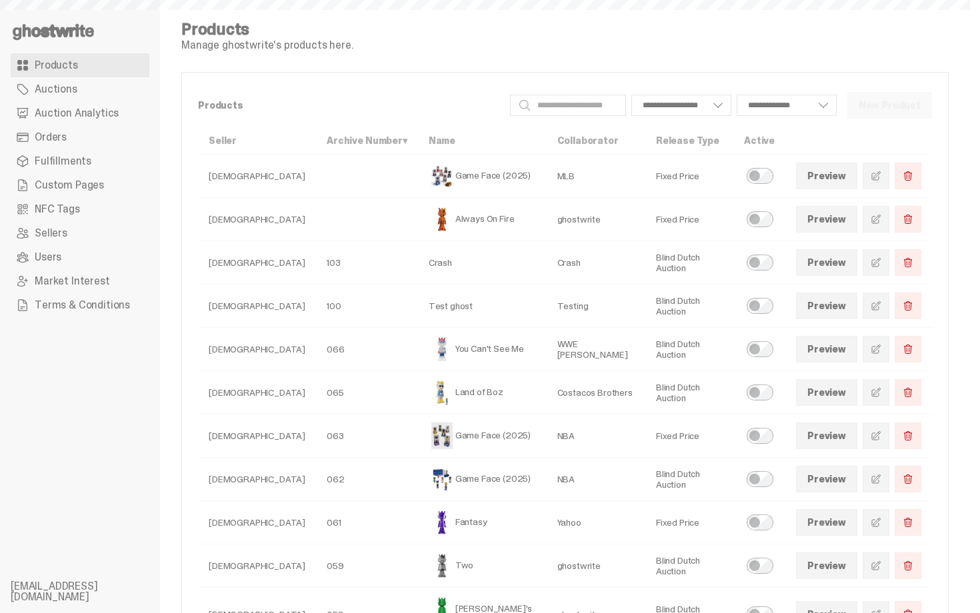
select select
click at [43, 108] on span "Auction Analytics" at bounding box center [77, 113] width 84 height 11
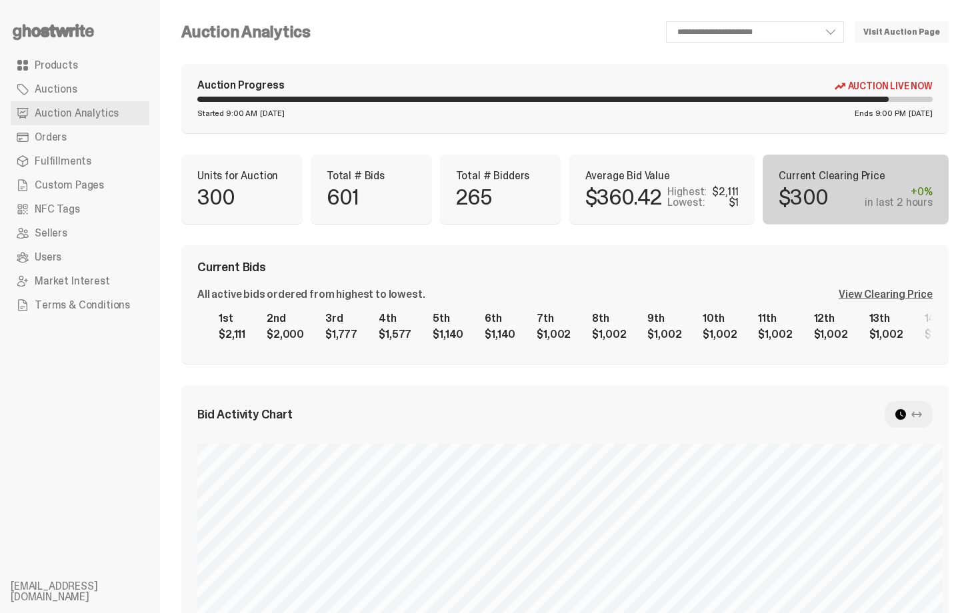
click at [461, 240] on div "**********" at bounding box center [565, 532] width 768 height 1022
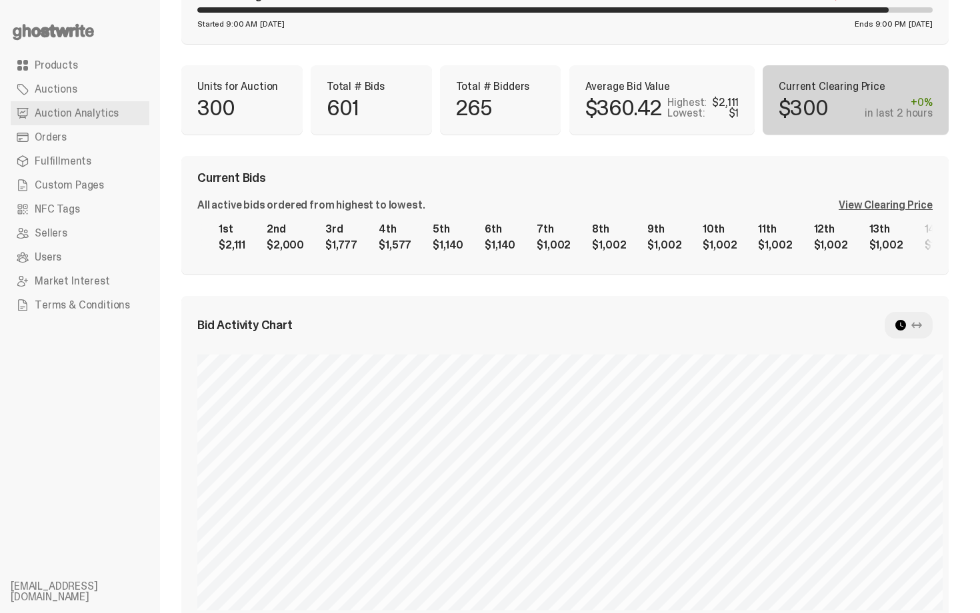
scroll to position [80, 0]
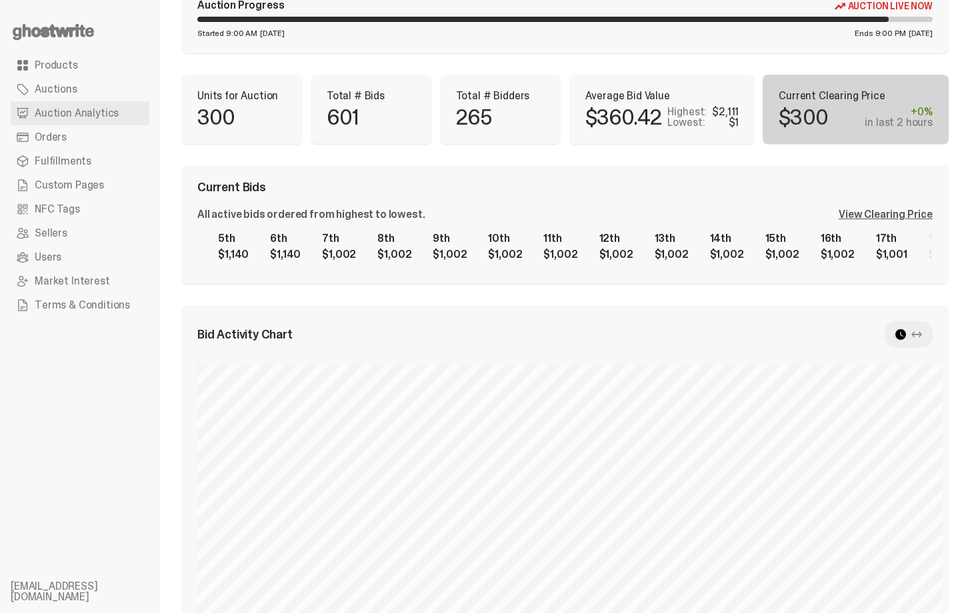
click at [613, 268] on div "1st $2,111 2nd $2,000 3rd $1,777 4th $1,577 5th $1,140 6th $1,140 7th $1,002 8t…" at bounding box center [565, 246] width 736 height 43
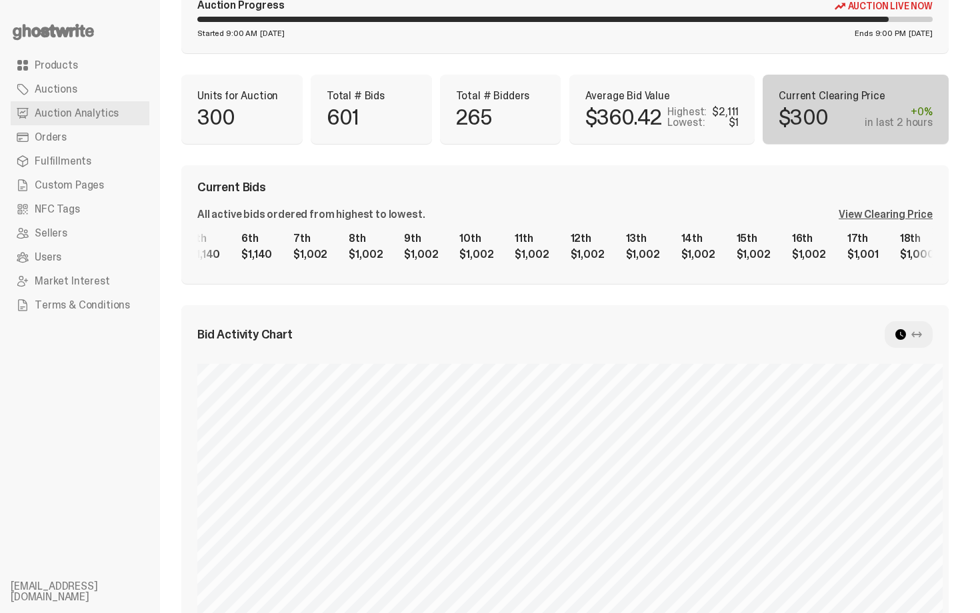
drag, startPoint x: 886, startPoint y: 271, endPoint x: 501, endPoint y: 306, distance: 386.4
click at [501, 306] on div "**********" at bounding box center [565, 452] width 768 height 1022
click at [300, 235] on div "1st $2,111 2nd $2,000 3rd $1,777 4th $1,577 5th $1,140 6th $1,140 7th $1,002 8t…" at bounding box center [565, 246] width 736 height 43
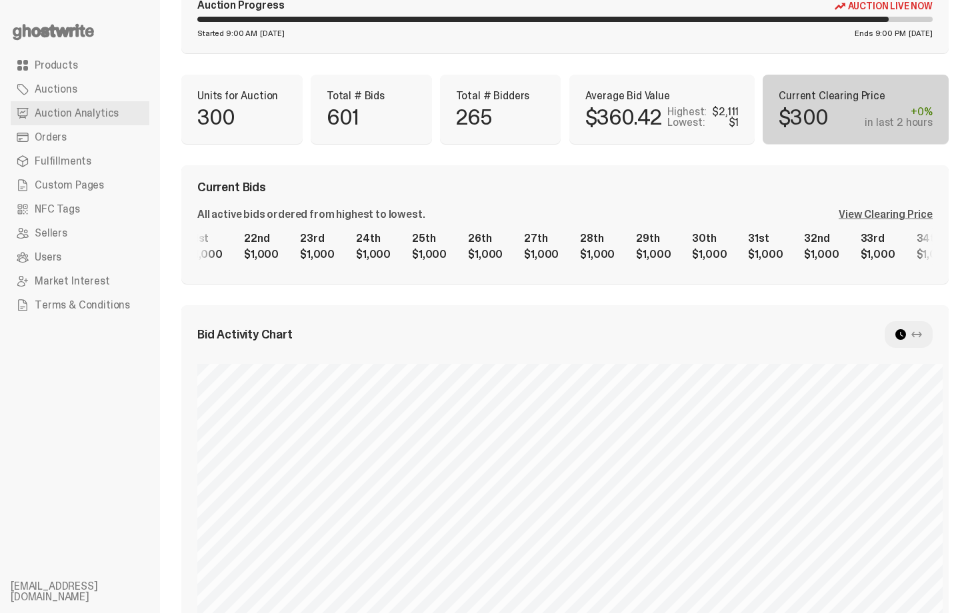
click at [334, 239] on div "1st $2,111 2nd $2,000 3rd $1,777 4th $1,577 5th $1,140 6th $1,140 7th $1,002 8t…" at bounding box center [565, 246] width 736 height 43
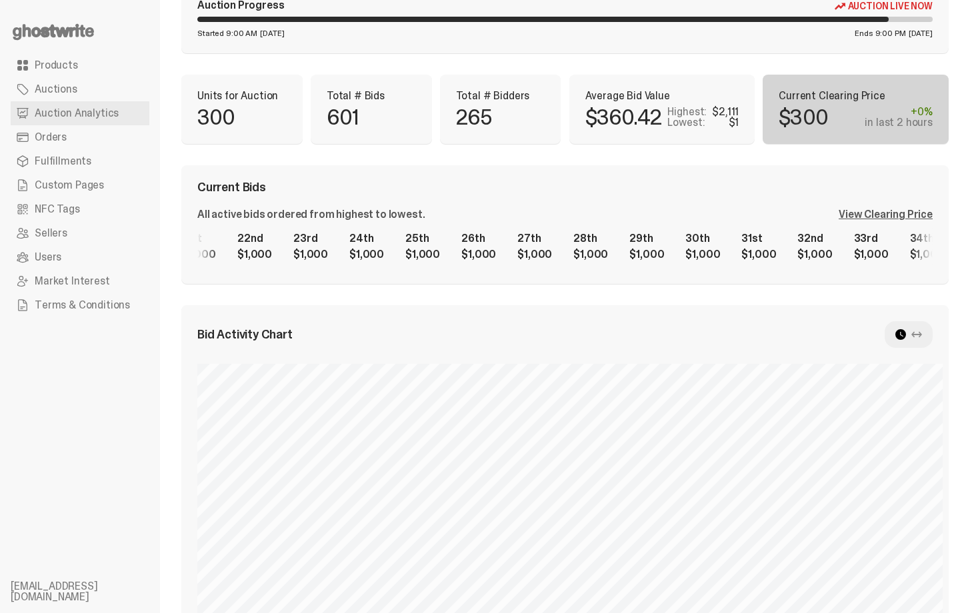
scroll to position [0, 1578]
click at [197, 237] on div "1st $2,111 2nd $2,000 3rd $1,777 4th $1,577 5th $1,140 6th $1,140 7th $1,002 8t…" at bounding box center [565, 246] width 736 height 43
click at [82, 67] on link "Products" at bounding box center [80, 65] width 139 height 24
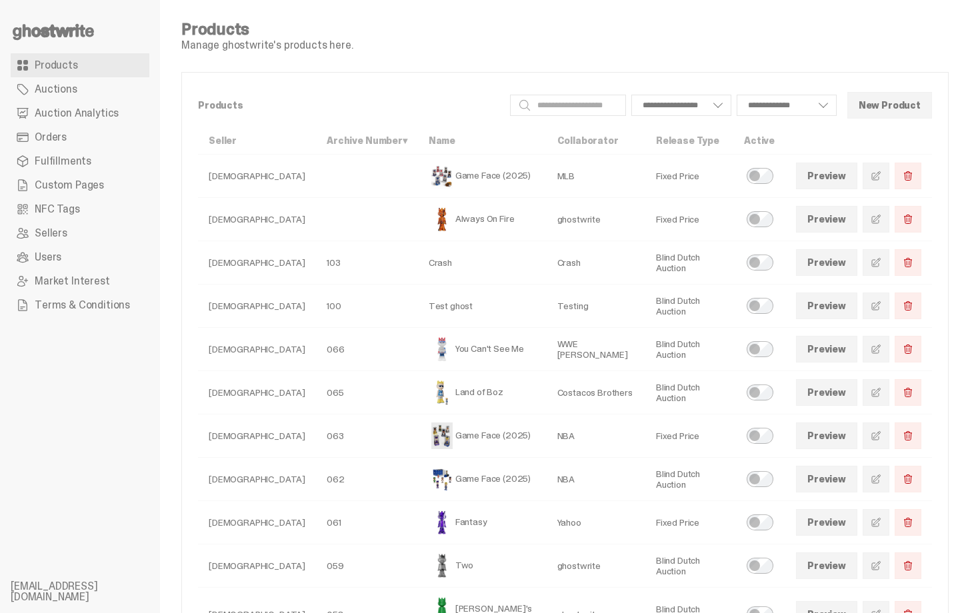
select select
click at [111, 115] on span "Auction Analytics" at bounding box center [77, 113] width 84 height 11
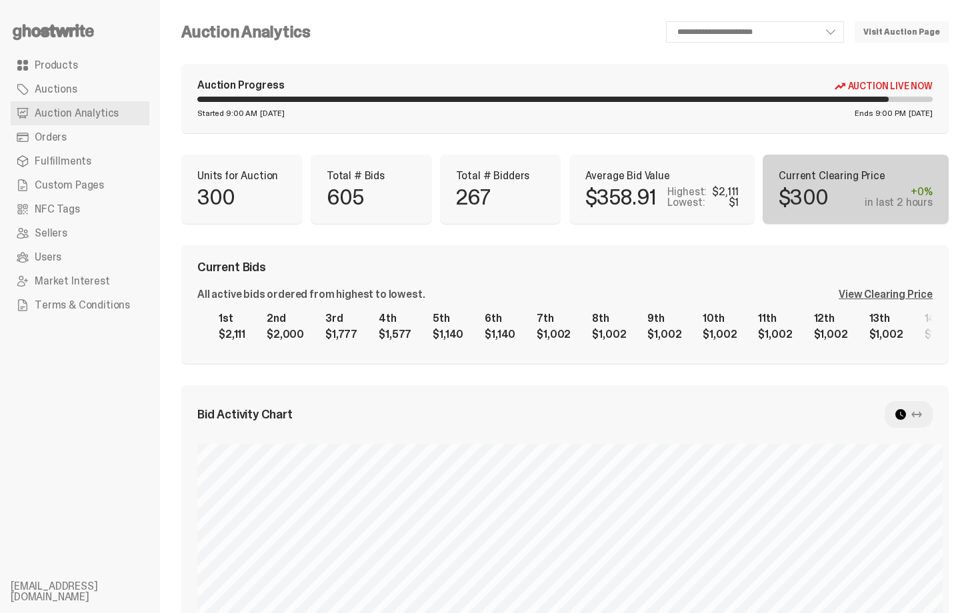
click at [664, 256] on div "Current Bids All active bids ordered from highest to lowest. View Clearing Pric…" at bounding box center [565, 304] width 768 height 119
select select "**"
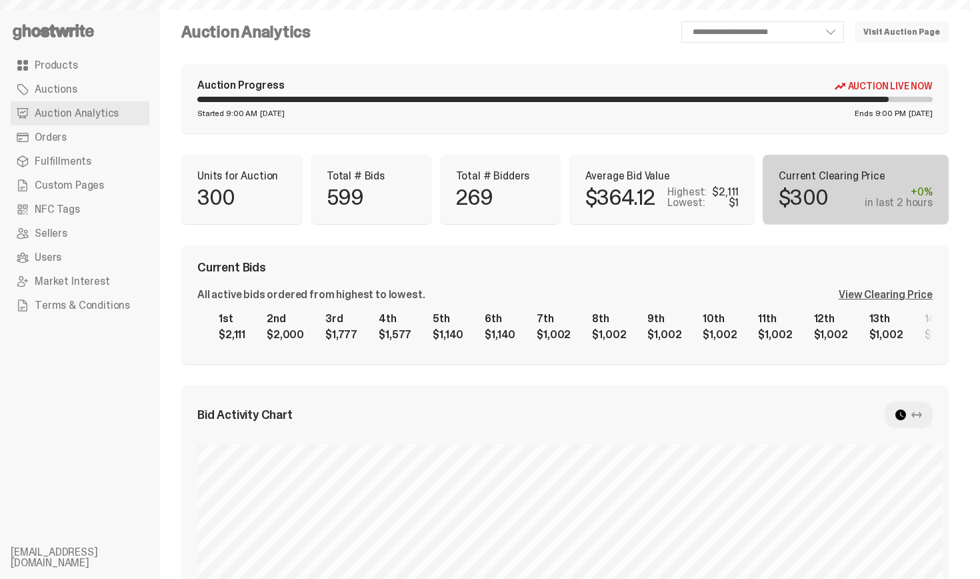
select select "**"
